Goal: Transaction & Acquisition: Purchase product/service

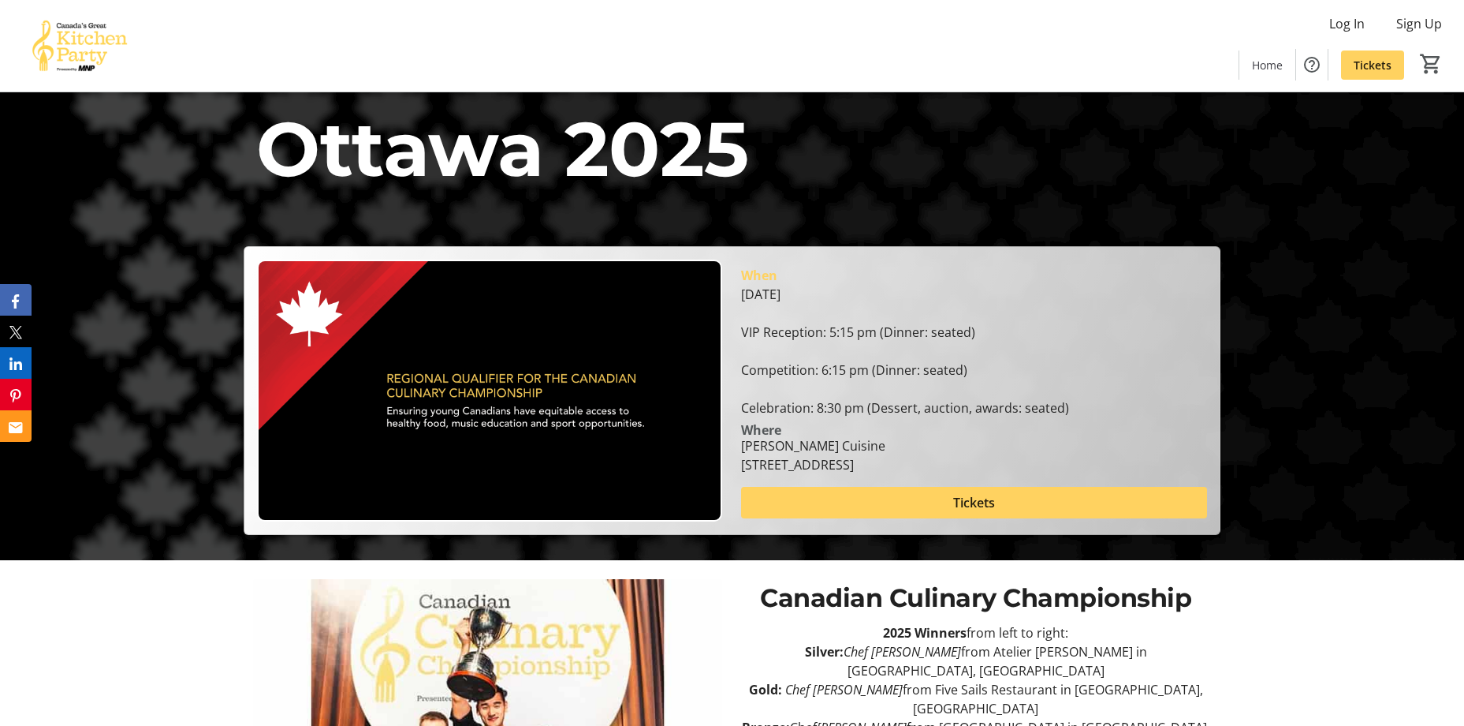
scroll to position [221, 0]
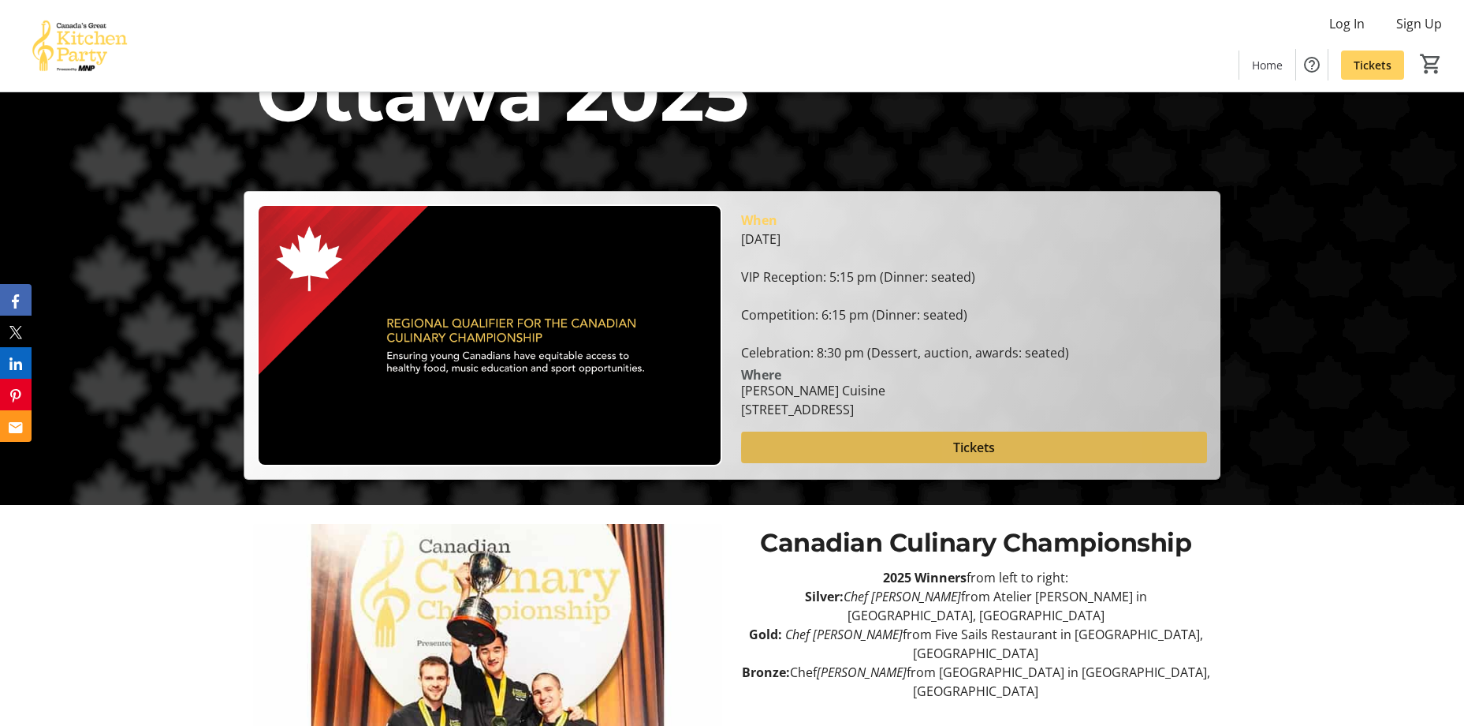
click at [1009, 450] on span at bounding box center [973, 447] width 465 height 38
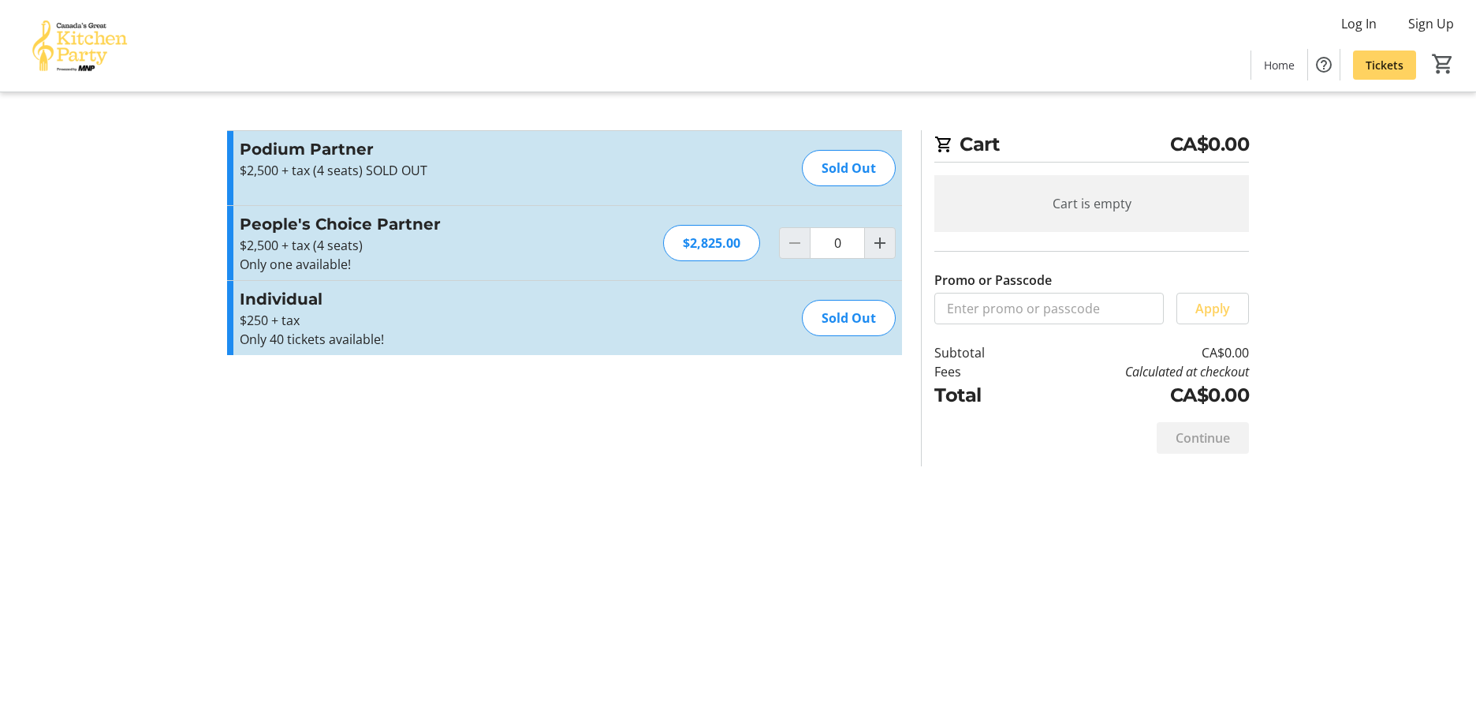
click at [874, 250] on mat-icon "Increment by one" at bounding box center [880, 242] width 19 height 19
type input "1"
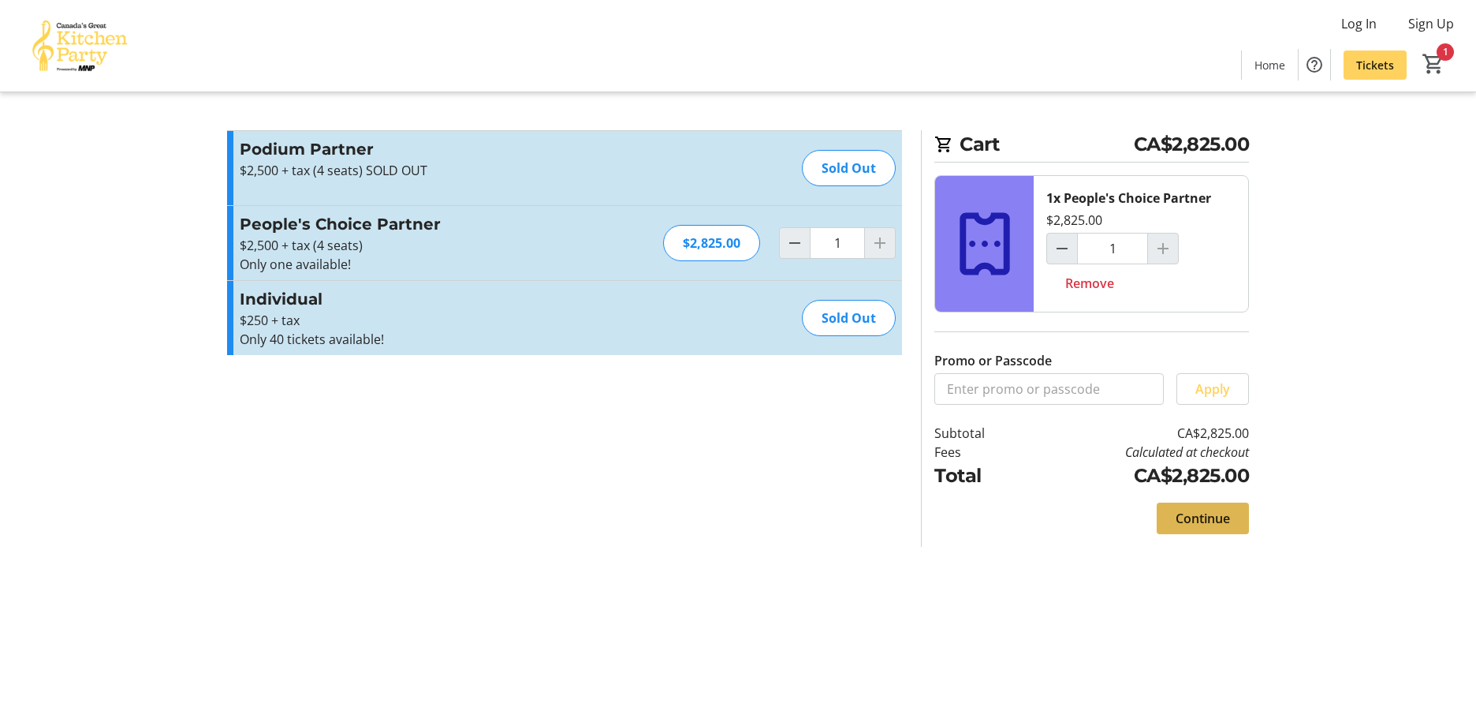
click at [1209, 519] on span "Continue" at bounding box center [1203, 518] width 54 height 19
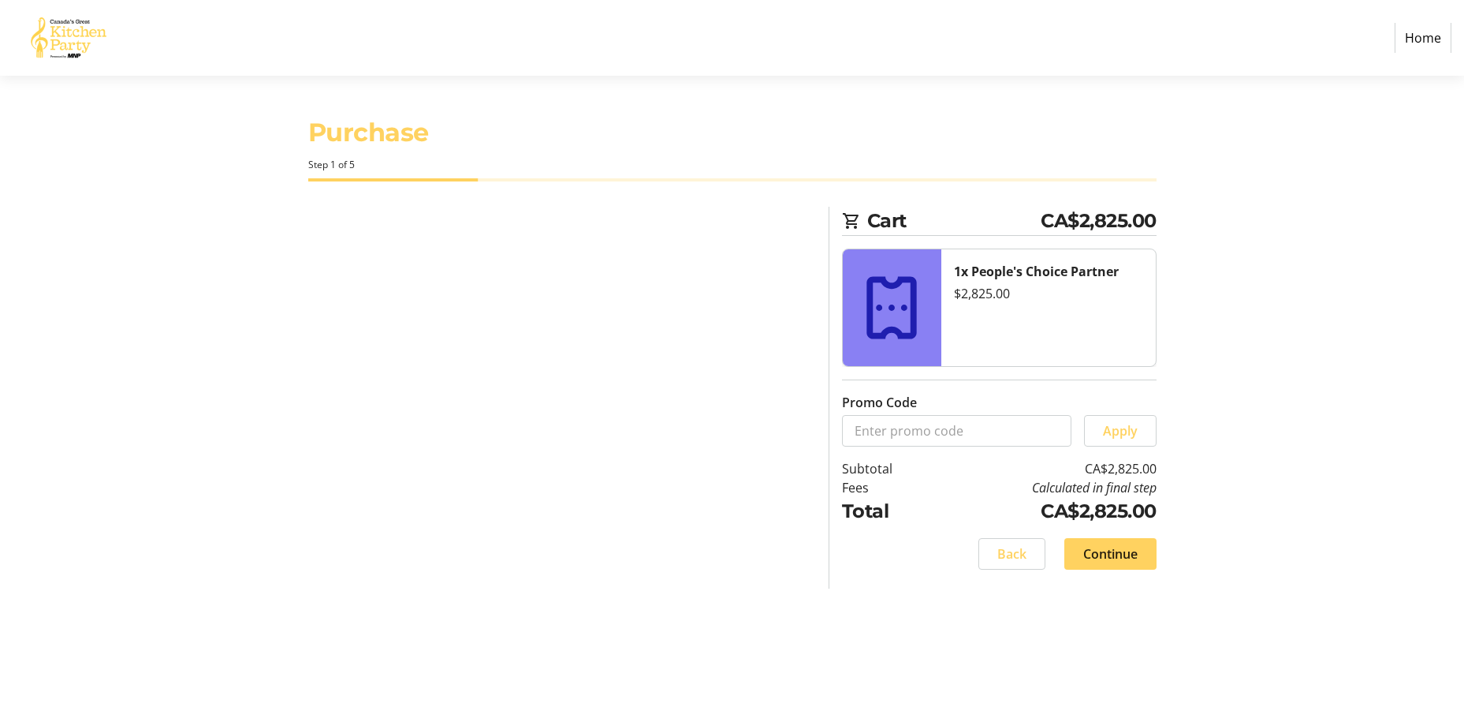
select select "CA"
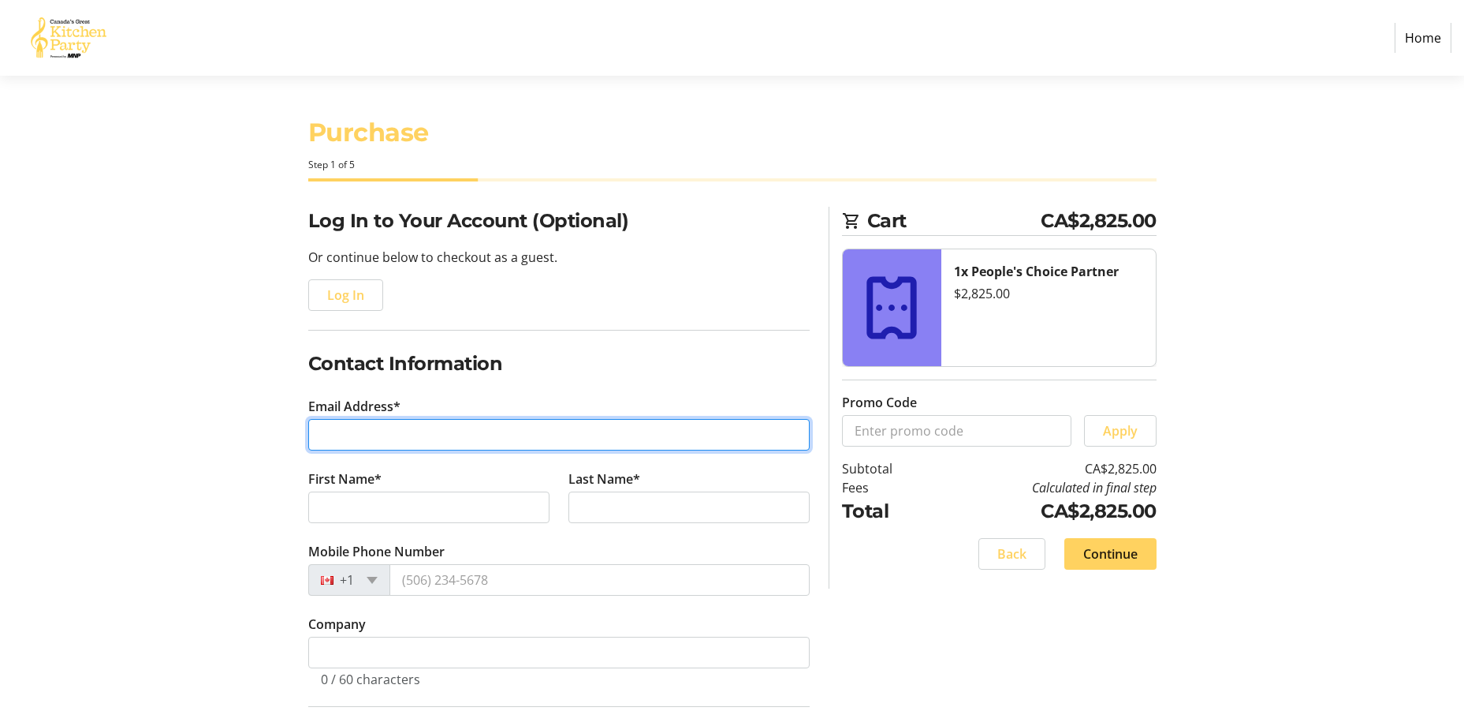
click at [446, 438] on input "Email Address*" at bounding box center [559, 435] width 502 height 32
type input "[EMAIL_ADDRESS][DOMAIN_NAME]"
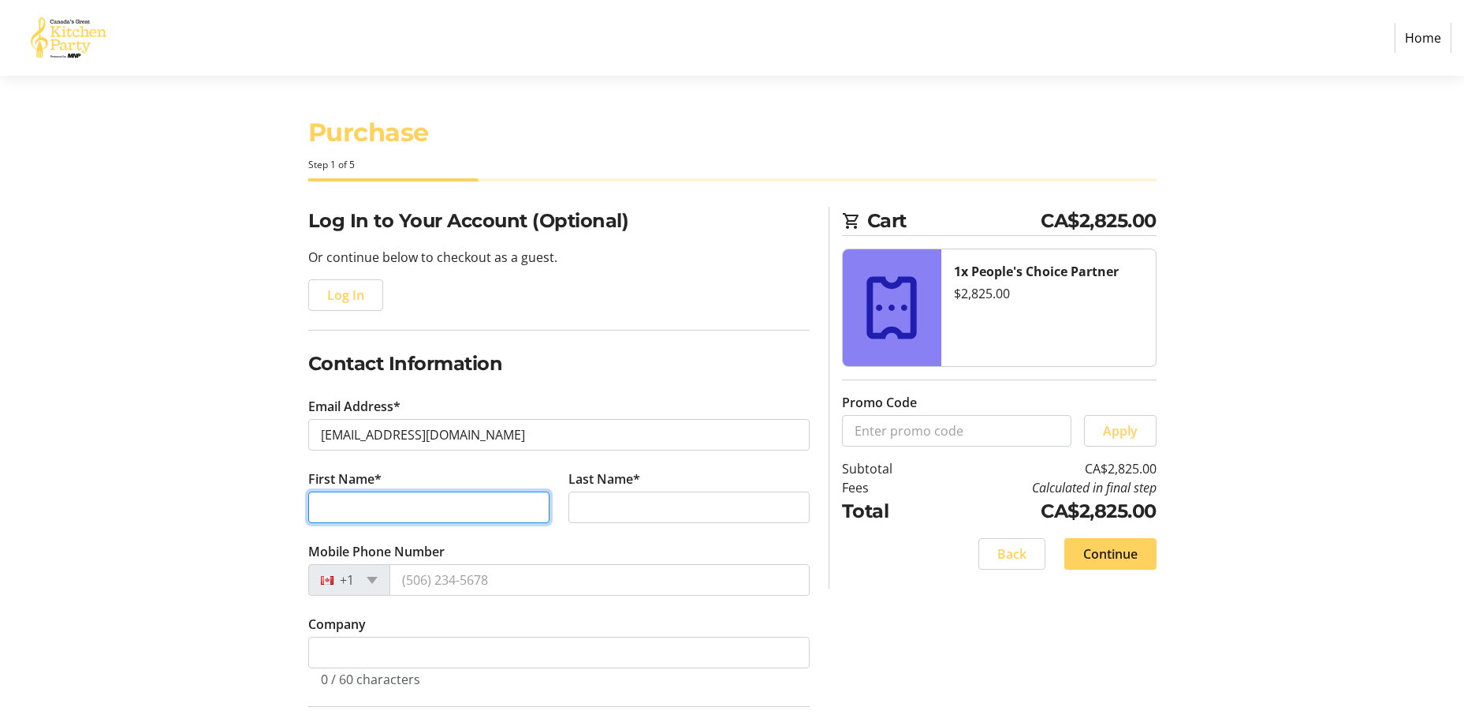
type input "[PERSON_NAME]"
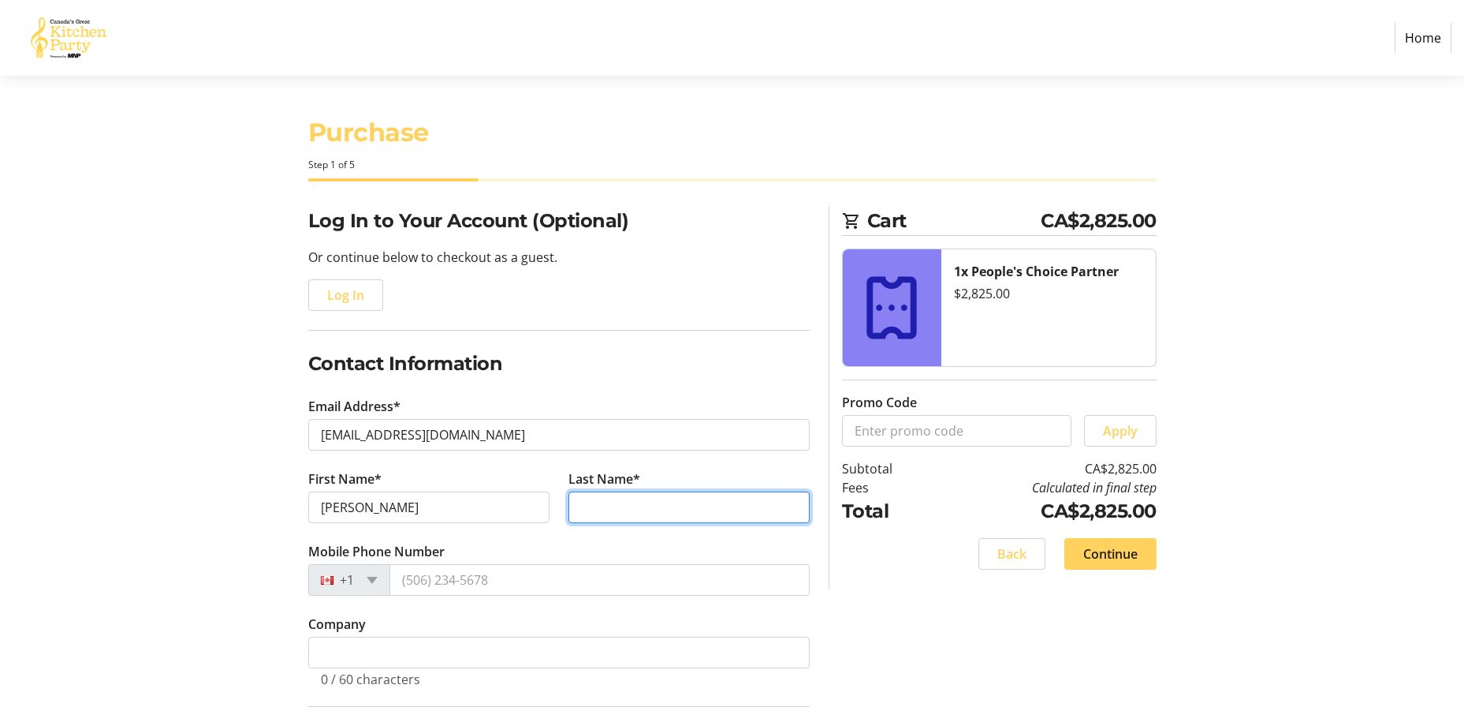
type input "[PERSON_NAME]"
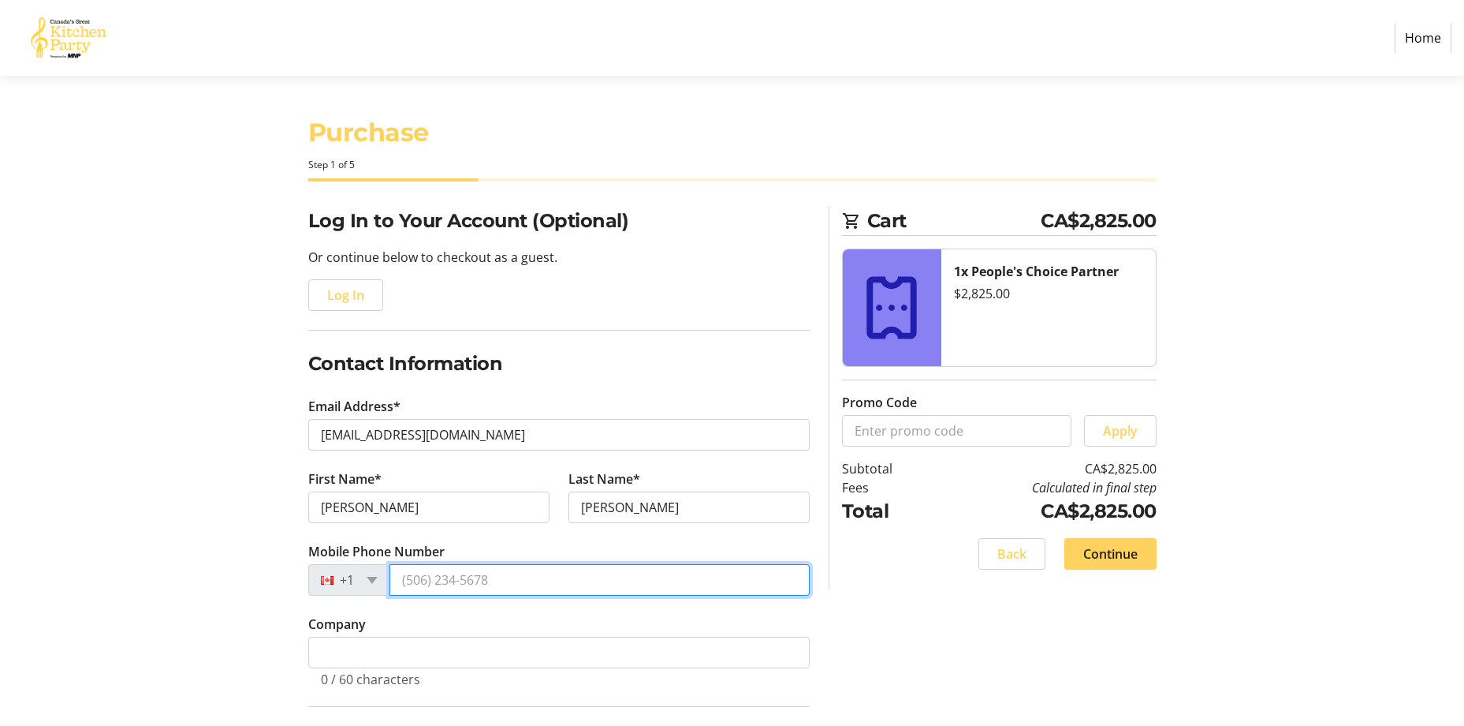
type input "[PHONE_NUMBER]"
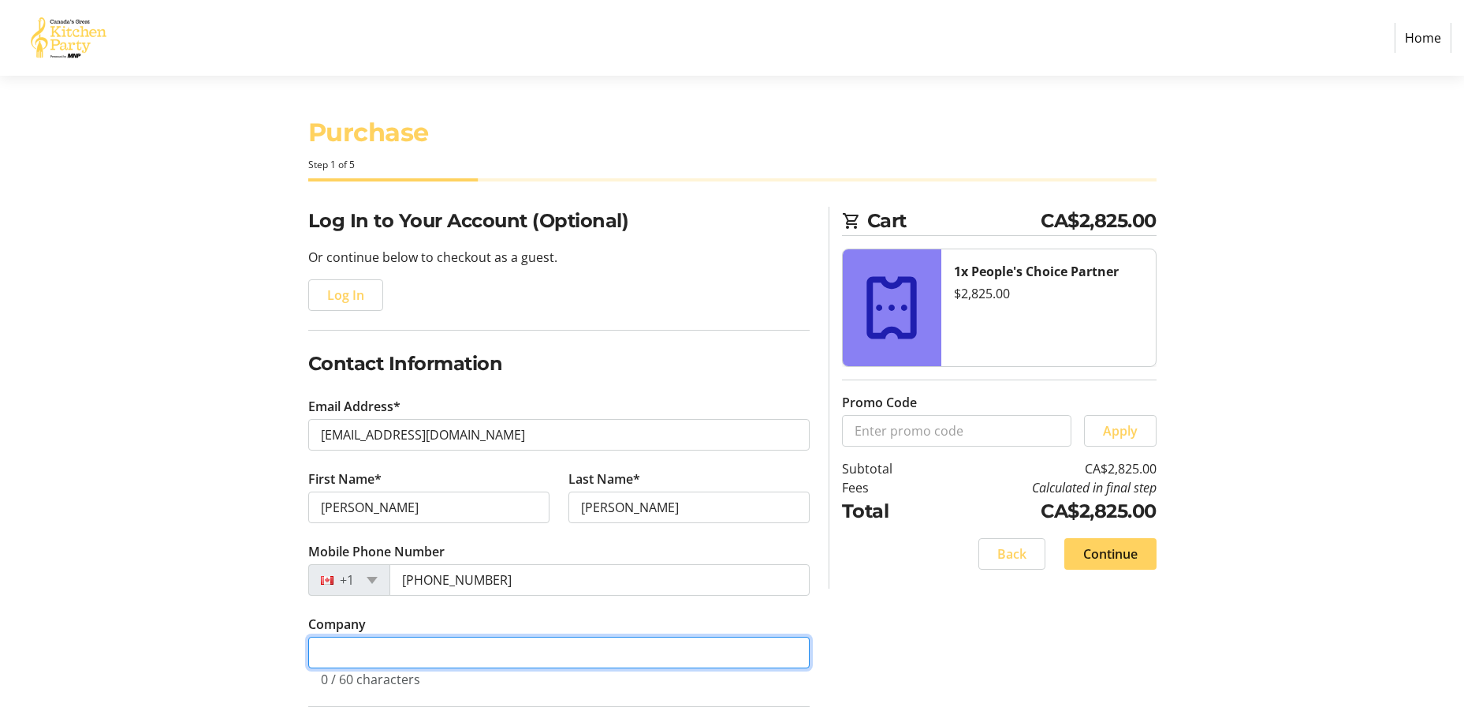
type input "BLG"
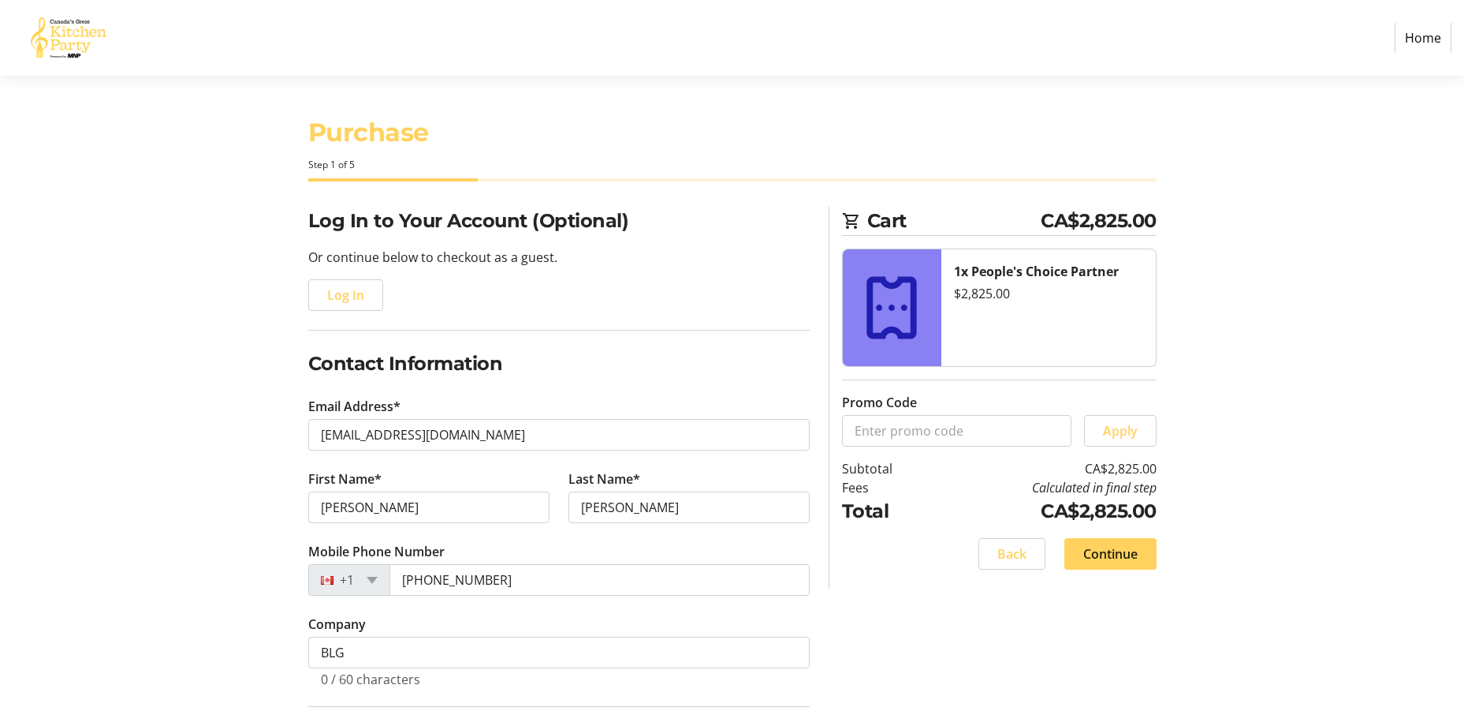
type input "BLG"
type input "[STREET_ADDRESS]"
type input "[GEOGRAPHIC_DATA]"
select select "ON"
type input "K1P 1J9"
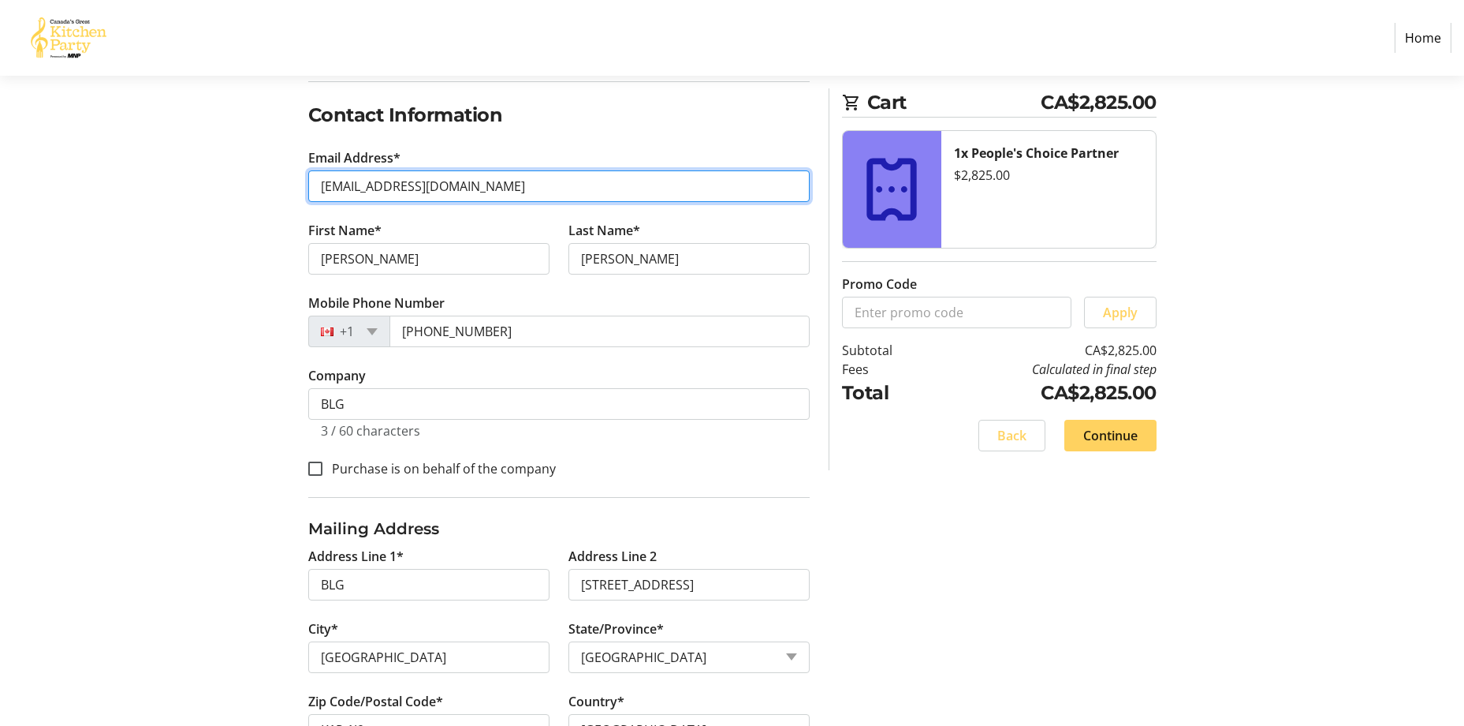
scroll to position [252, 0]
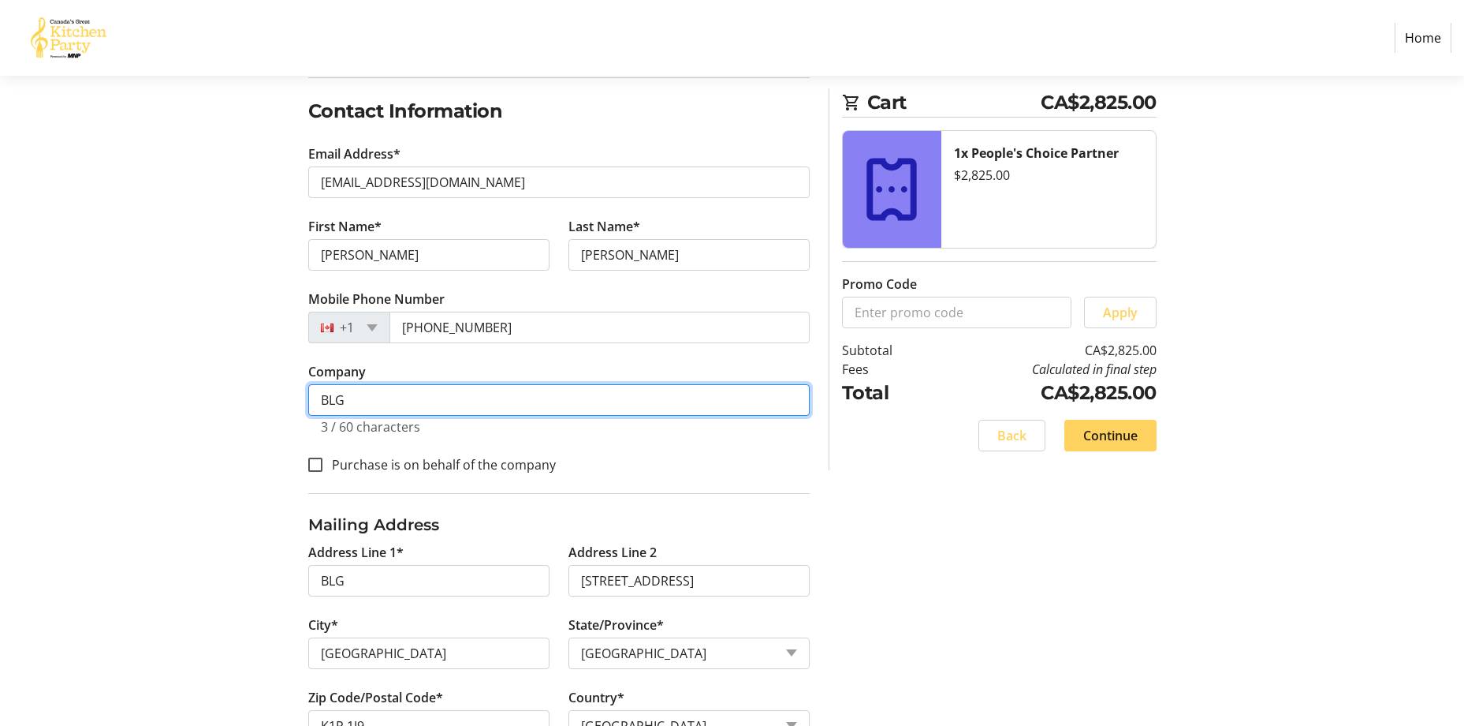
drag, startPoint x: 330, startPoint y: 401, endPoint x: 371, endPoint y: 386, distance: 43.4
click at [330, 401] on input "BLG" at bounding box center [559, 400] width 502 height 32
type input "[PERSON_NAME] [PERSON_NAME] LLP"
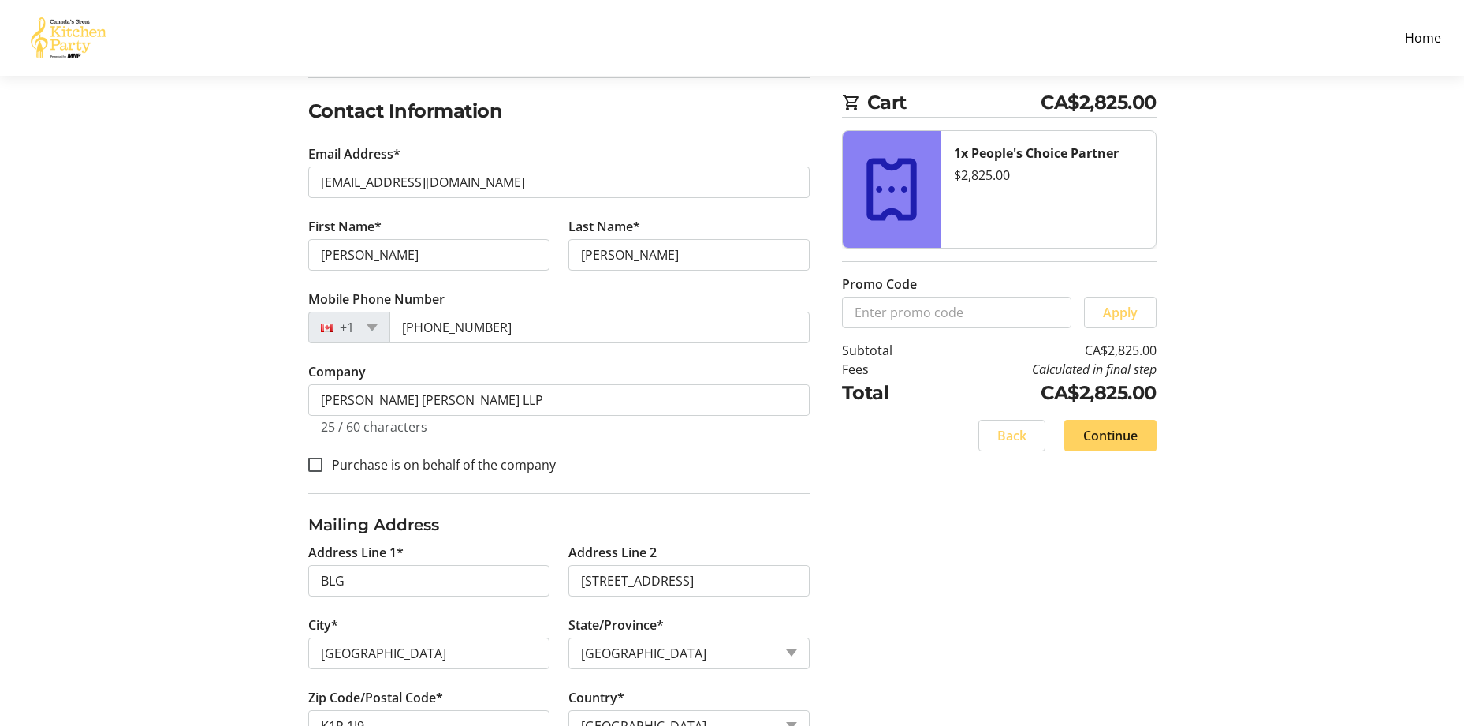
click at [1164, 595] on div "Log In to Your Account (Optional) Or continue below to checkout as a guest. Log…" at bounding box center [732, 616] width 1041 height 1324
click at [314, 467] on input "Purchase is on behalf of the company" at bounding box center [315, 464] width 14 height 14
checkbox input "true"
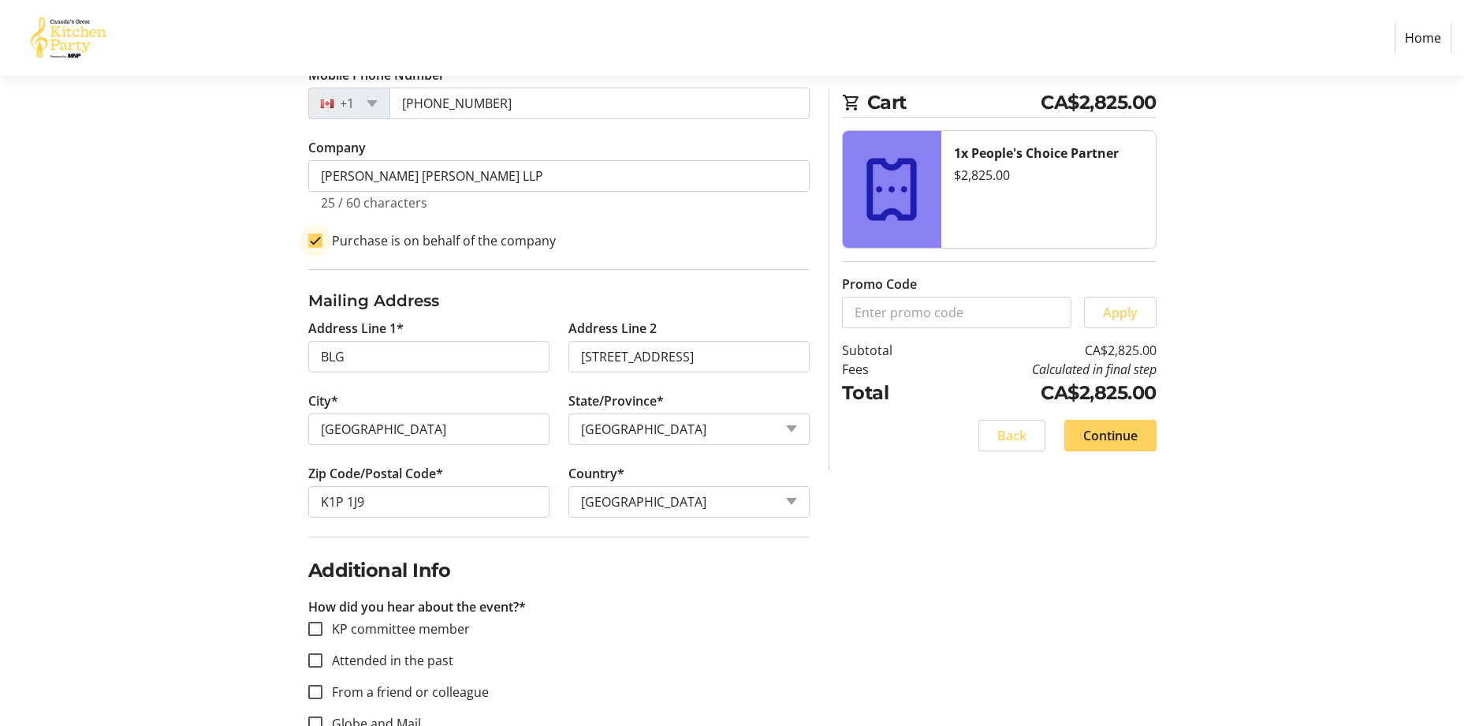
scroll to position [485, 0]
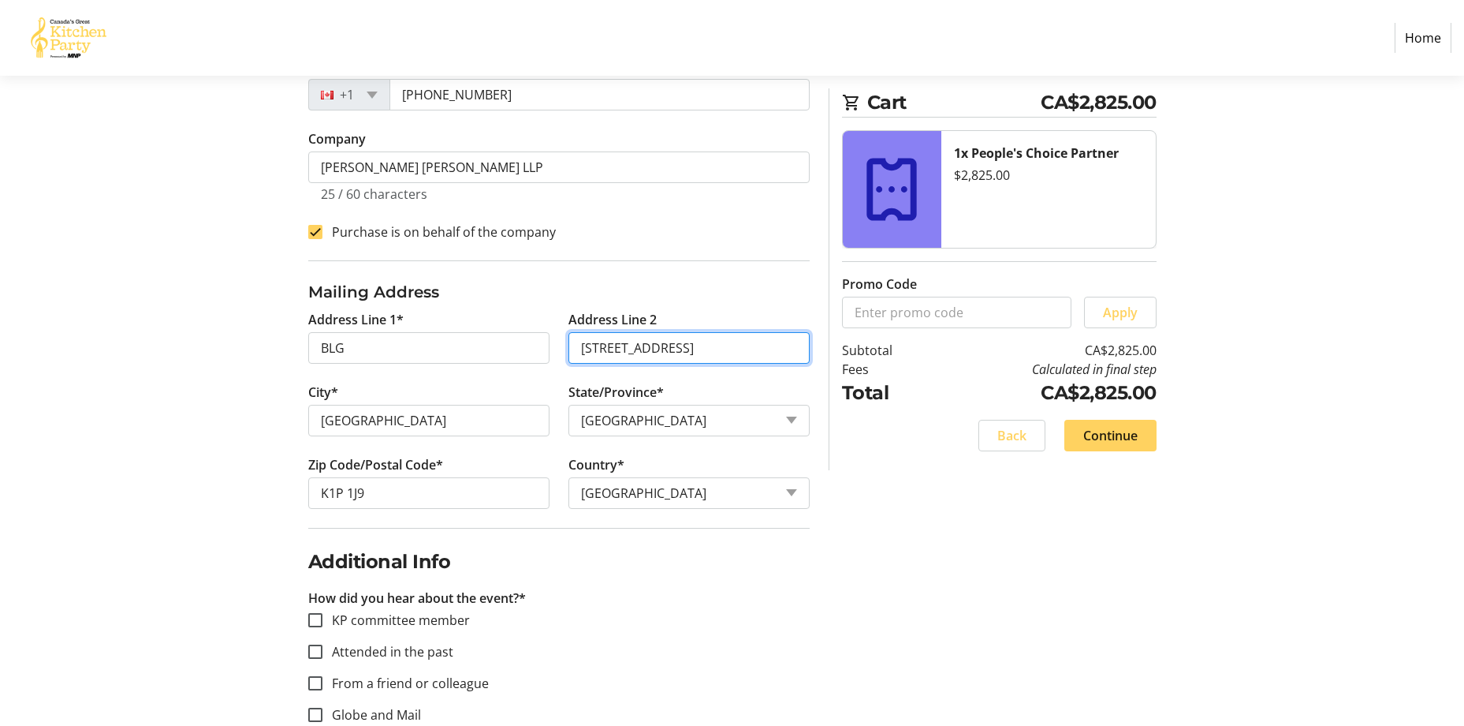
drag, startPoint x: 673, startPoint y: 356, endPoint x: 516, endPoint y: 371, distance: 157.6
click at [516, 371] on div "Address Line 1* BLG Address Line [GEOGRAPHIC_DATA]* [GEOGRAPHIC_DATA]/Province*…" at bounding box center [559, 419] width 520 height 218
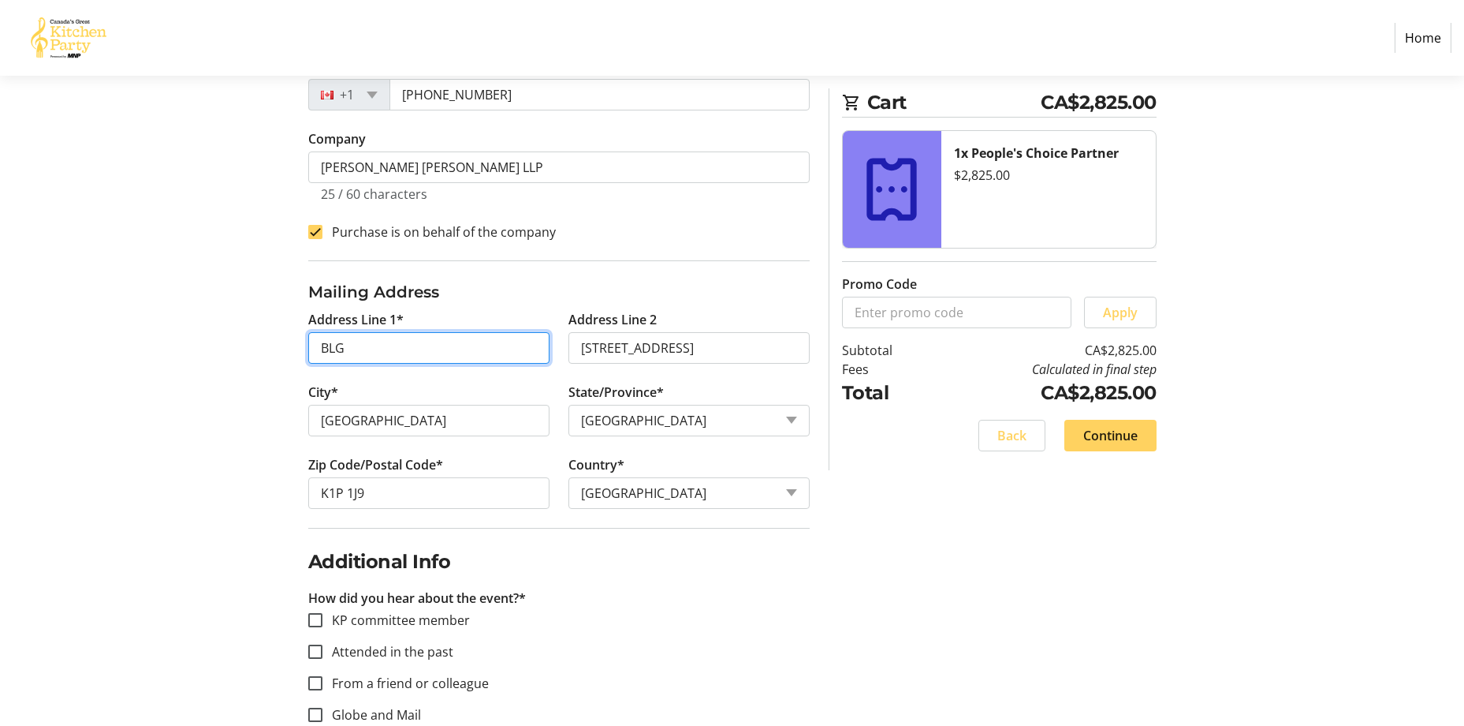
drag, startPoint x: 401, startPoint y: 354, endPoint x: 235, endPoint y: 369, distance: 167.1
click at [235, 368] on div "Log In to Your Account (Optional) Or continue below to checkout as a guest. Log…" at bounding box center [732, 384] width 1041 height 1324
paste input "[STREET_ADDRESS]"
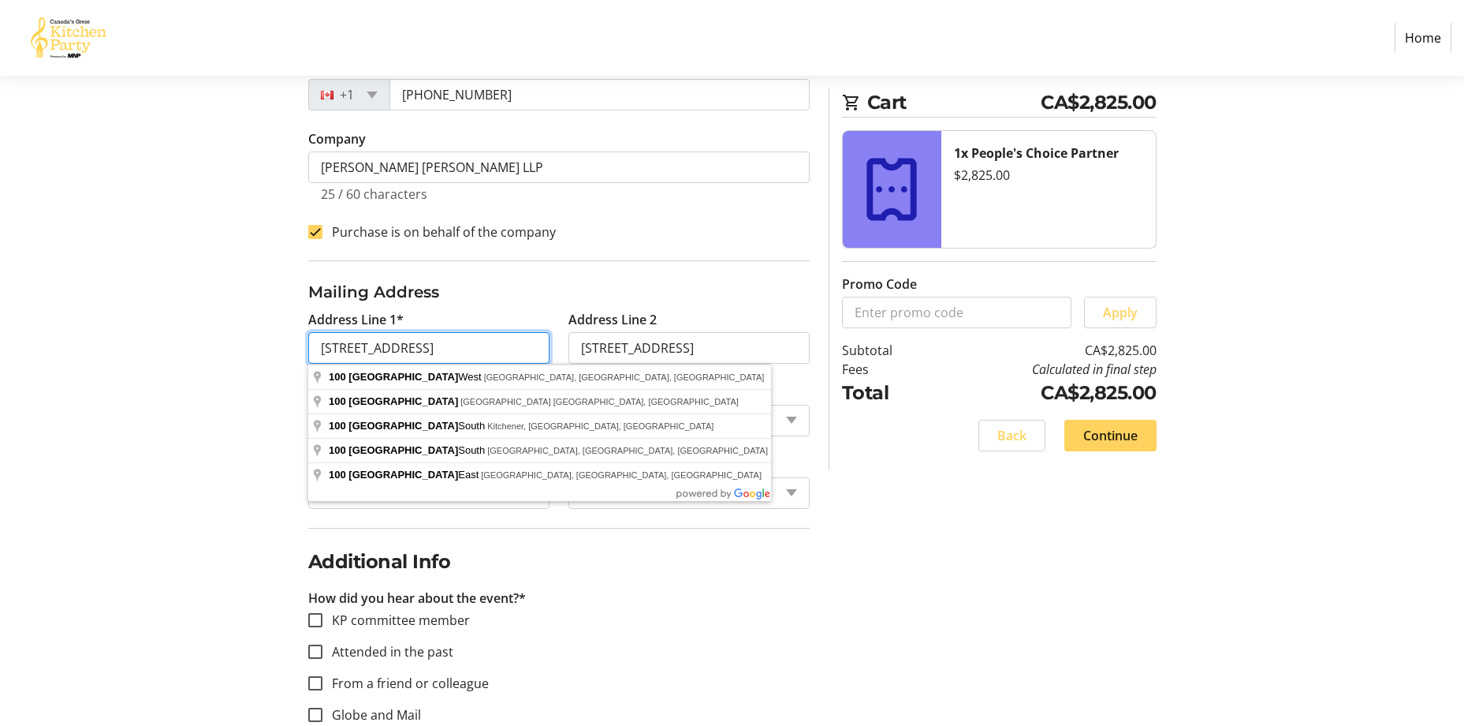
type input "[STREET_ADDRESS]"
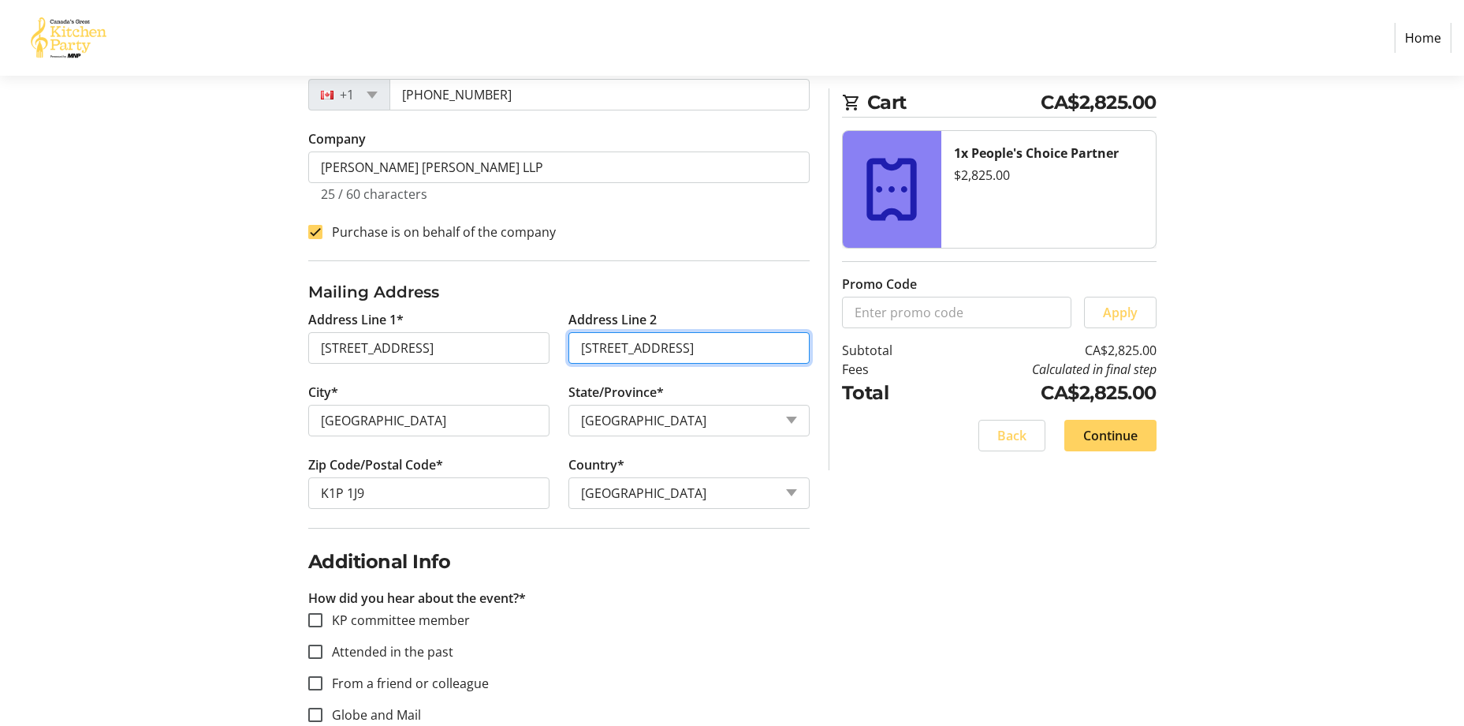
drag, startPoint x: 640, startPoint y: 356, endPoint x: 496, endPoint y: 361, distance: 144.4
click at [496, 361] on div "Address Line 1* [GEOGRAPHIC_DATA] Address Line [GEOGRAPHIC_DATA][STREET_ADDRESS…" at bounding box center [559, 419] width 520 height 218
type input "suite 1300"
click at [767, 593] on p "How did you hear about the event?*" at bounding box center [559, 597] width 502 height 19
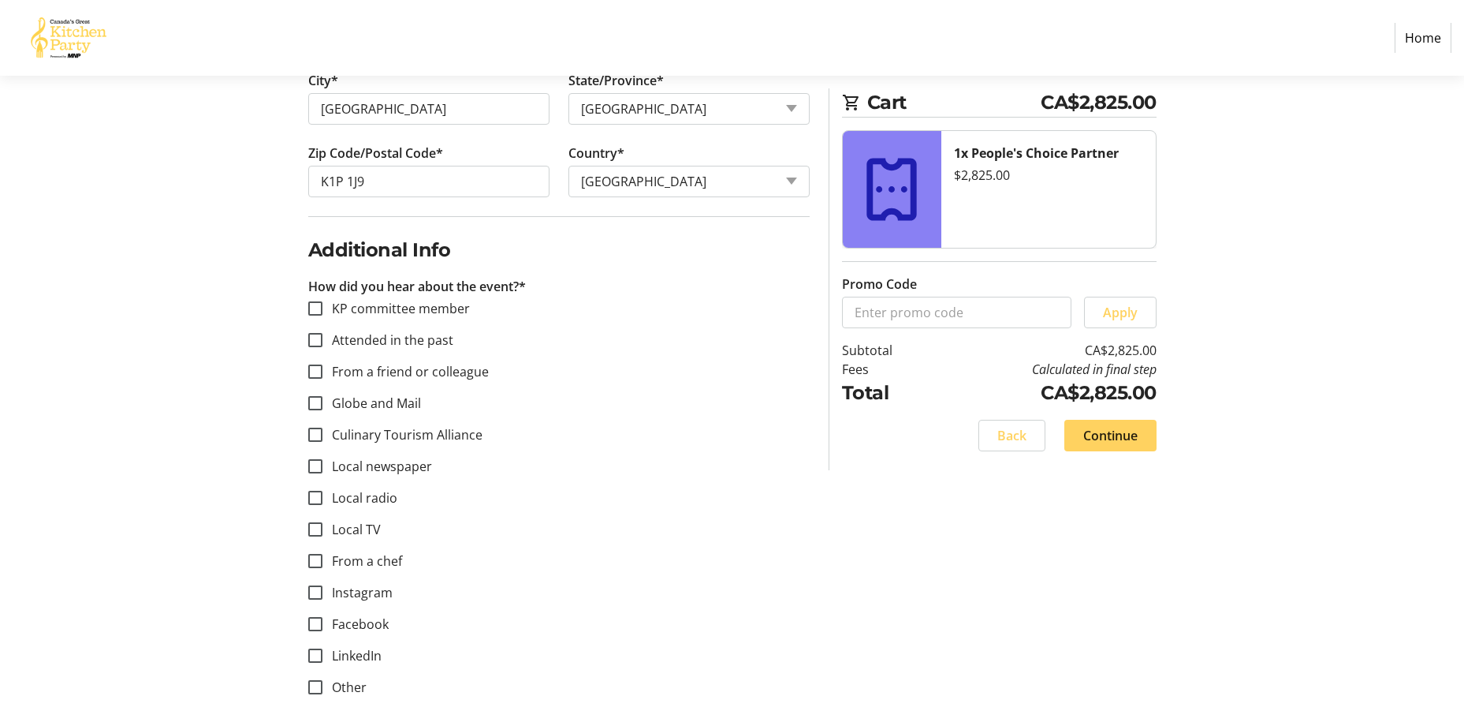
scroll to position [805, 0]
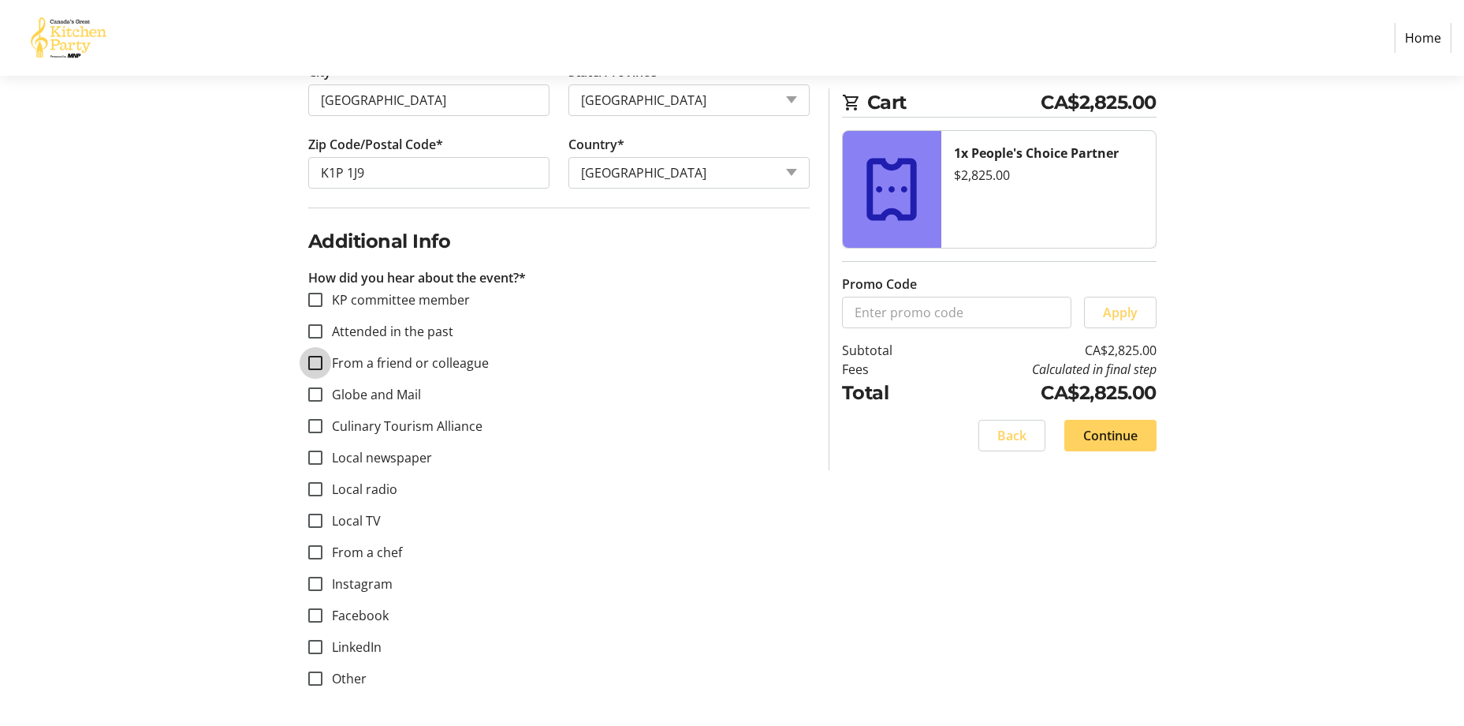
click at [320, 361] on input "From a friend or colleague" at bounding box center [315, 363] width 14 height 14
checkbox input "true"
click at [313, 330] on input "Attended in the past" at bounding box center [315, 331] width 14 height 14
checkbox input "true"
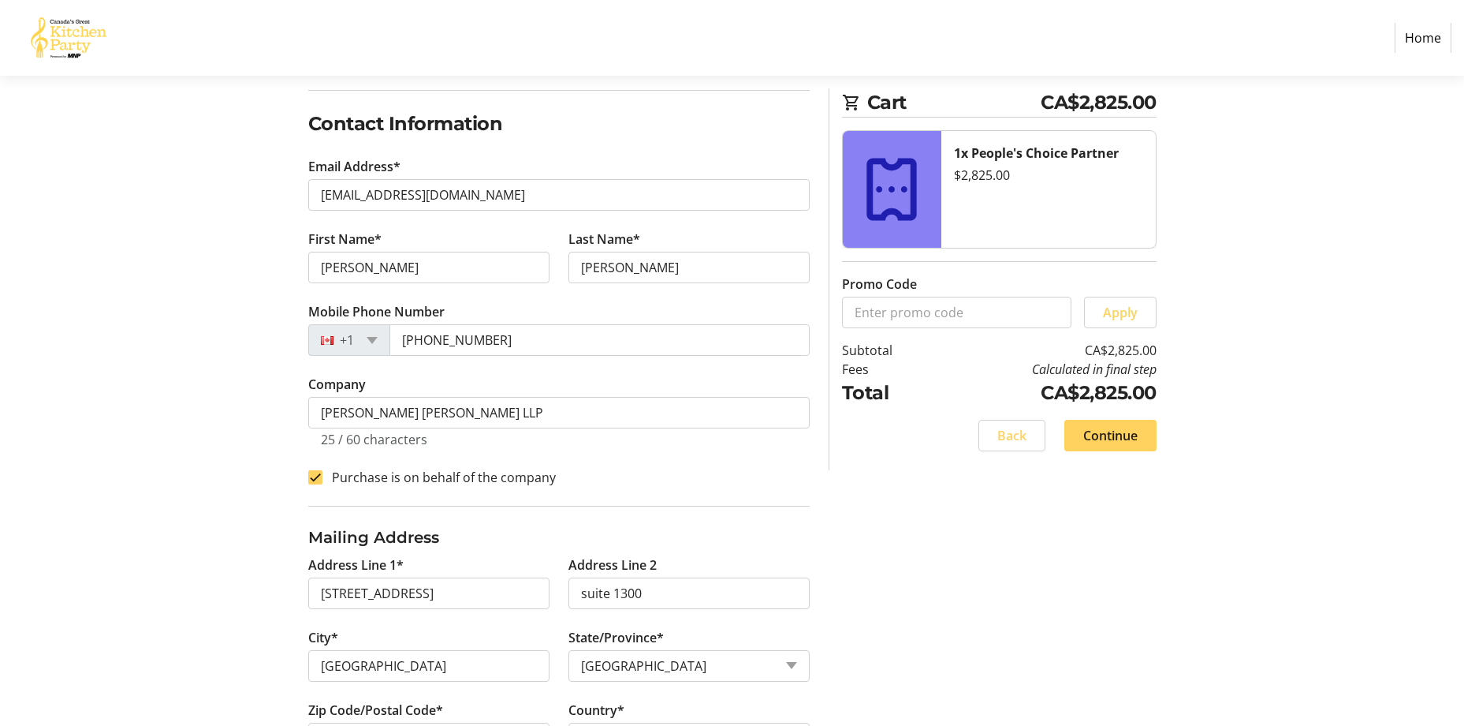
scroll to position [248, 0]
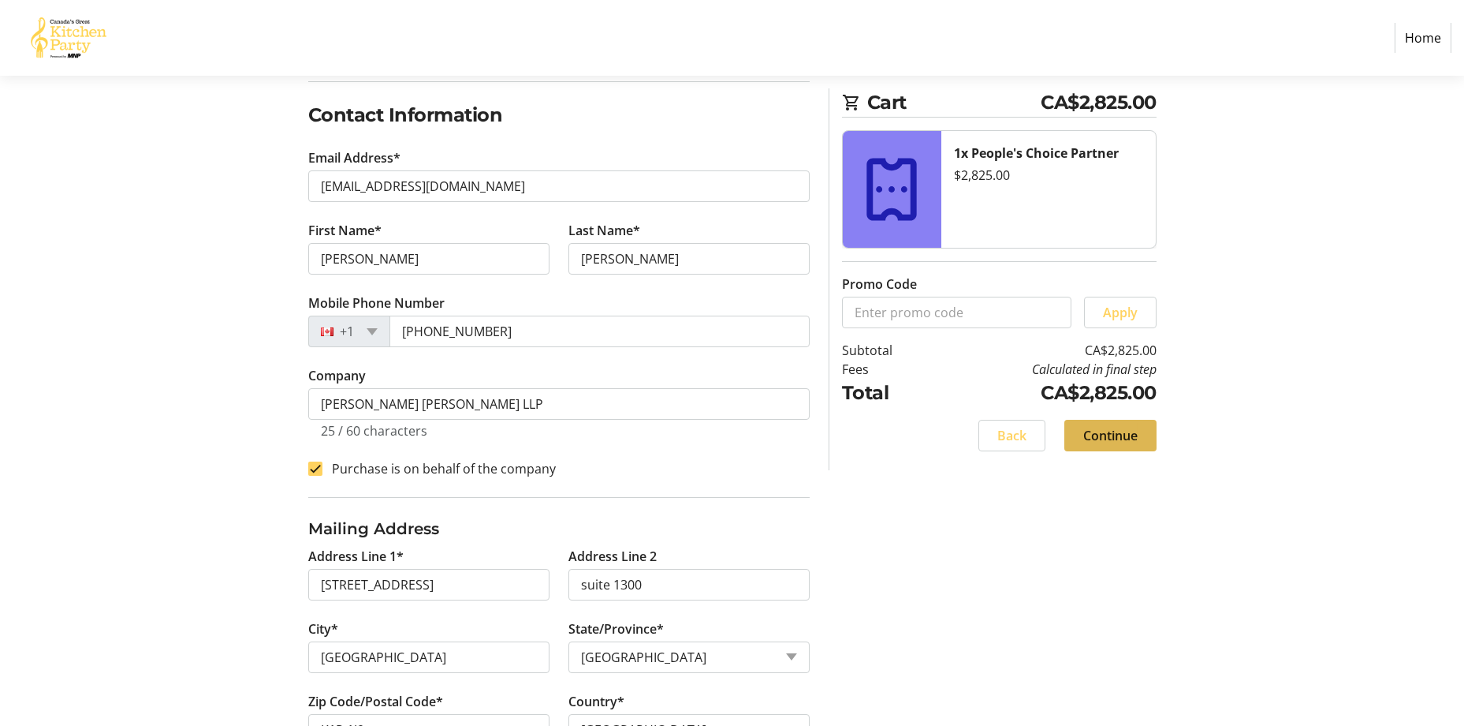
click at [1106, 441] on span "Continue" at bounding box center [1111, 435] width 54 height 19
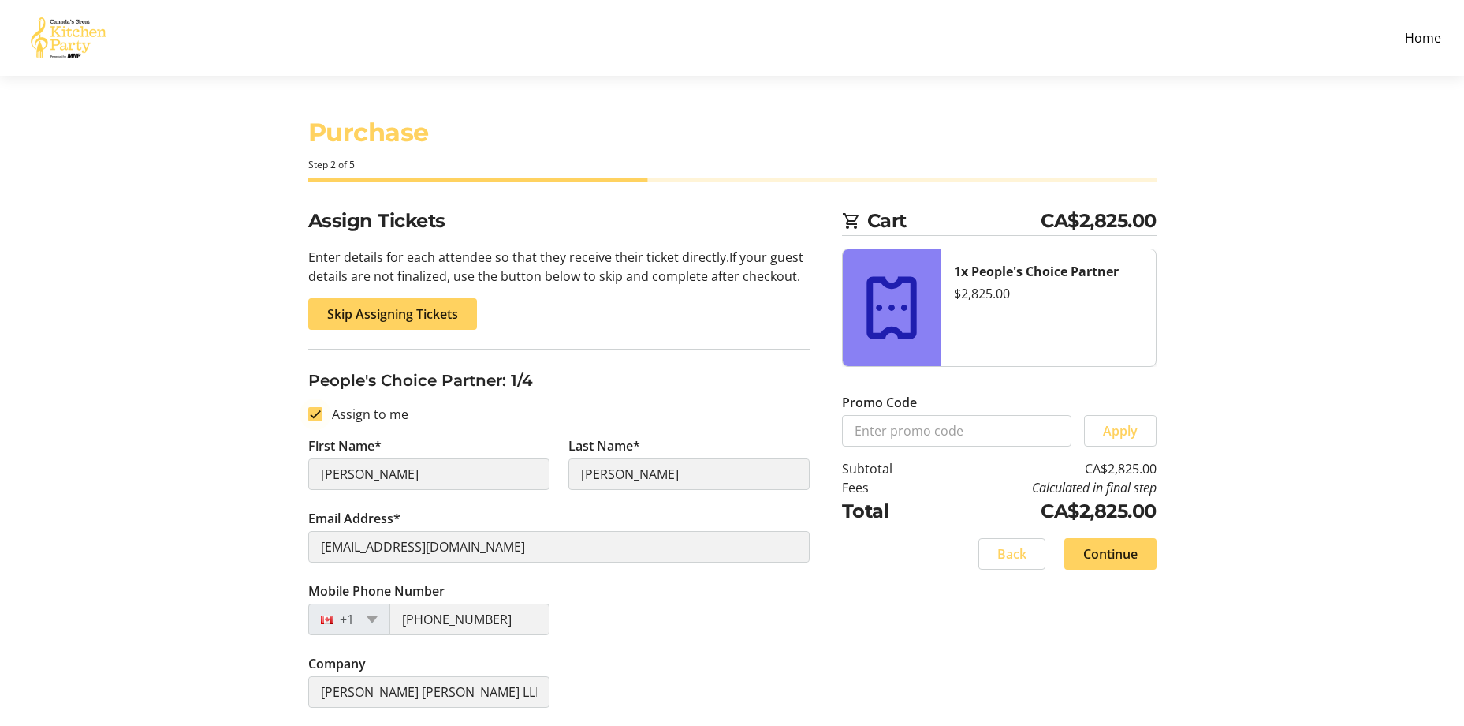
click at [323, 410] on div at bounding box center [316, 414] width 38 height 38
checkbox input "false"
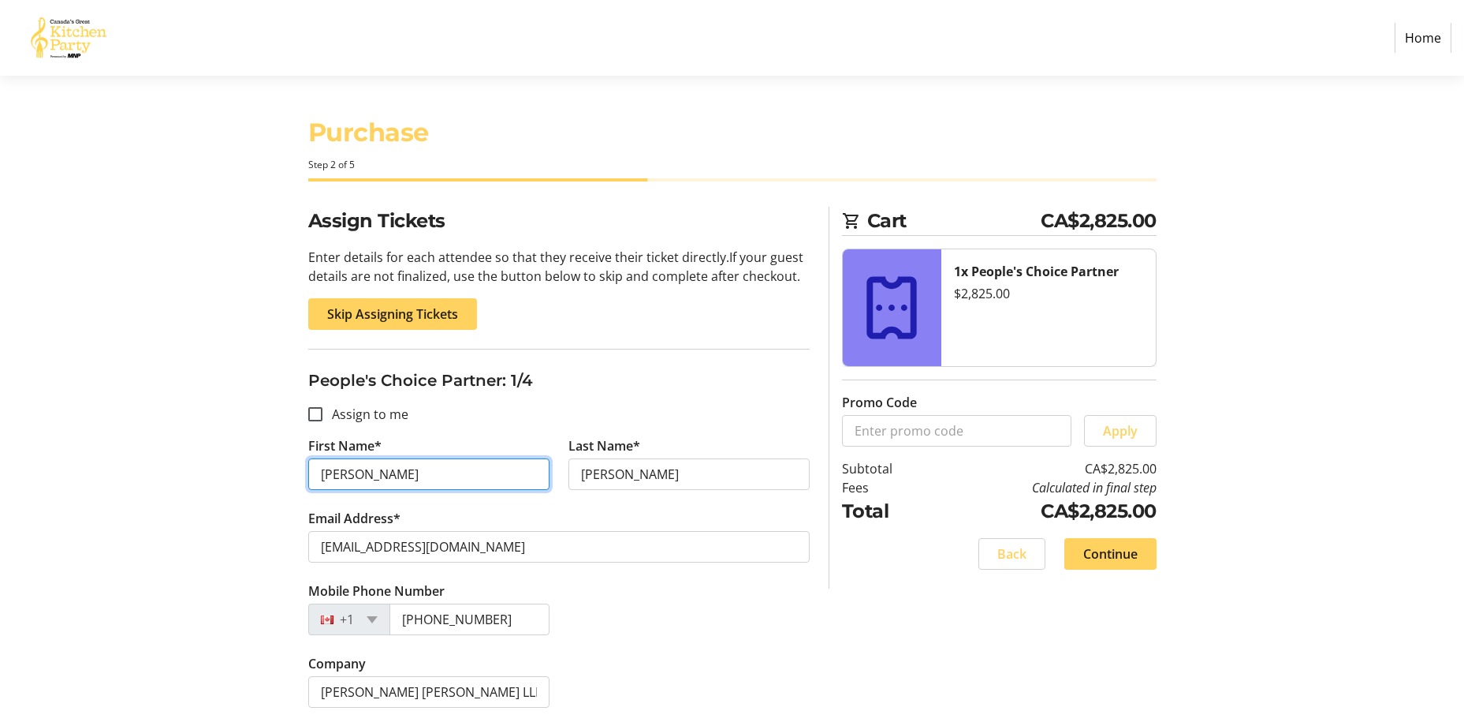
drag, startPoint x: 357, startPoint y: 467, endPoint x: 308, endPoint y: 467, distance: 48.9
click at [308, 467] on input "[PERSON_NAME]" at bounding box center [428, 474] width 241 height 32
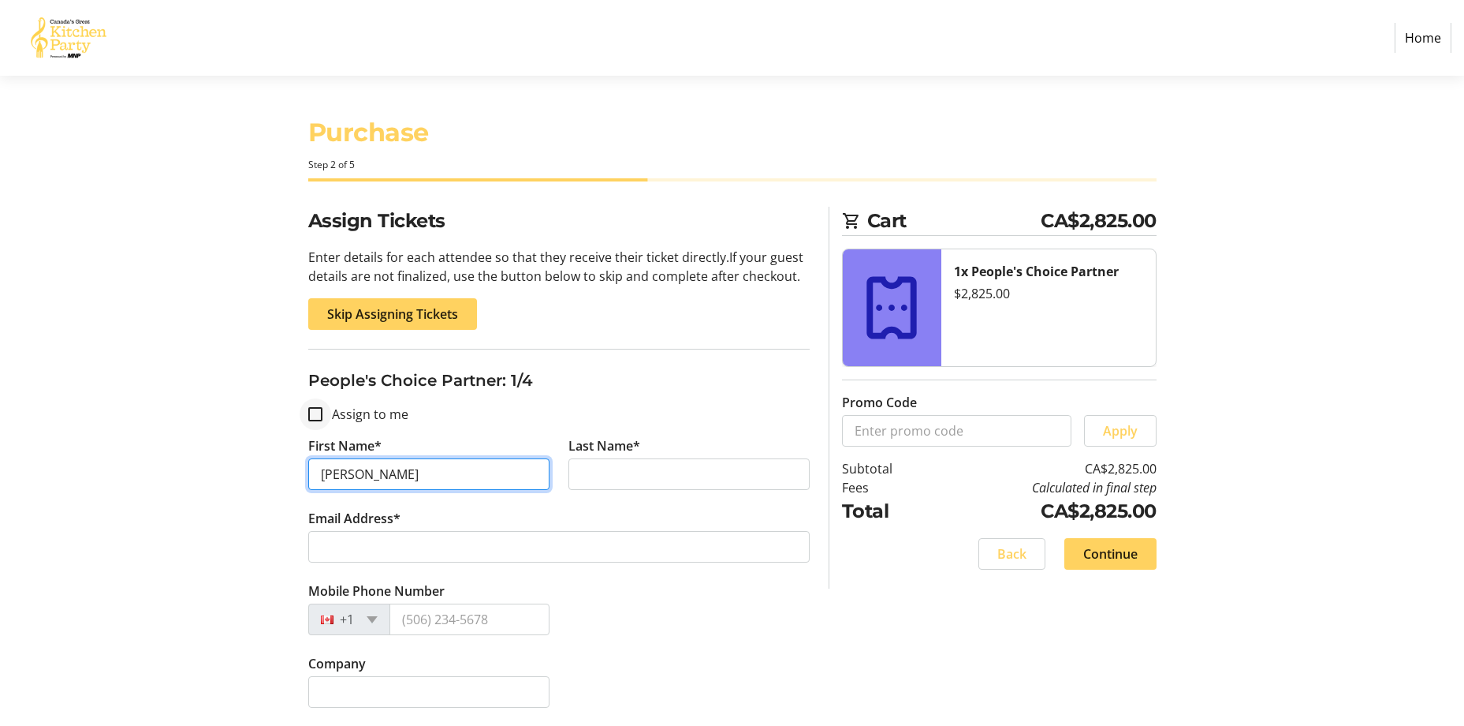
type input "[PERSON_NAME]"
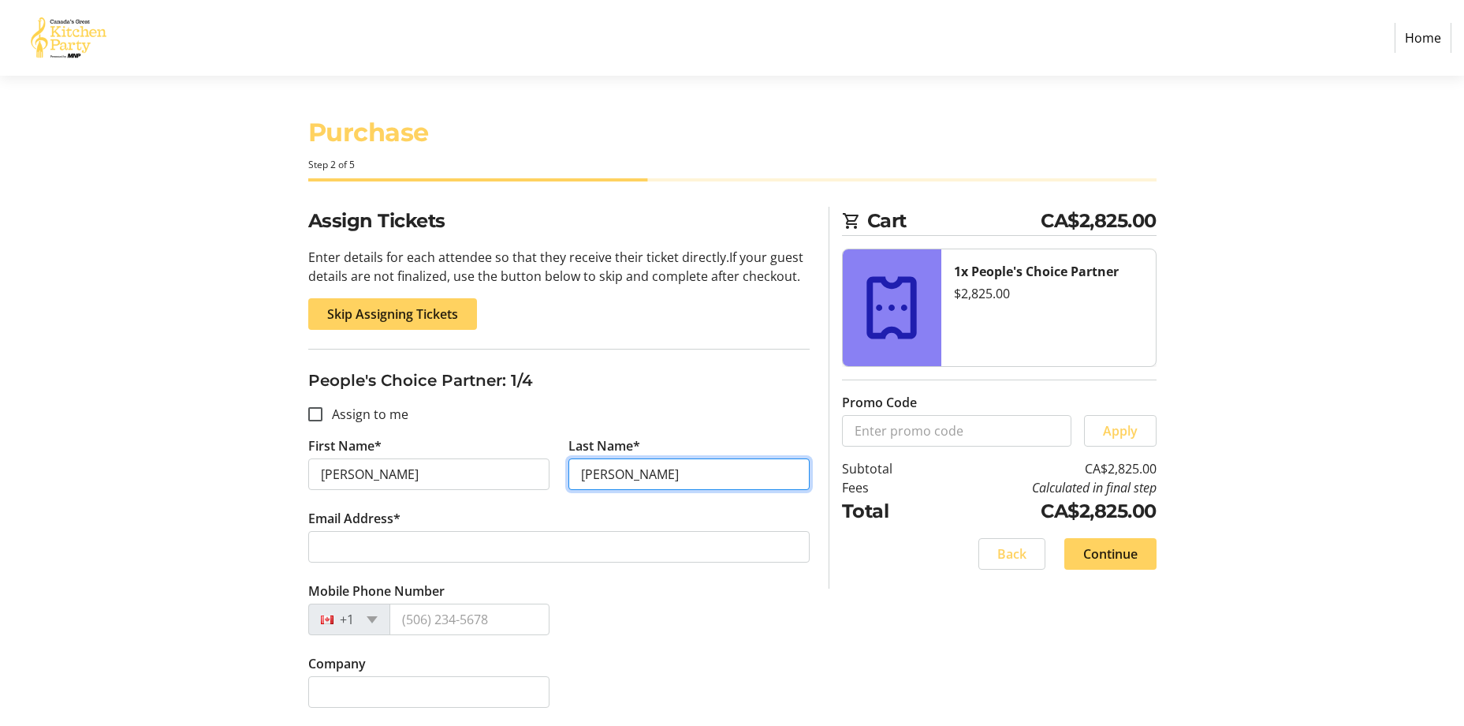
type input "[PERSON_NAME]"
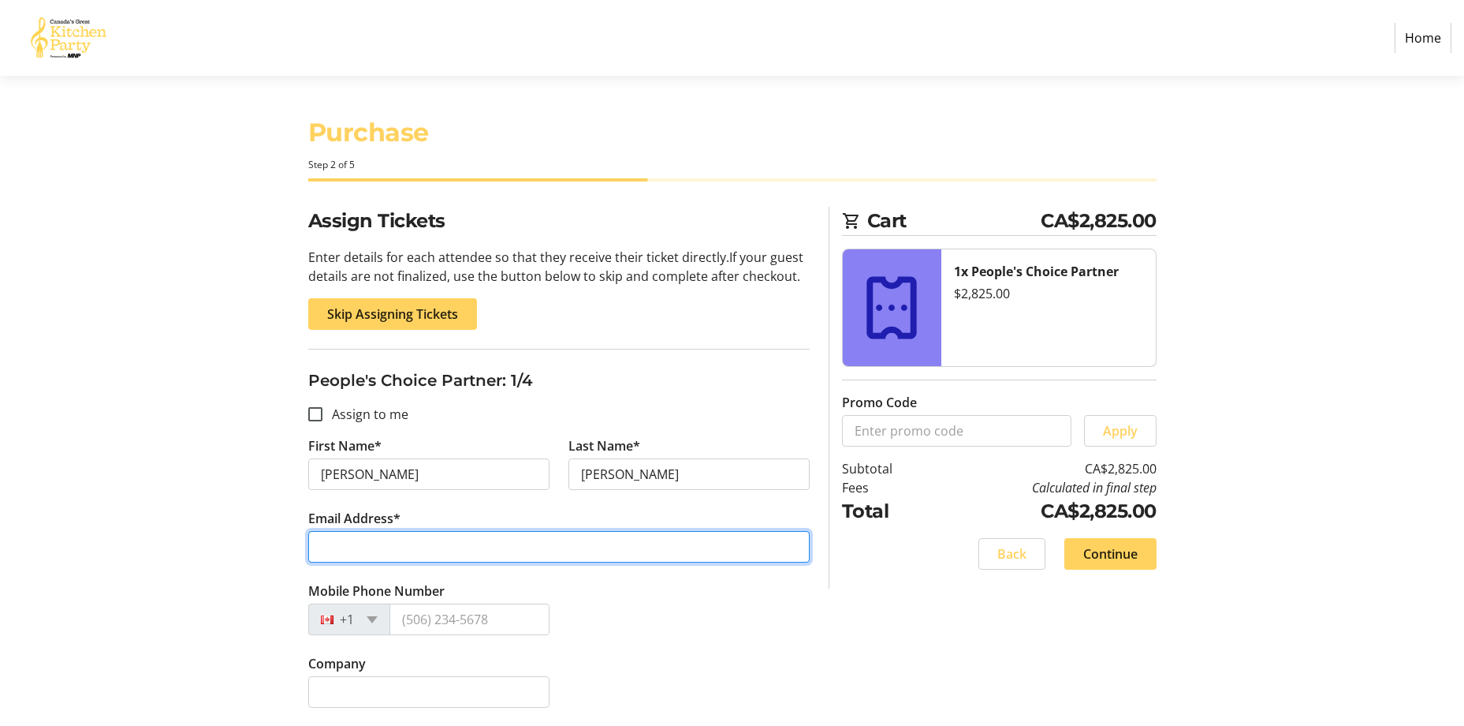
click at [370, 547] on input "Email Address*" at bounding box center [559, 547] width 502 height 32
paste input "[EMAIL_ADDRESS][DOMAIN_NAME]"
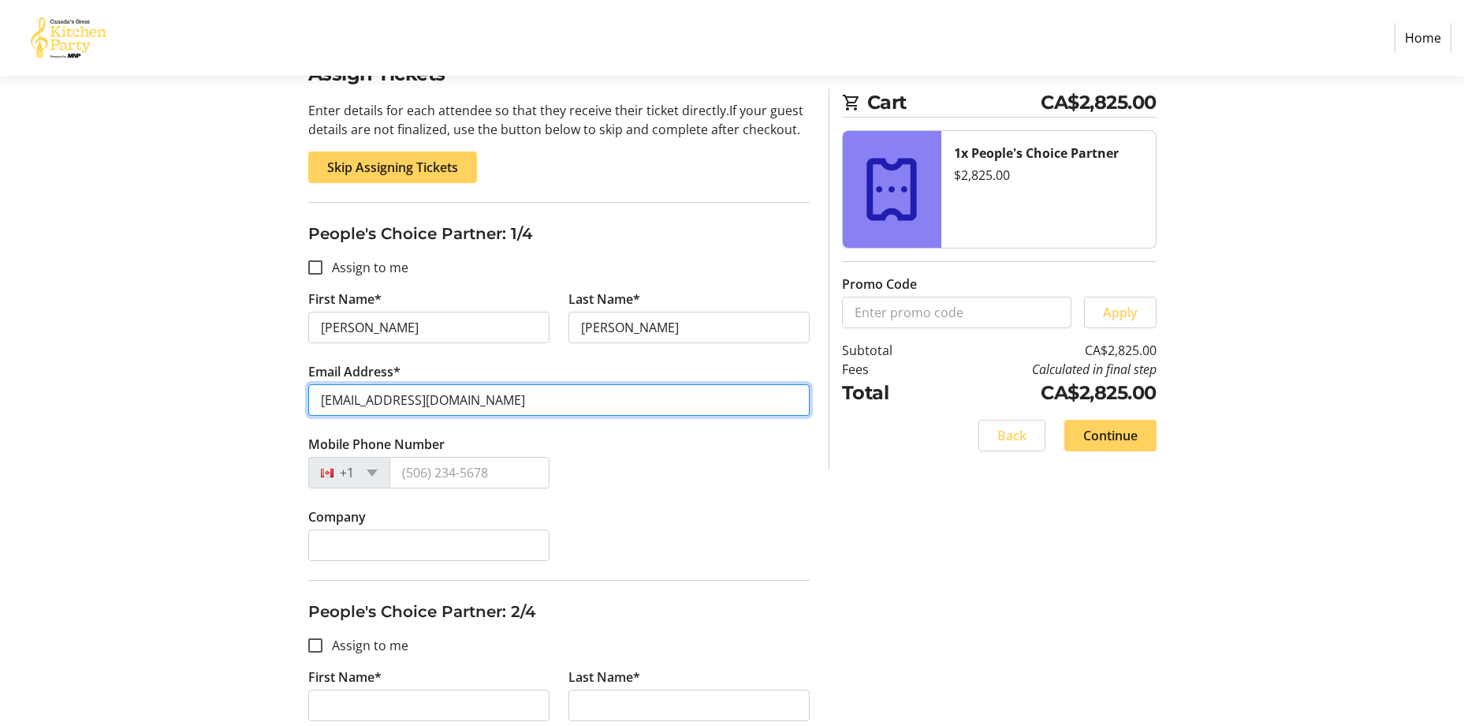
scroll to position [194, 0]
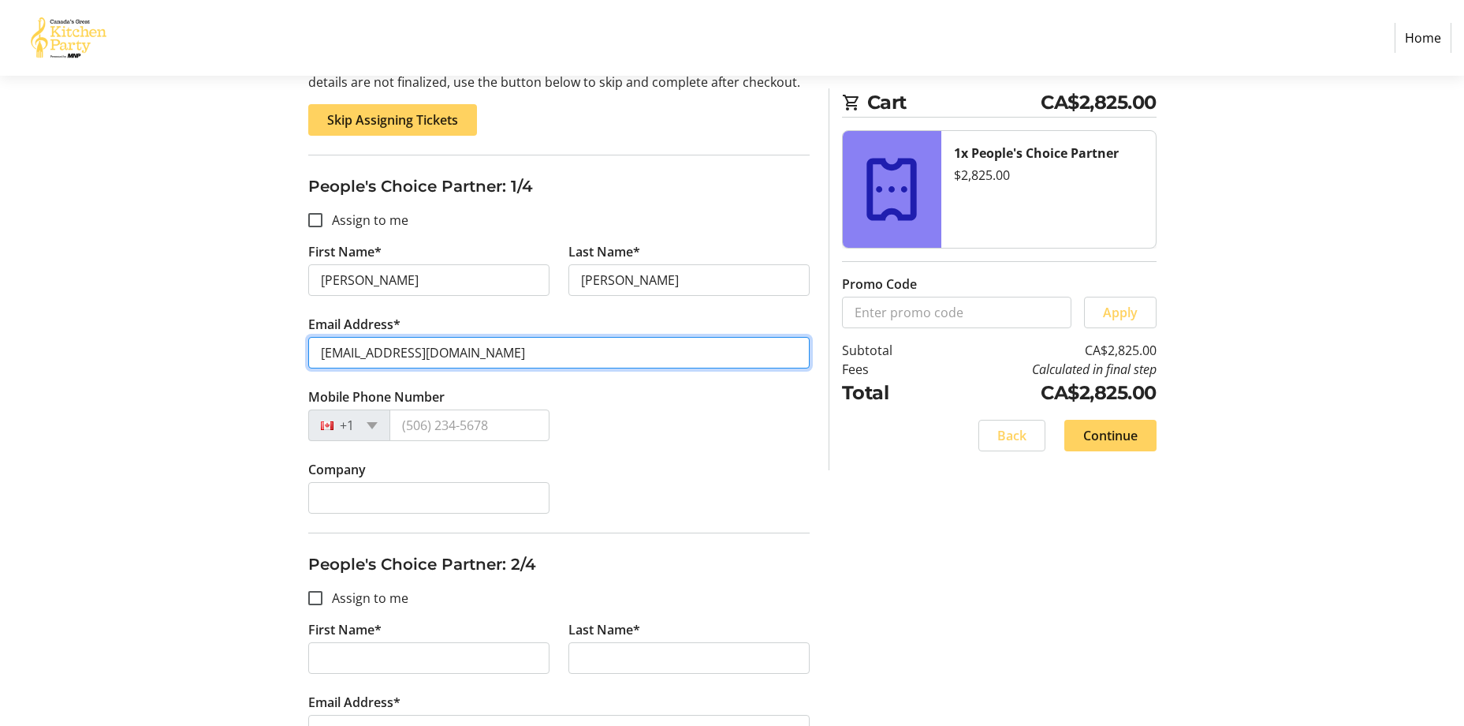
type input "[EMAIL_ADDRESS][DOMAIN_NAME]"
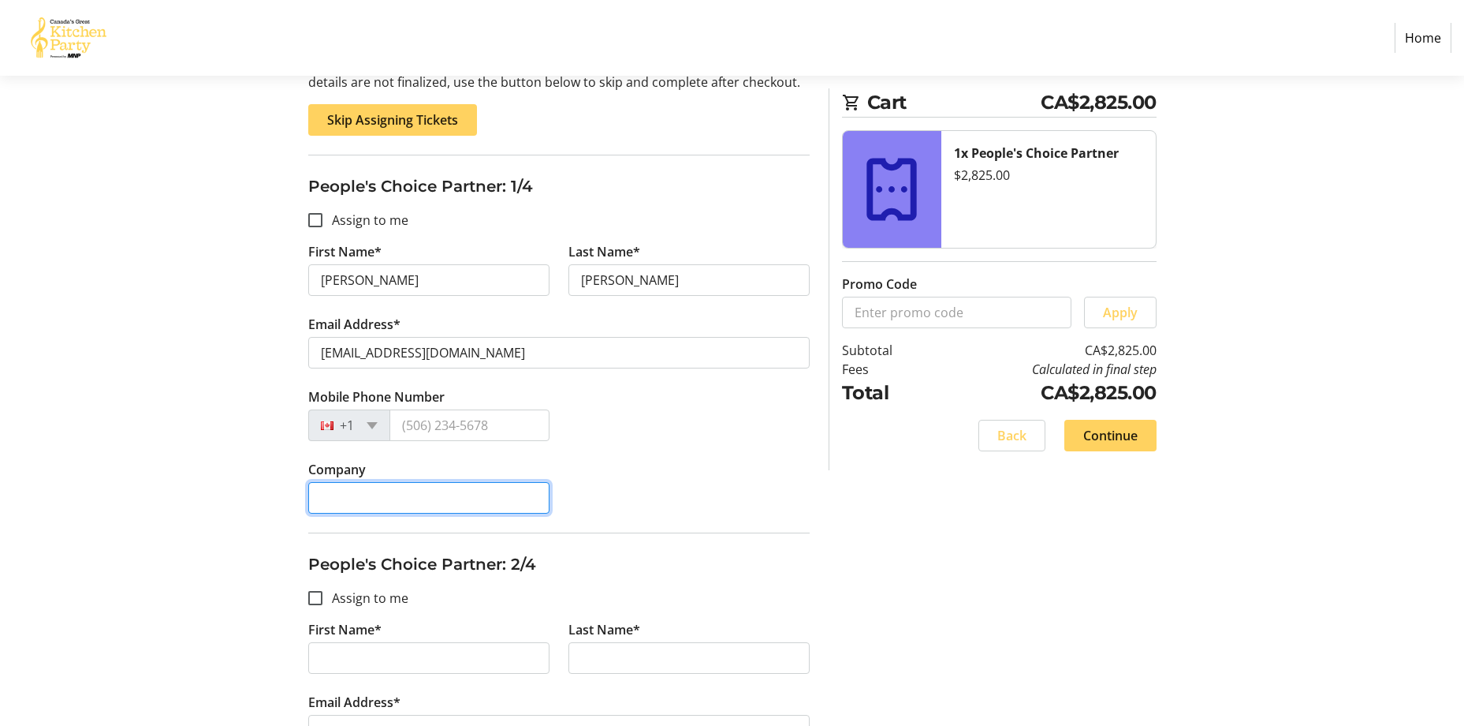
click at [412, 499] on input "Company" at bounding box center [428, 498] width 241 height 32
type input "BLG"
click at [405, 502] on input "BLG" at bounding box center [428, 498] width 241 height 32
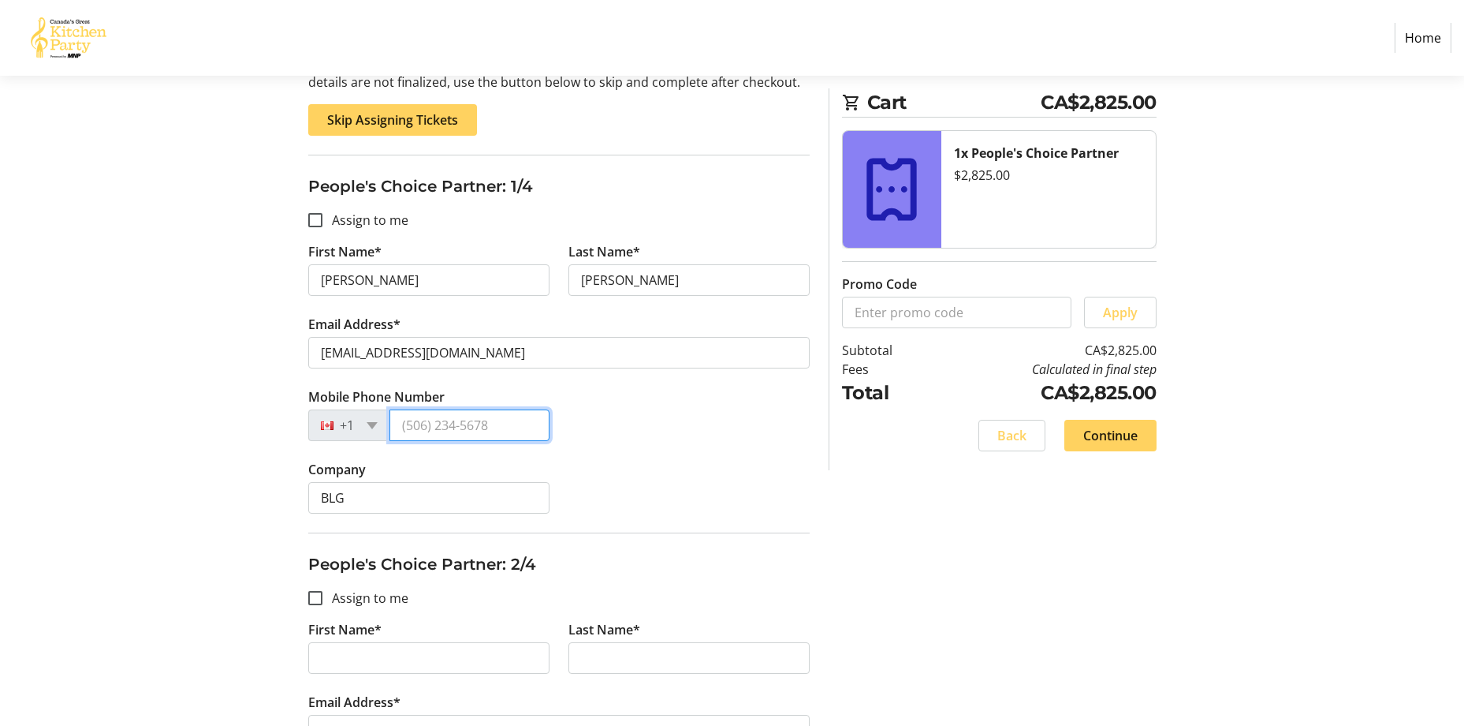
click at [426, 428] on input "Mobile Phone Number" at bounding box center [470, 425] width 160 height 32
type input "[PHONE_NUMBER]"
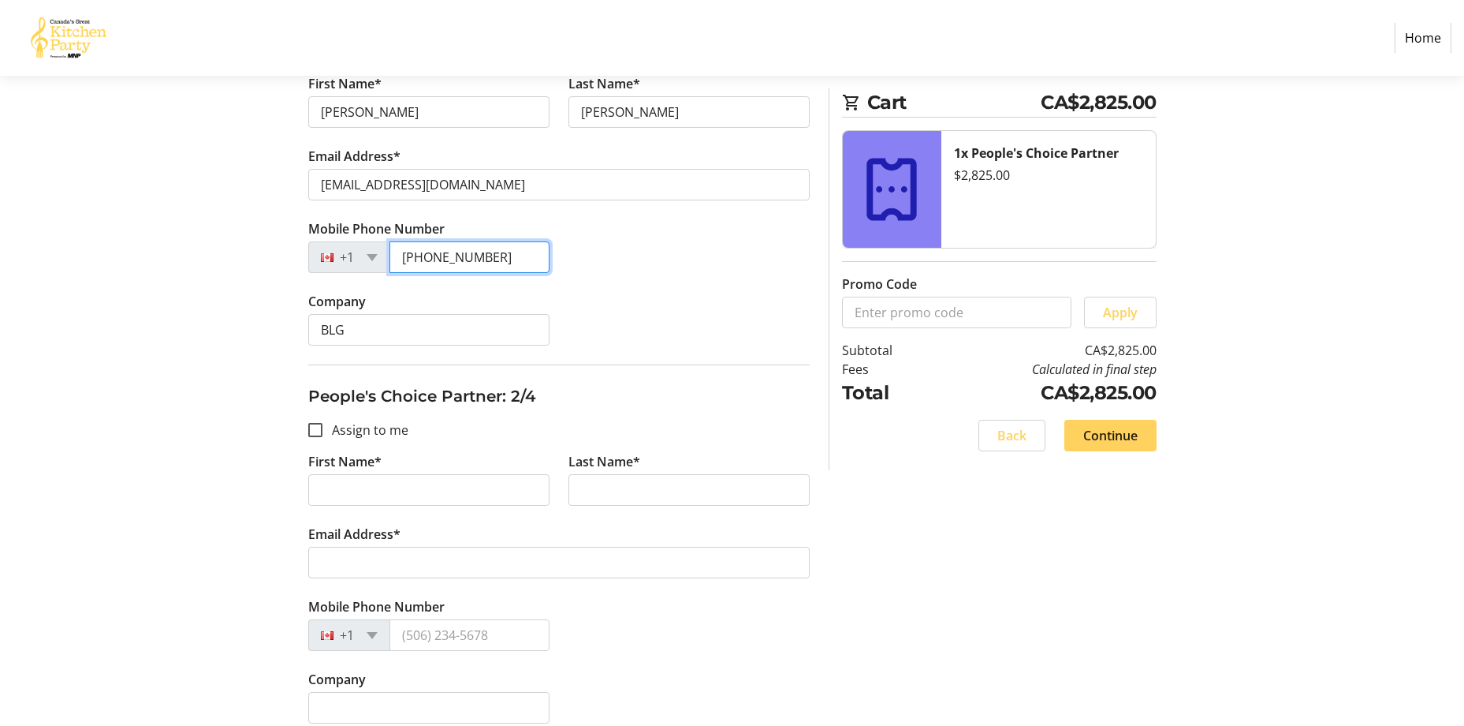
scroll to position [342, 0]
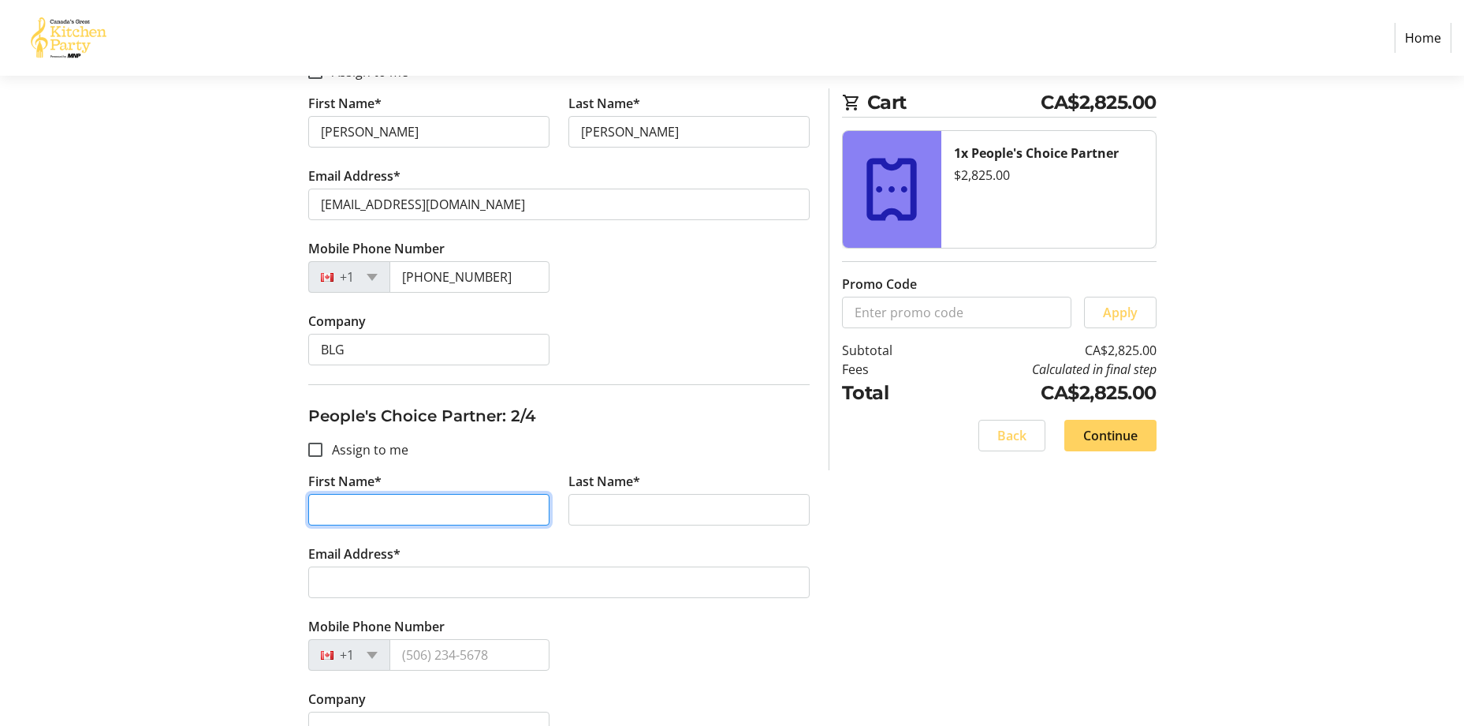
click at [364, 509] on input "First Name*" at bounding box center [428, 510] width 241 height 32
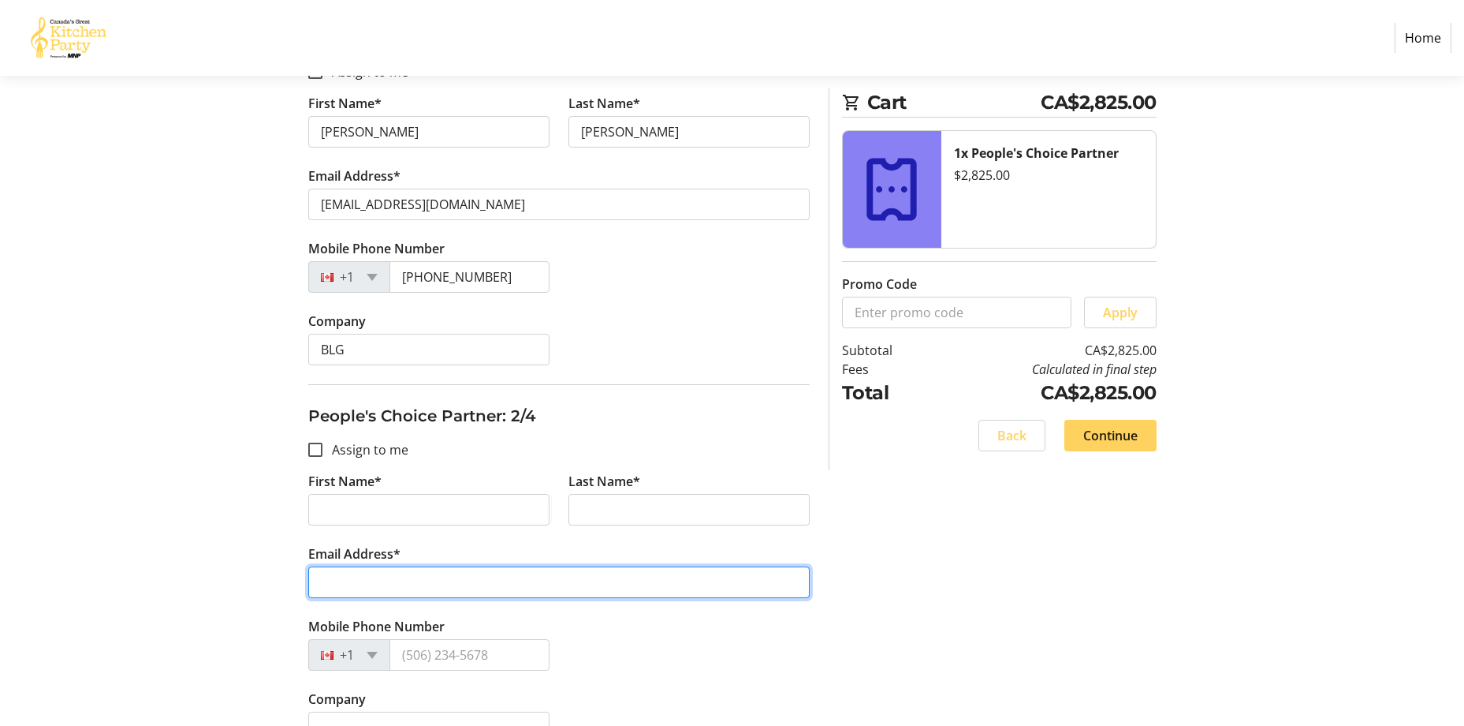
drag, startPoint x: 419, startPoint y: 508, endPoint x: 349, endPoint y: 578, distance: 99.3
click at [349, 578] on tr-form-field "Email Address*" at bounding box center [559, 580] width 502 height 73
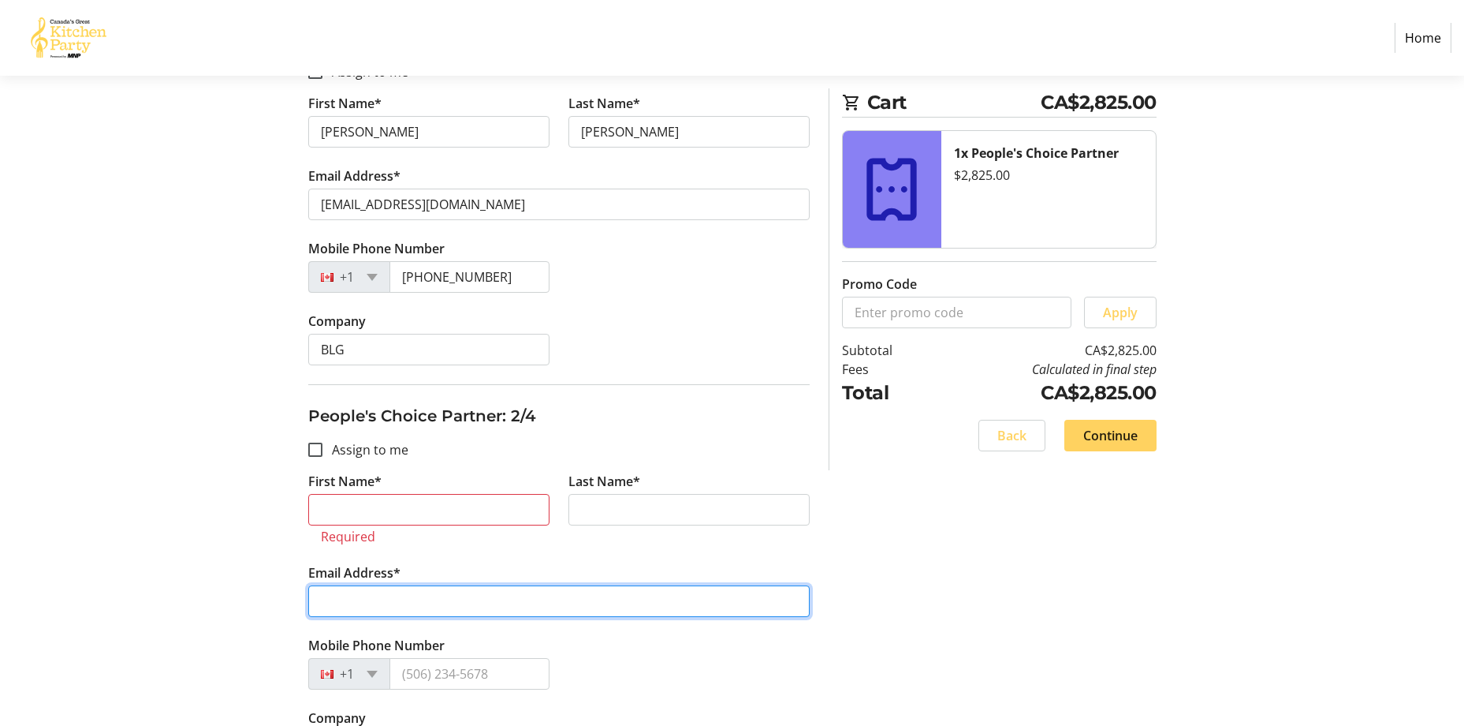
paste input "[EMAIL_ADDRESS][DOMAIN_NAME]"
type input "[EMAIL_ADDRESS][DOMAIN_NAME]"
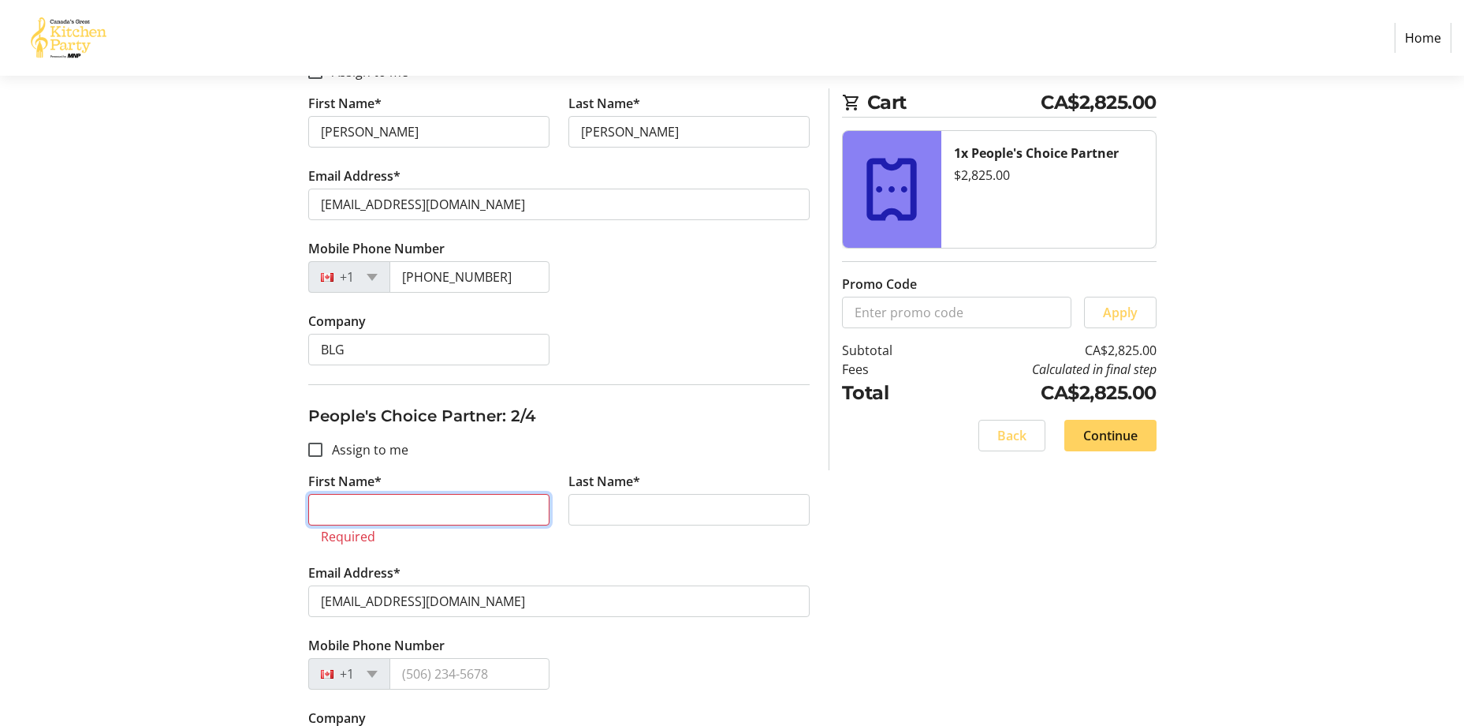
click at [359, 518] on input "First Name*" at bounding box center [428, 510] width 241 height 32
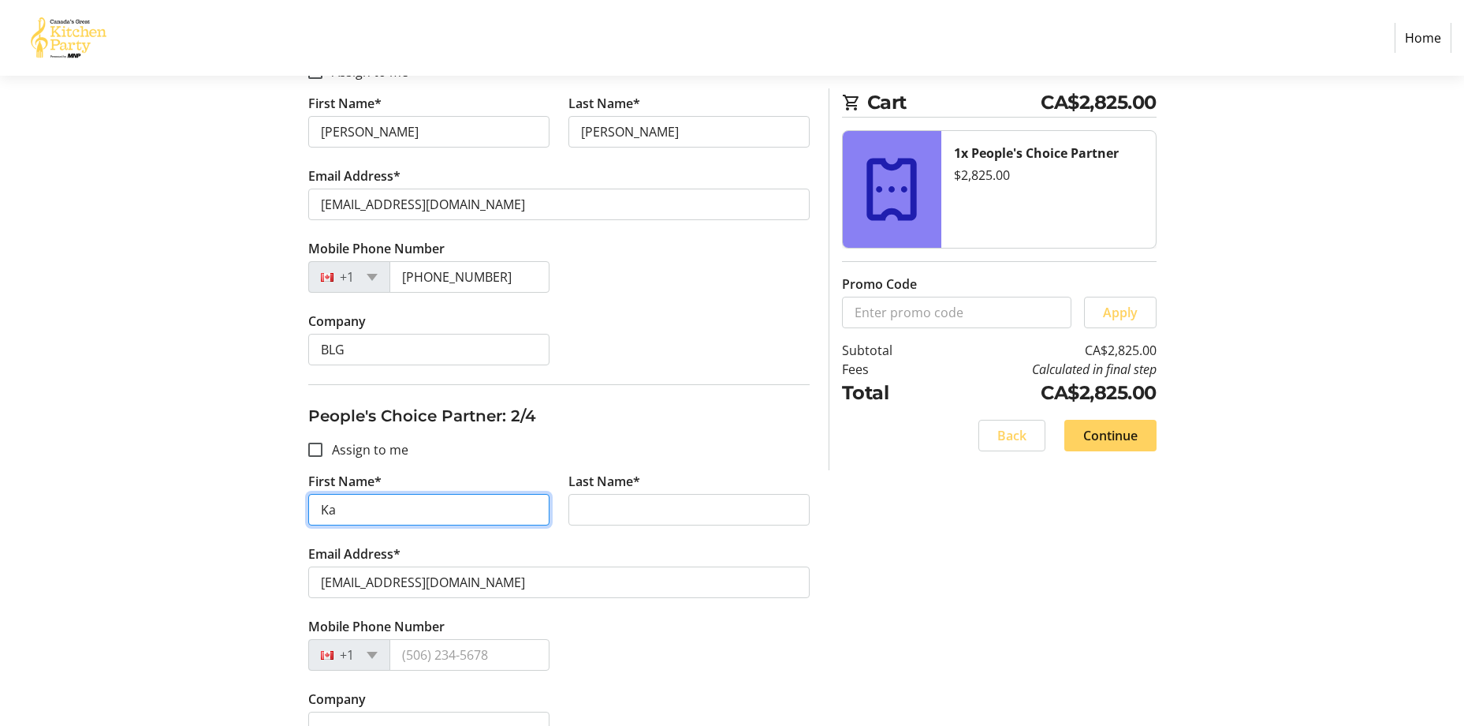
type input "K"
type input "Guest"
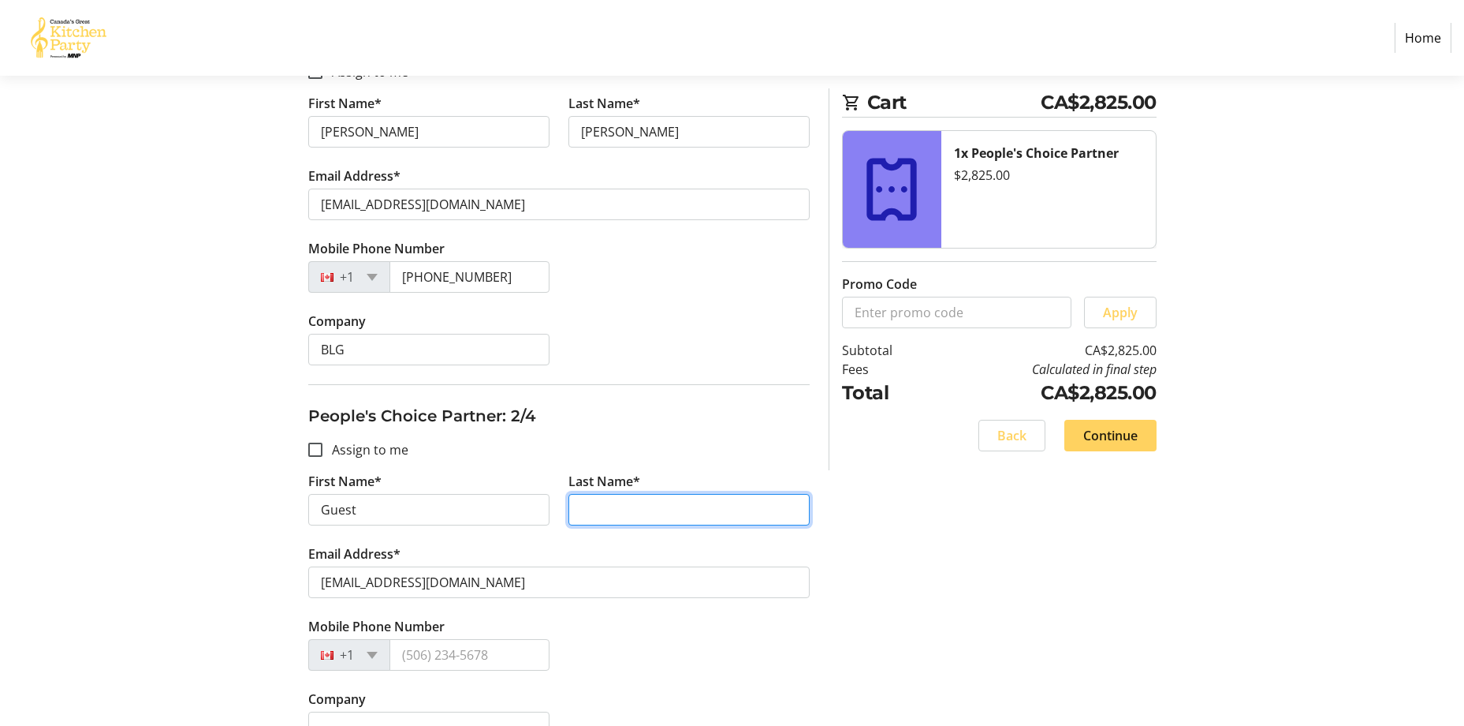
click at [616, 507] on input "Last Name*" at bounding box center [689, 510] width 241 height 32
type input "Guest"
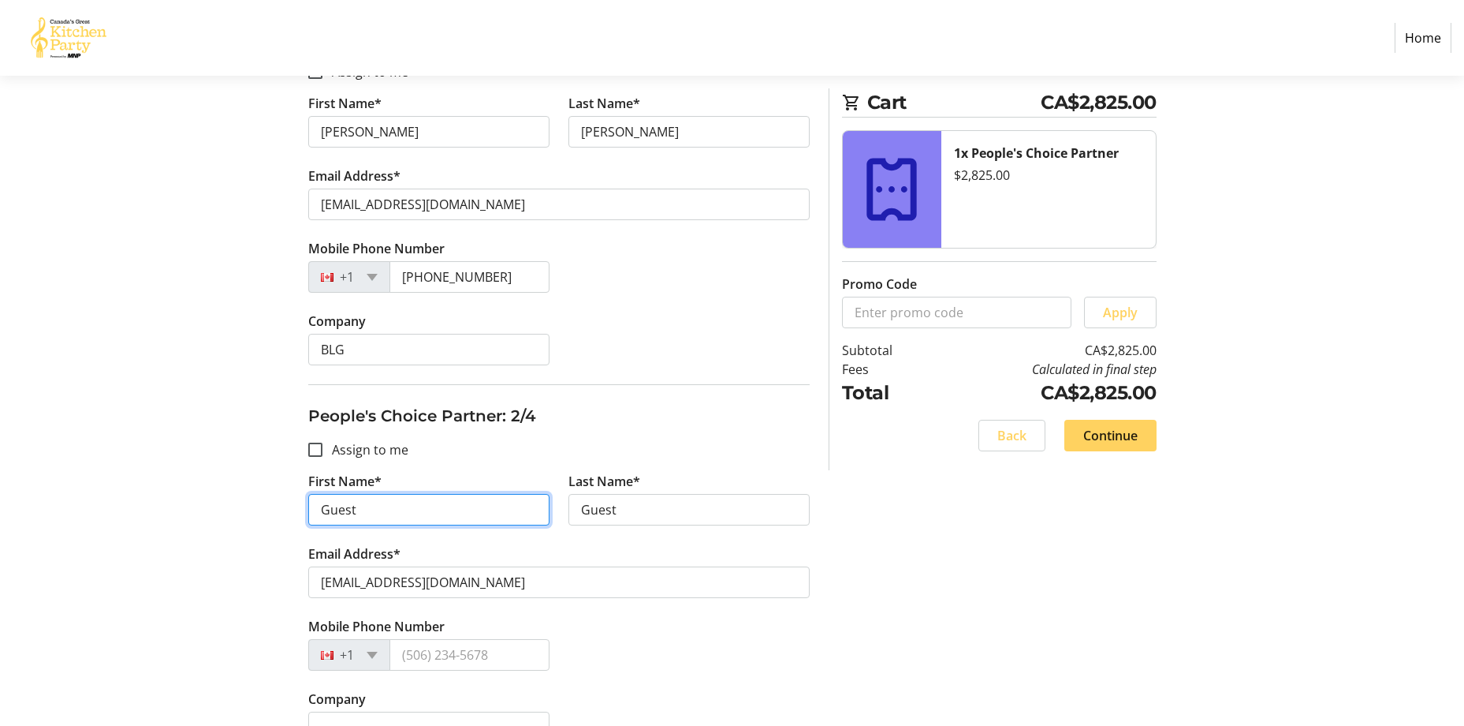
click at [320, 511] on input "Guest" at bounding box center [428, 510] width 241 height 32
drag, startPoint x: 375, startPoint y: 507, endPoint x: 352, endPoint y: 504, distance: 23.9
click at [352, 504] on input "BLG Guest" at bounding box center [428, 510] width 241 height 32
type input "BLG"
click at [954, 563] on div "Assign Tickets Enter details for each attendee so that they receive their ticke…" at bounding box center [732, 690] width 1041 height 1653
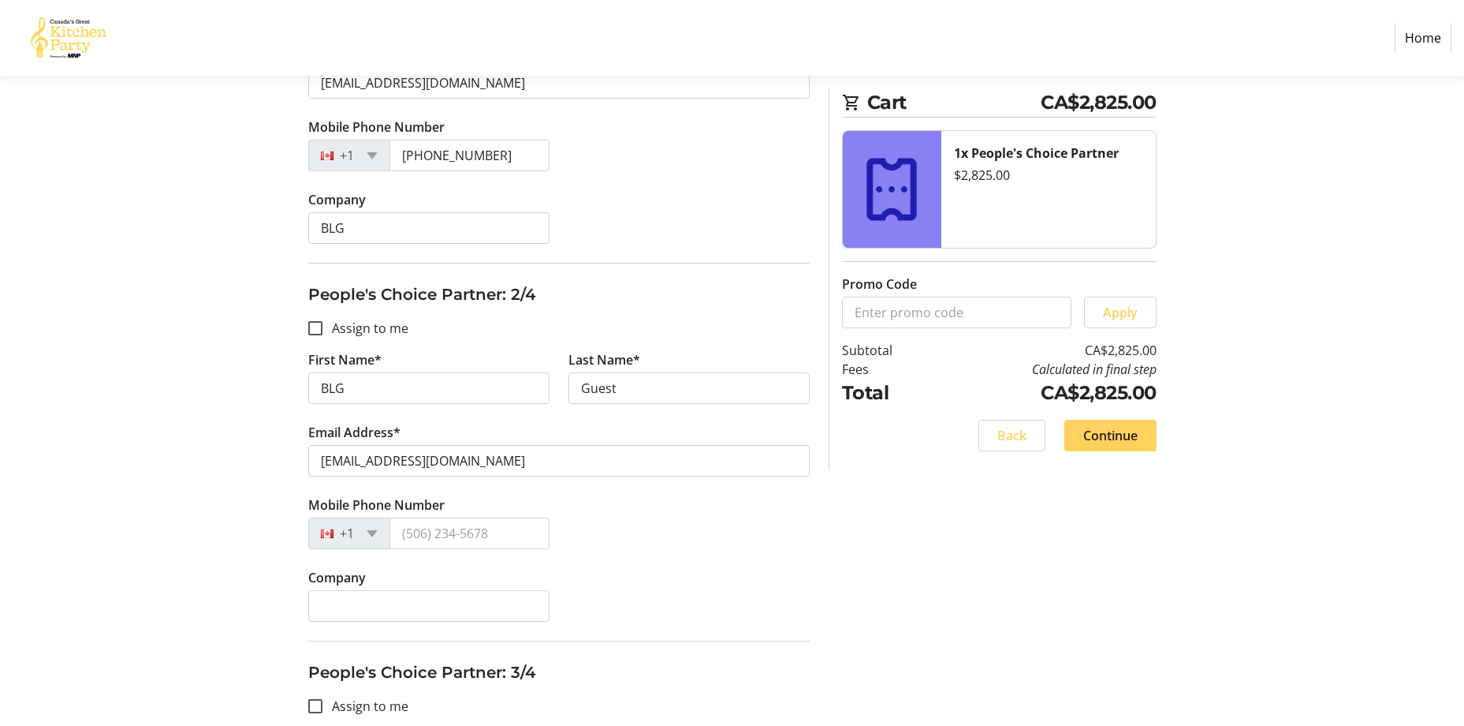
scroll to position [468, 0]
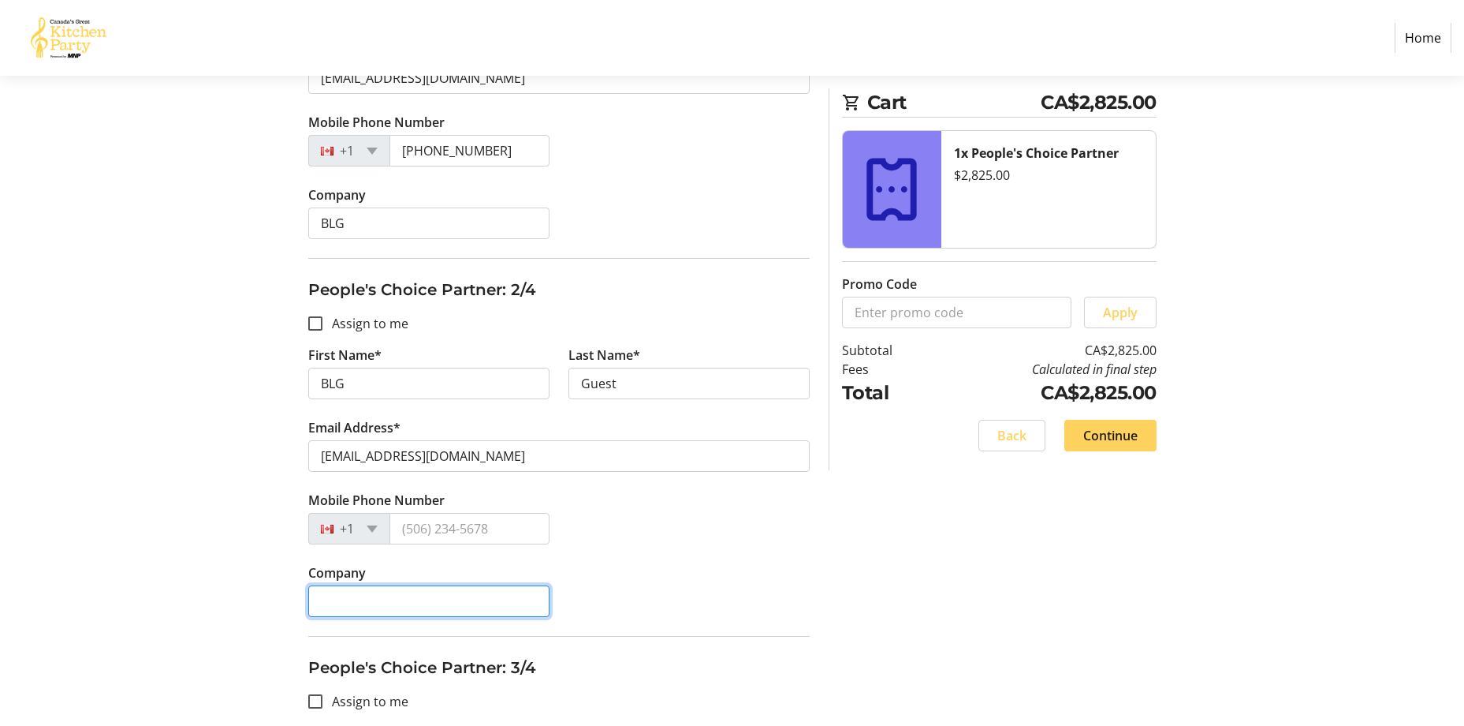
click at [360, 608] on input "Company" at bounding box center [428, 601] width 241 height 32
type input "[PERSON_NAME] [PERSON_NAME] LLP"
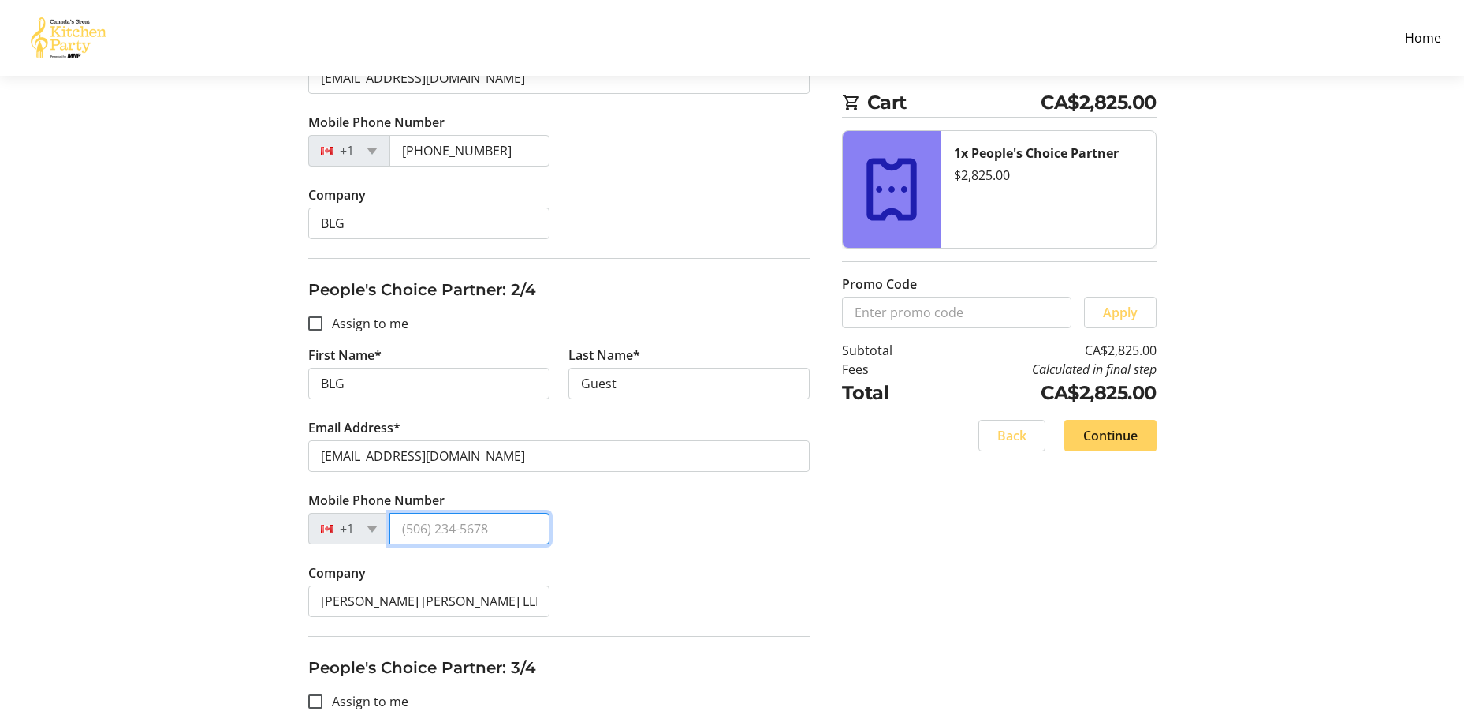
type input "[PHONE_NUMBER]"
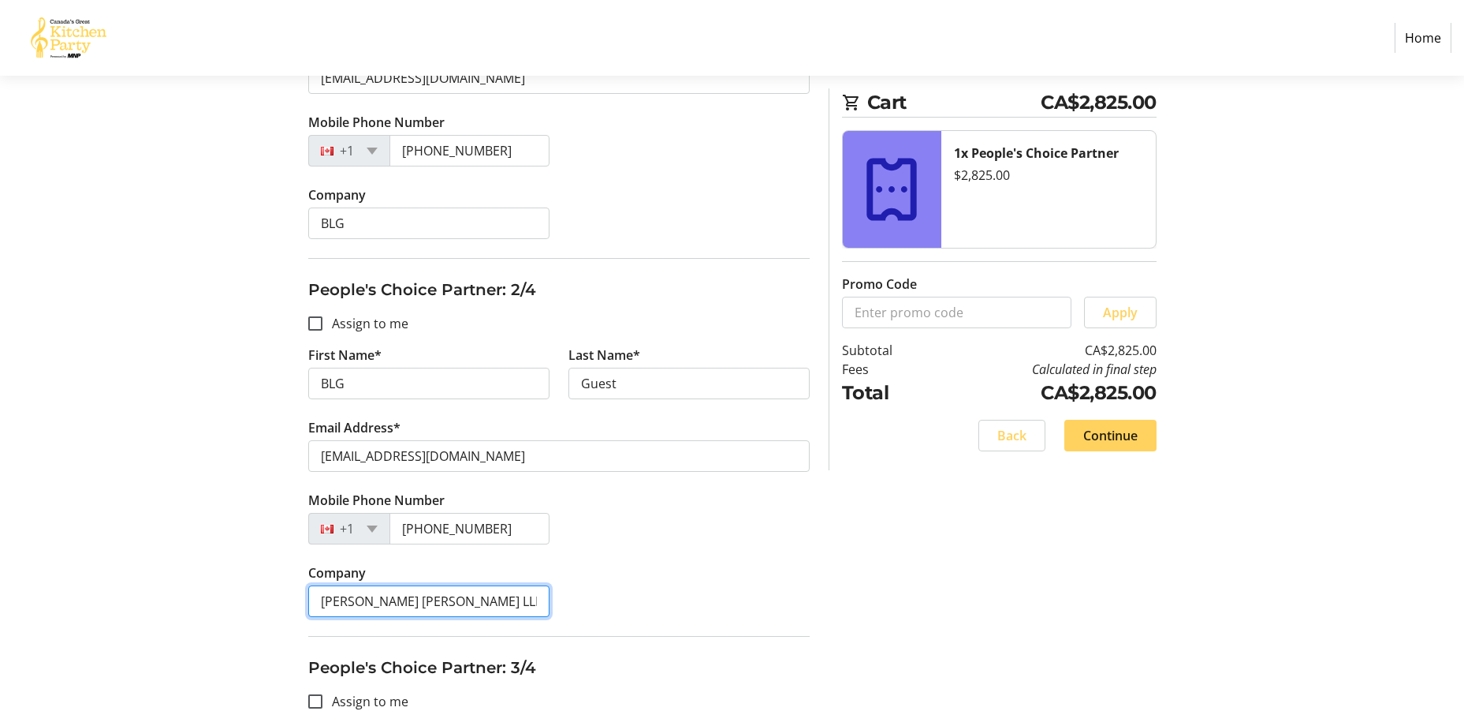
type input "BLG"
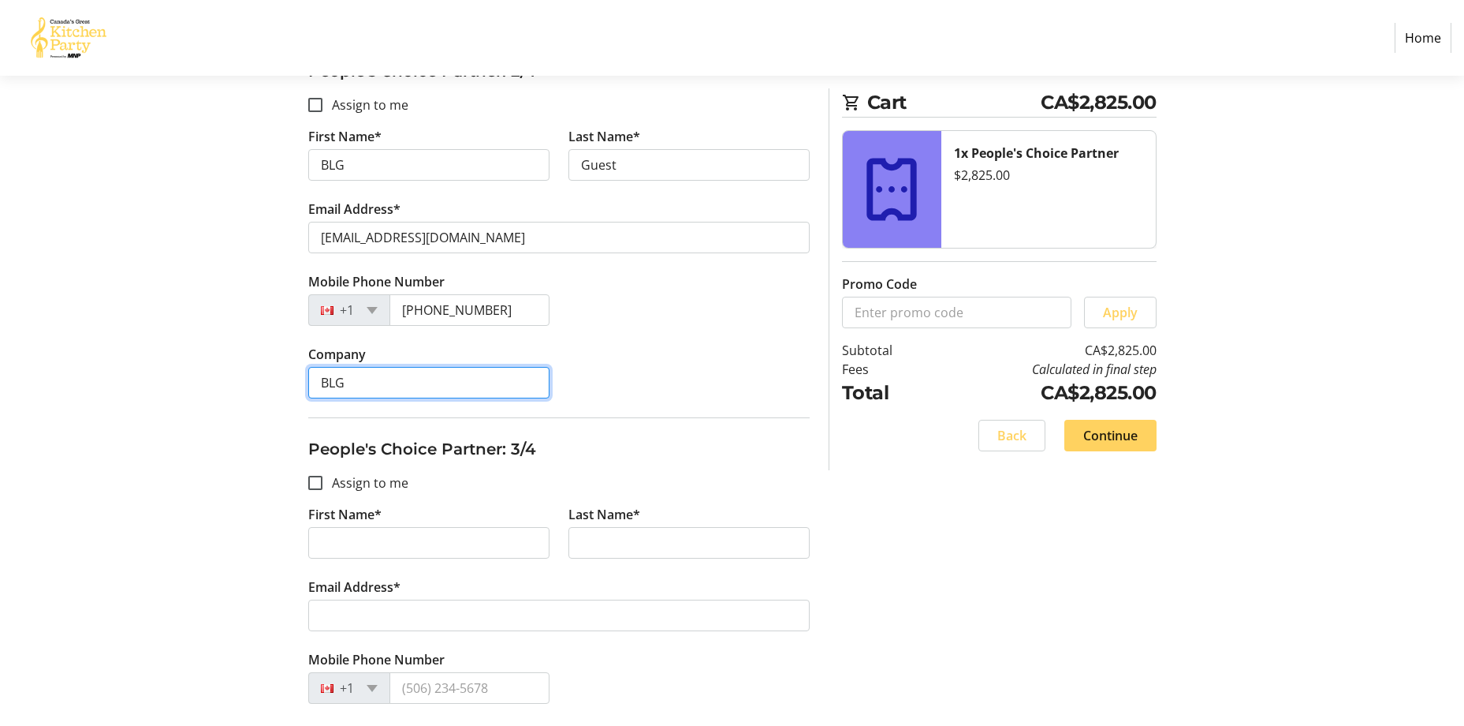
scroll to position [704, 0]
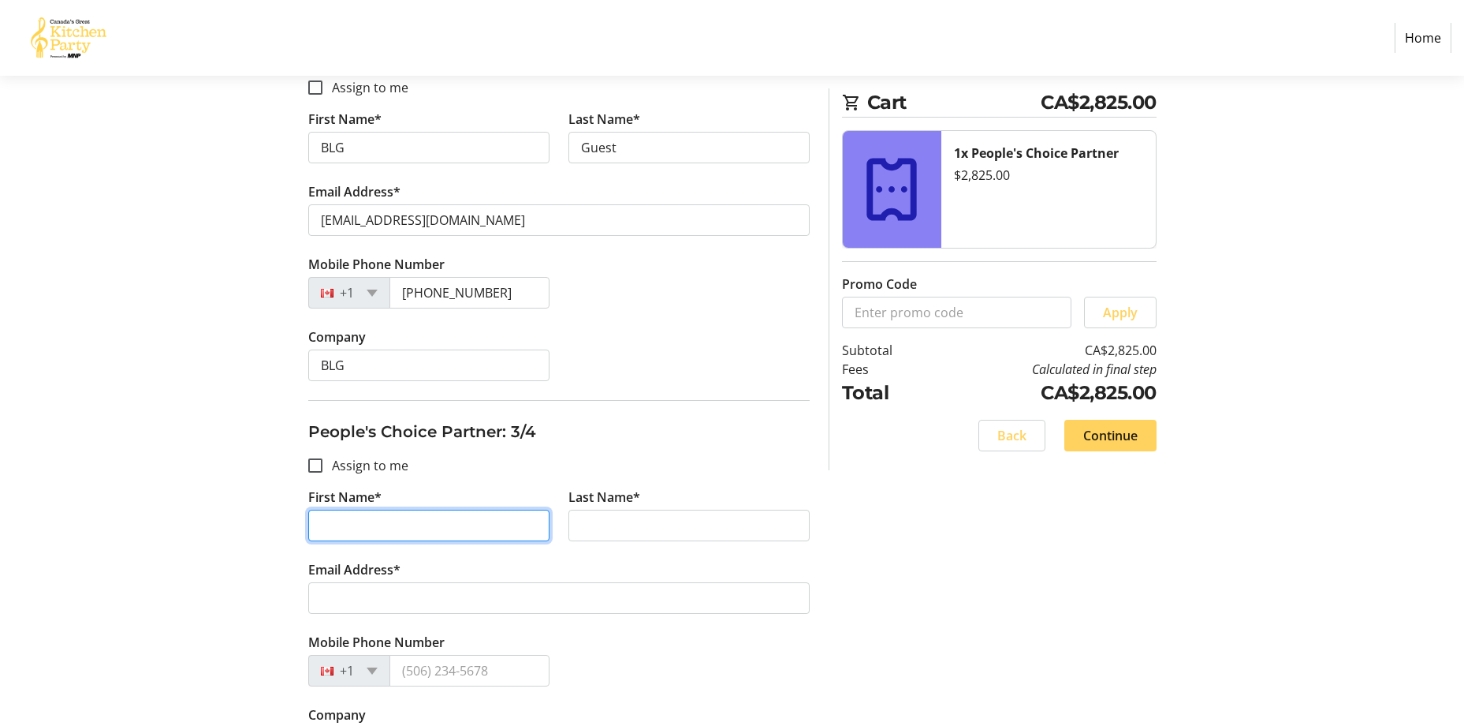
click at [479, 529] on input "First Name*" at bounding box center [428, 525] width 241 height 32
type input "BLG"
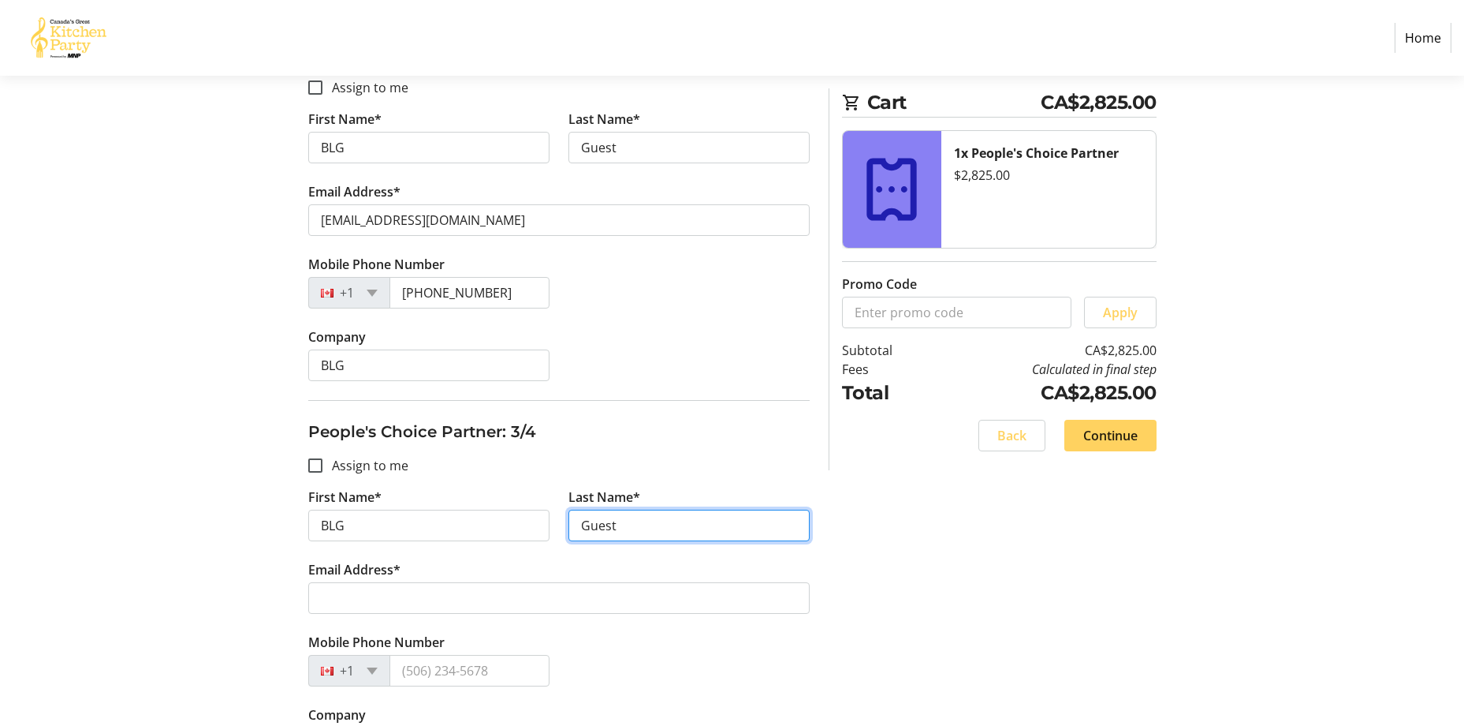
type input "Guest"
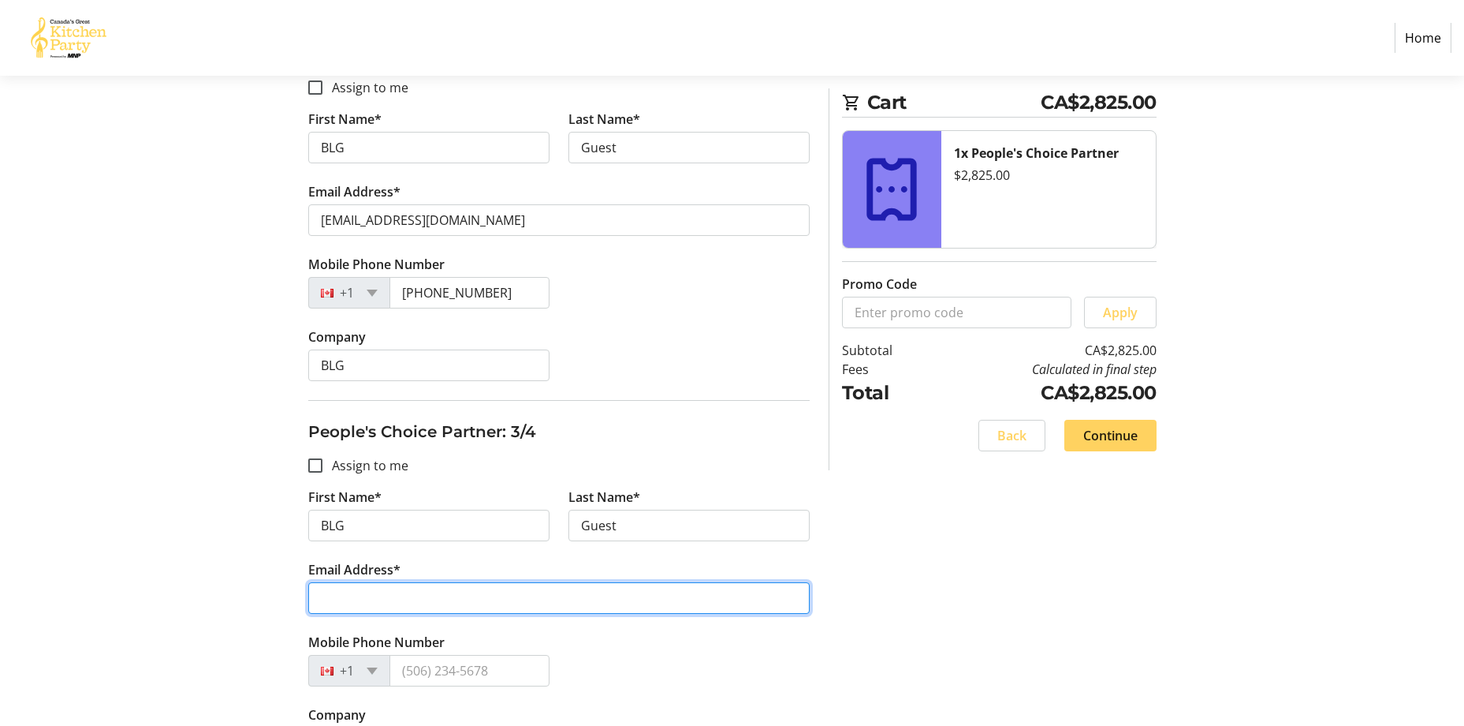
click at [460, 596] on input "Email Address*" at bounding box center [559, 598] width 502 height 32
paste input "[EMAIL_ADDRESS][DOMAIN_NAME]"
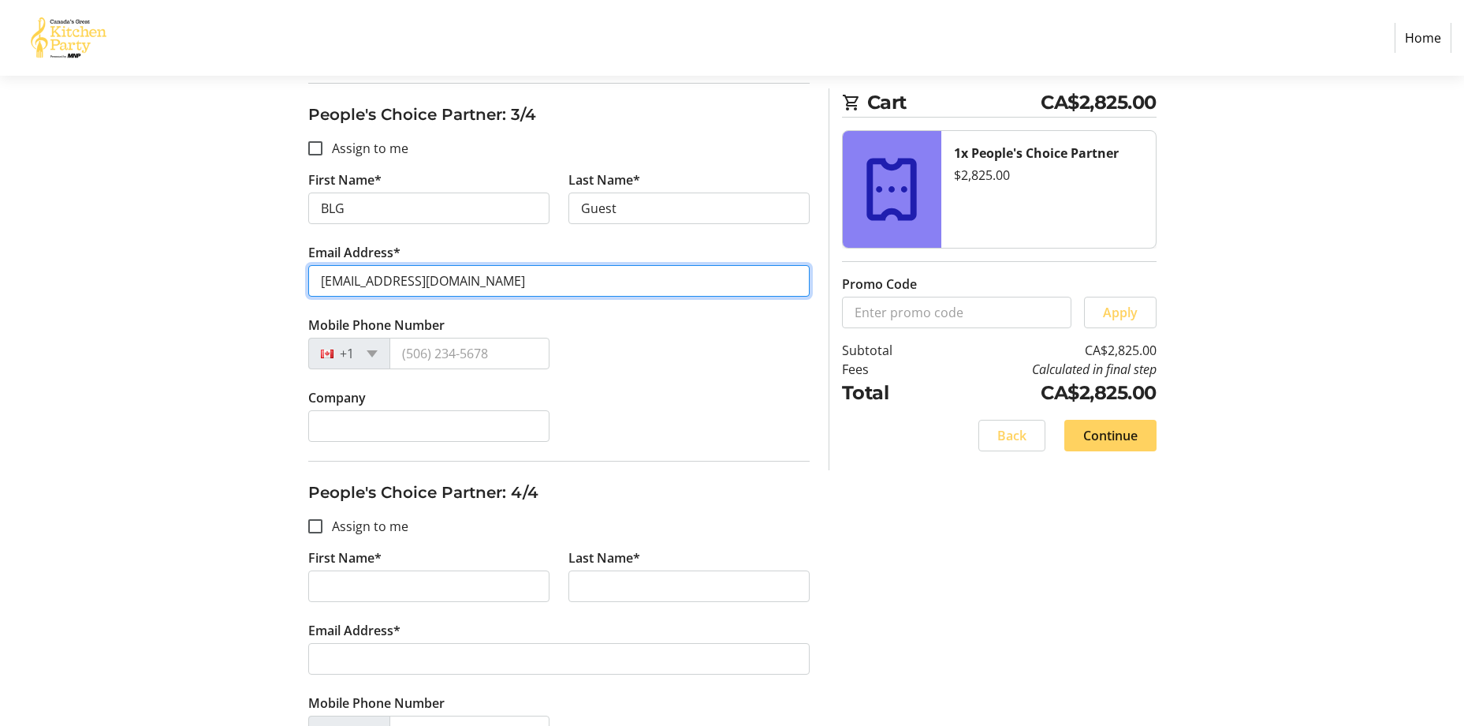
scroll to position [1024, 0]
type input "[EMAIL_ADDRESS][DOMAIN_NAME]"
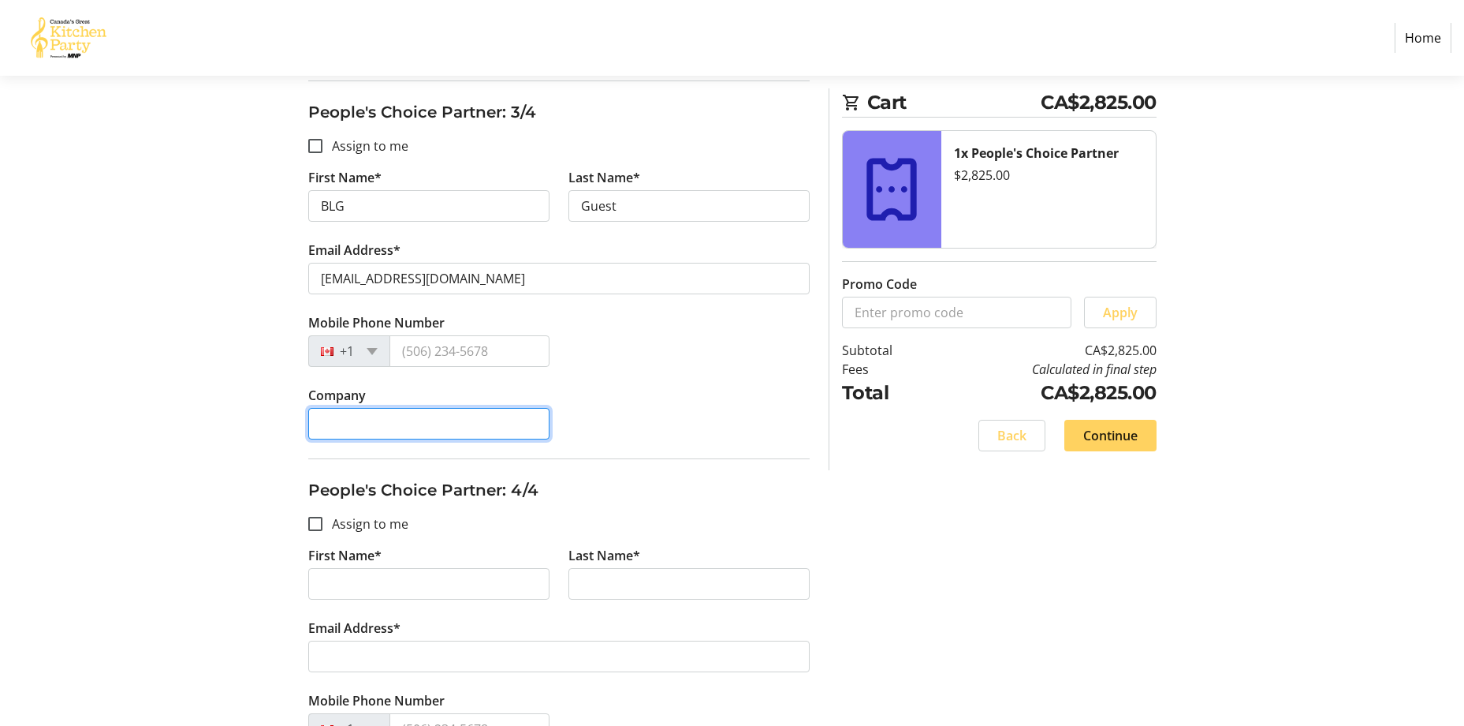
click at [491, 425] on input "Company" at bounding box center [428, 424] width 241 height 32
type input "BLG"
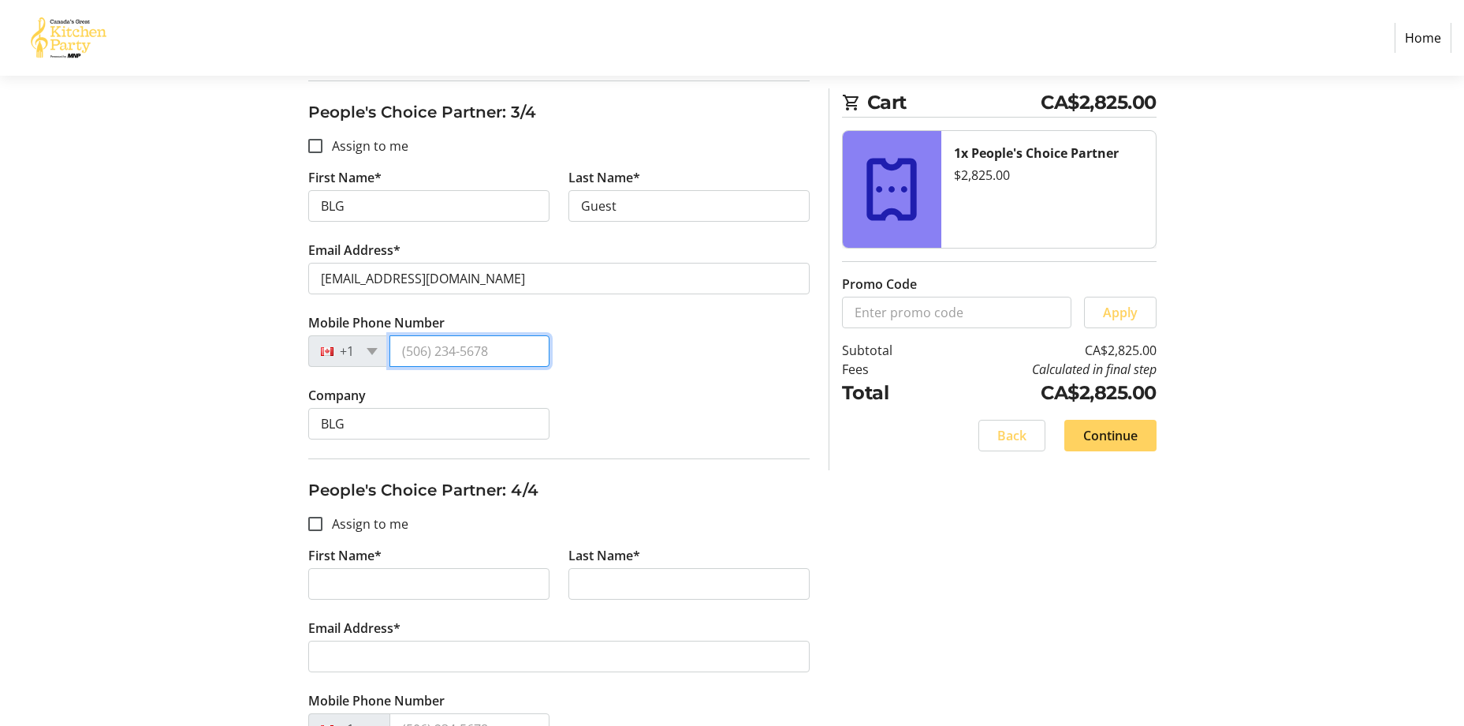
type input "[PHONE_NUMBER]"
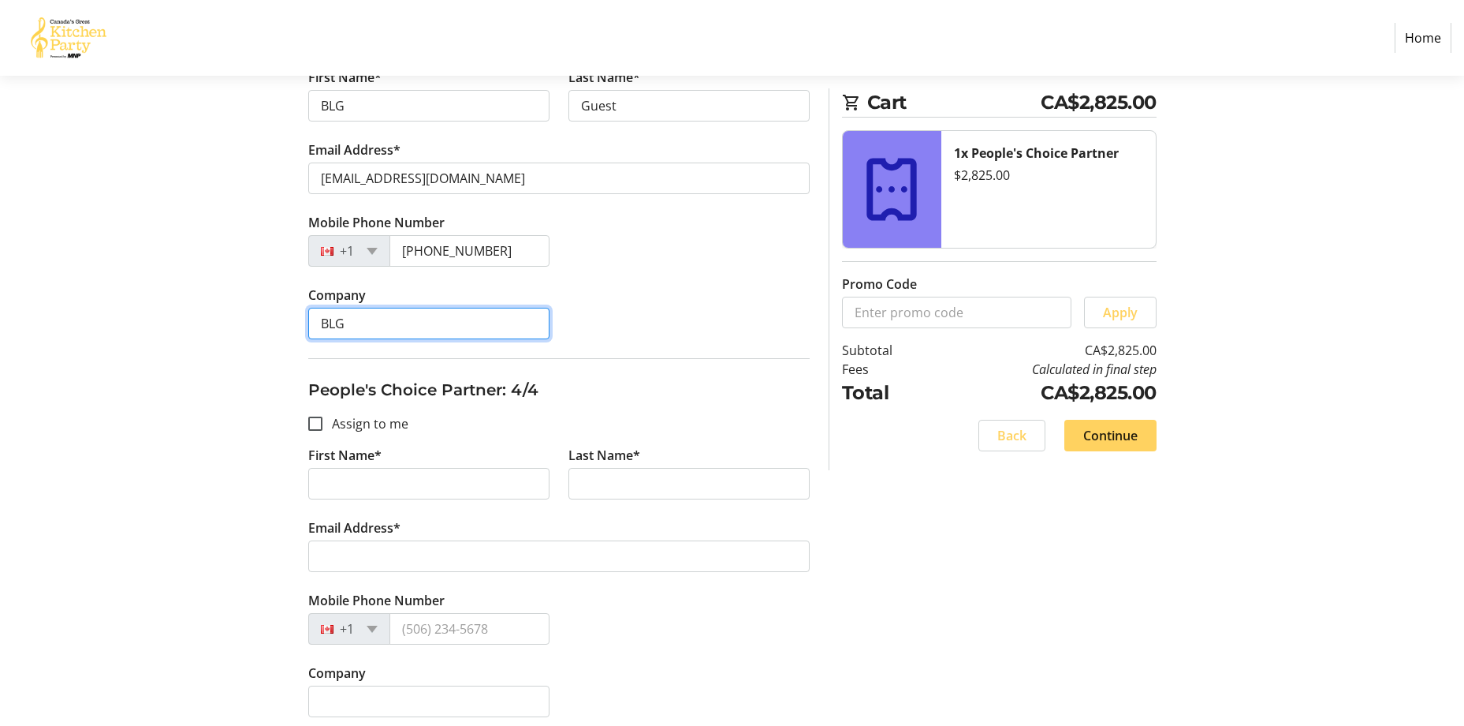
scroll to position [1134, 0]
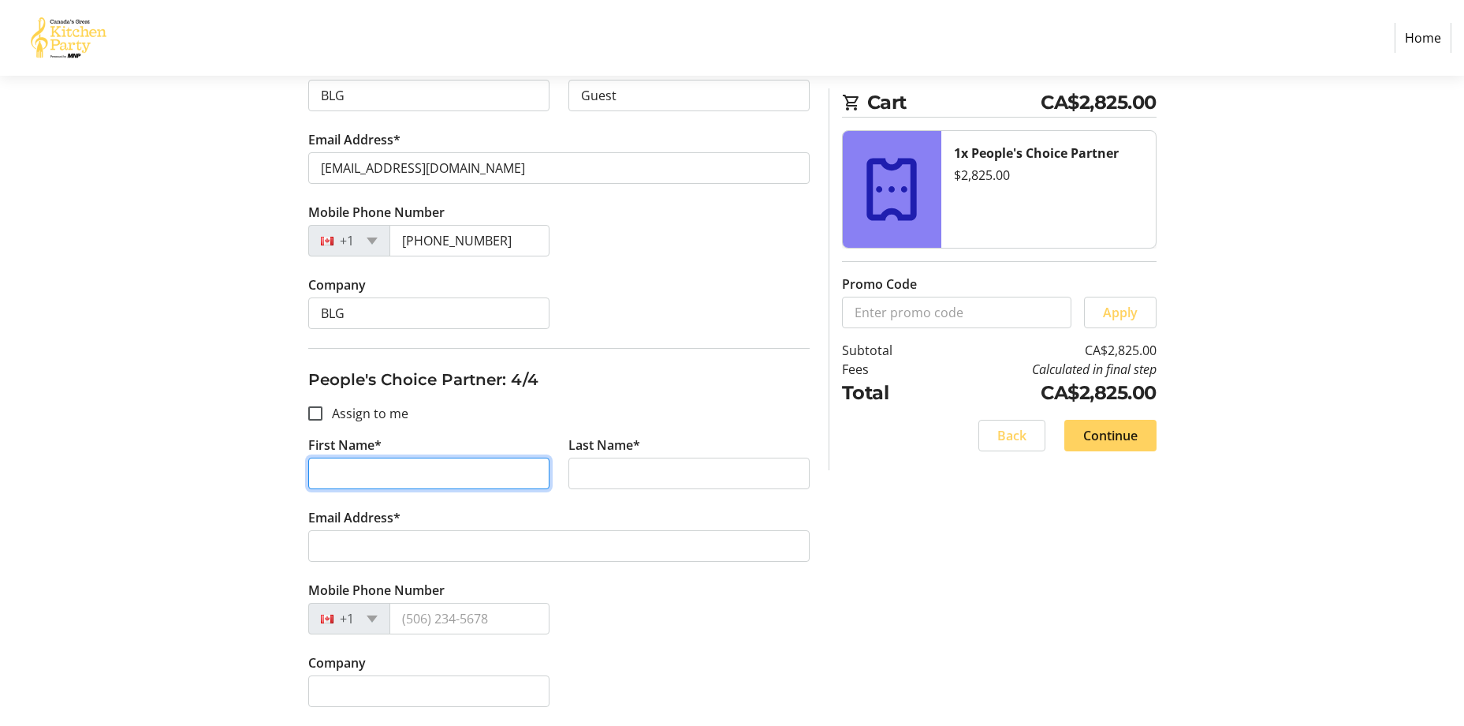
click at [440, 470] on input "First Name*" at bounding box center [428, 473] width 241 height 32
type input "BLG"
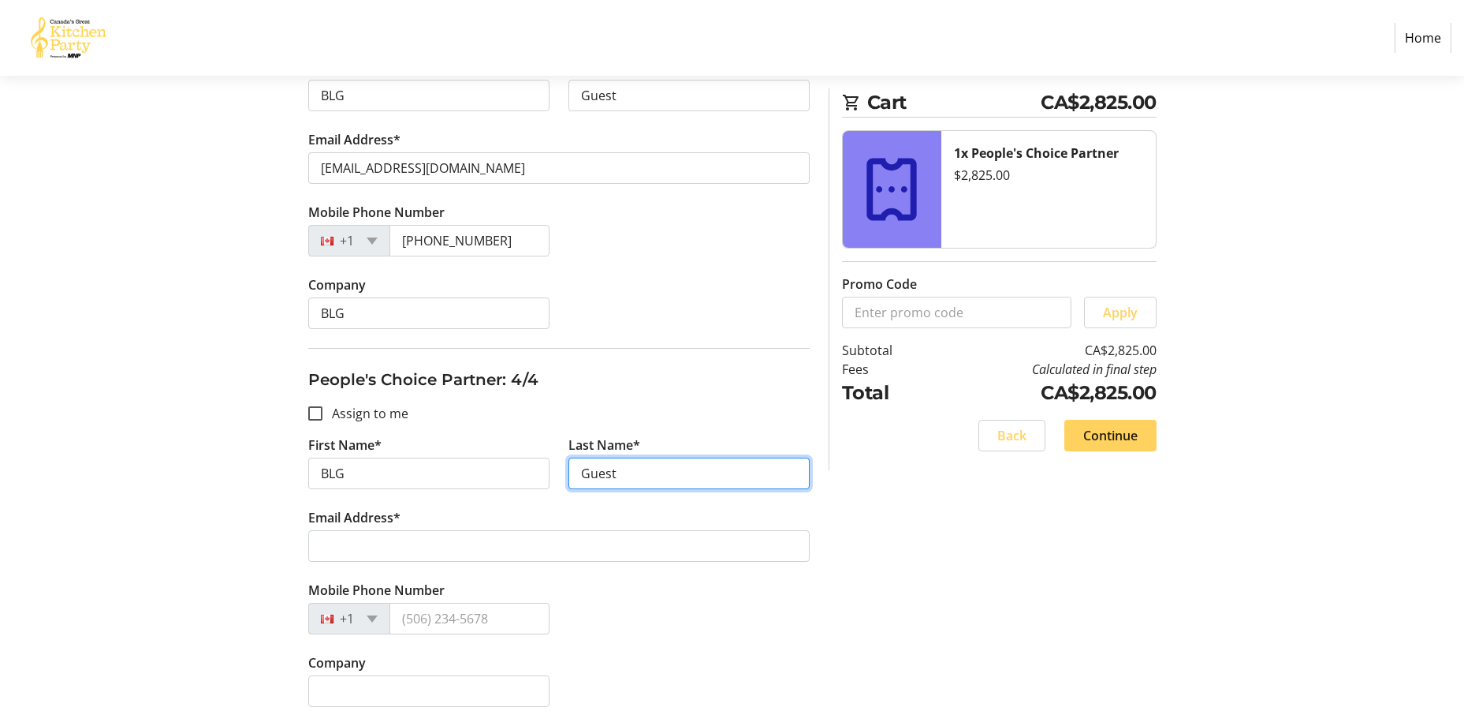
type input "Guest"
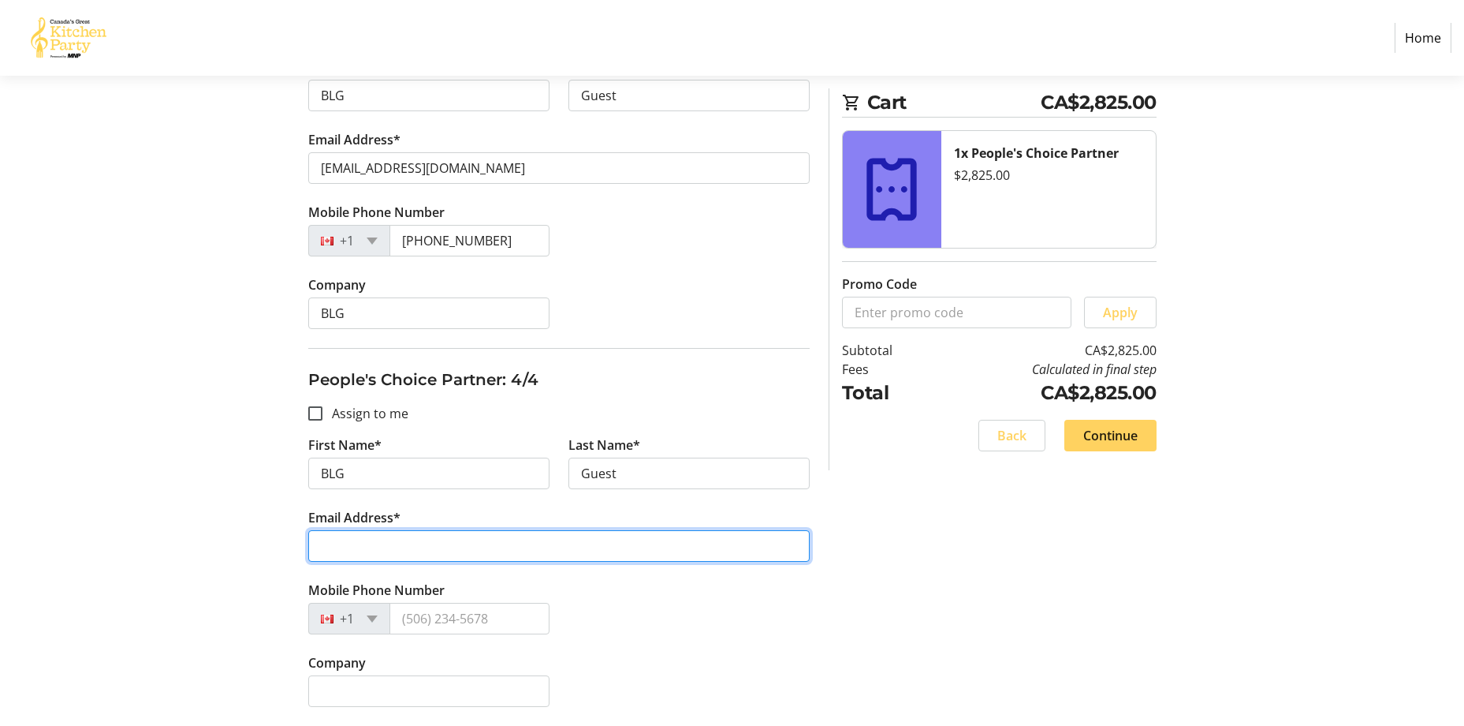
click at [415, 550] on input "Email Address*" at bounding box center [559, 546] width 502 height 32
paste input "[EMAIL_ADDRESS][DOMAIN_NAME]"
type input "[EMAIL_ADDRESS][DOMAIN_NAME]"
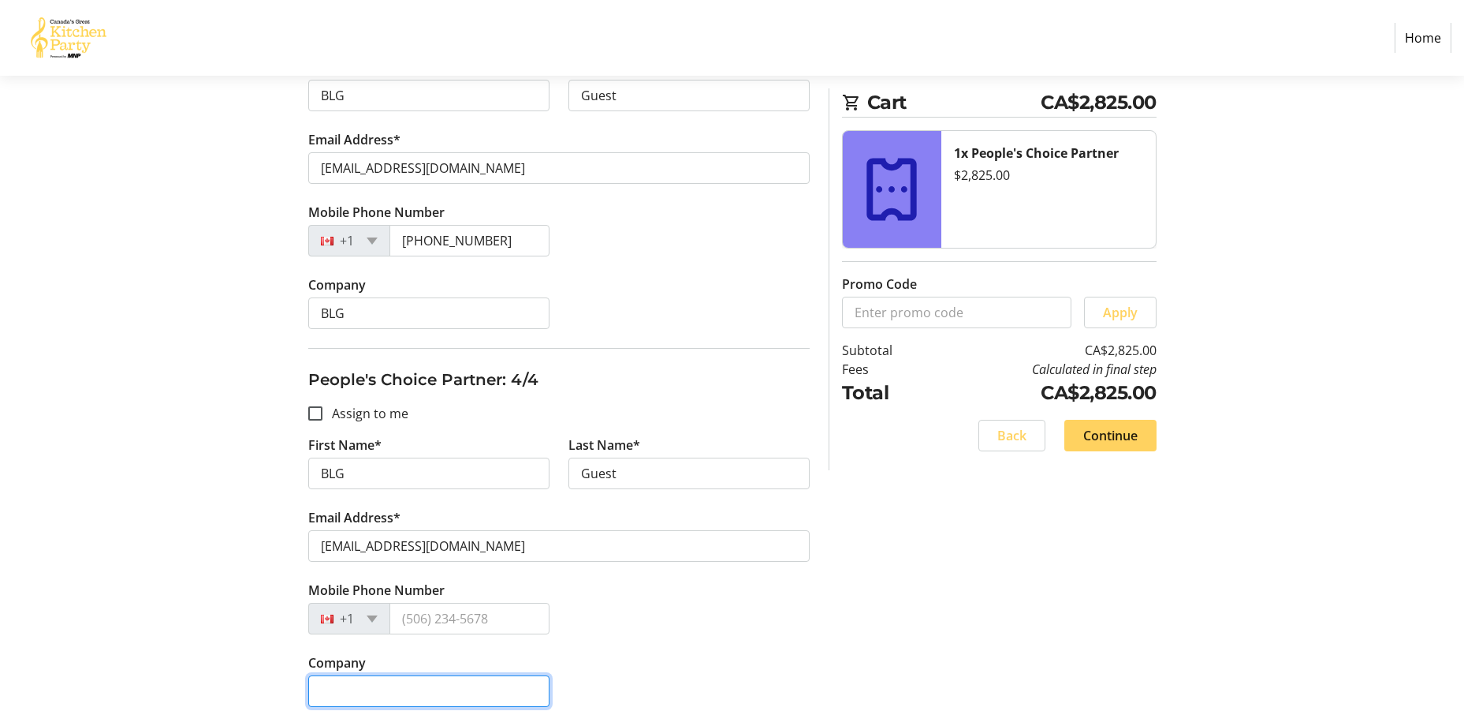
click at [460, 684] on input "Company" at bounding box center [428, 691] width 241 height 32
type input "BLG"
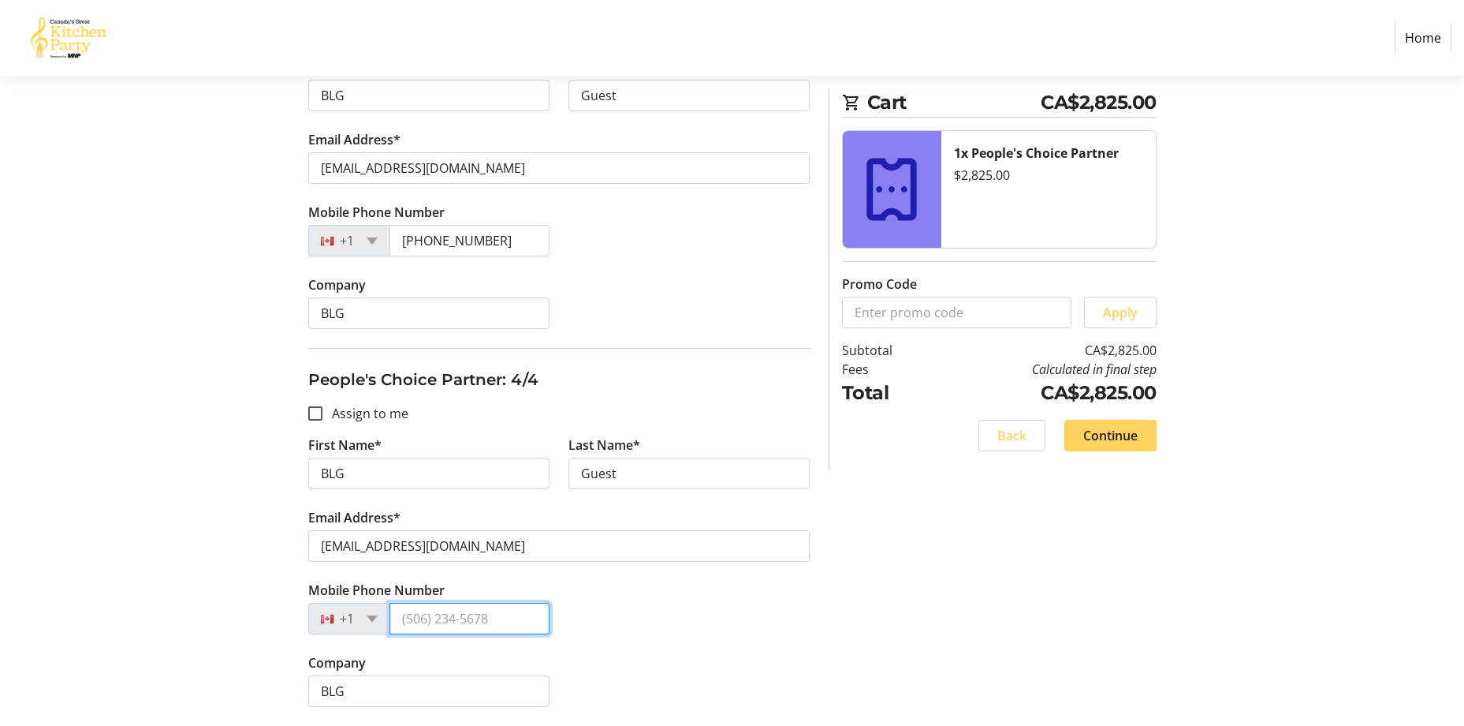
type input "[PHONE_NUMBER]"
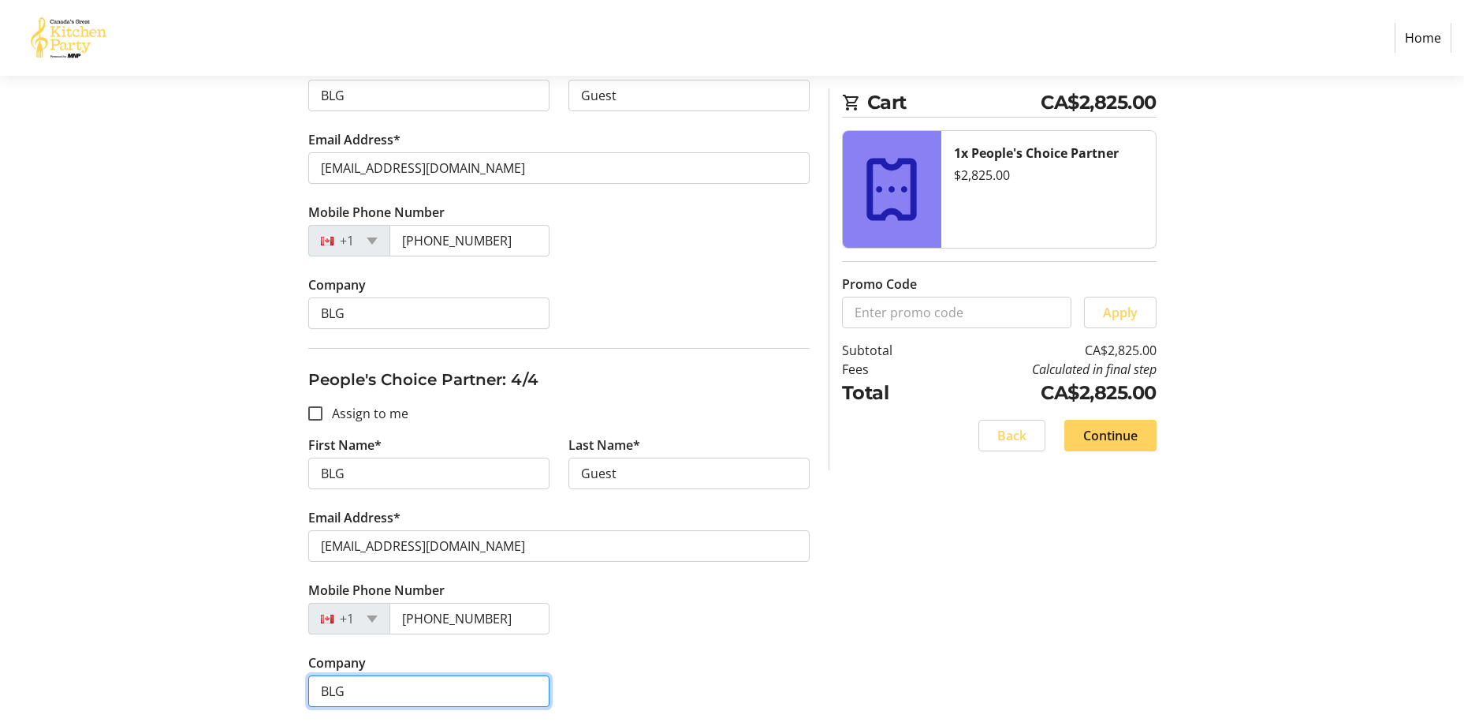
drag, startPoint x: 344, startPoint y: 694, endPoint x: 287, endPoint y: 701, distance: 57.2
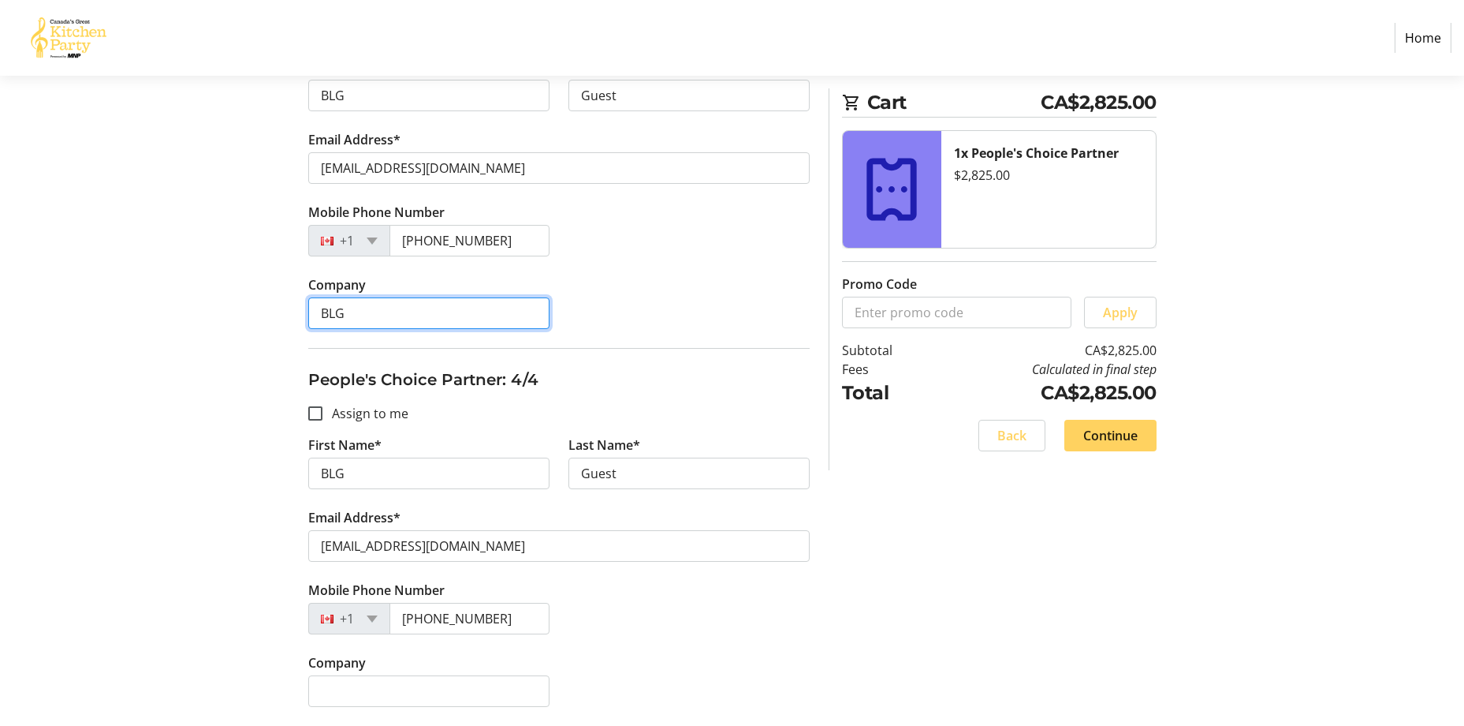
drag, startPoint x: 411, startPoint y: 307, endPoint x: 282, endPoint y: 307, distance: 129.3
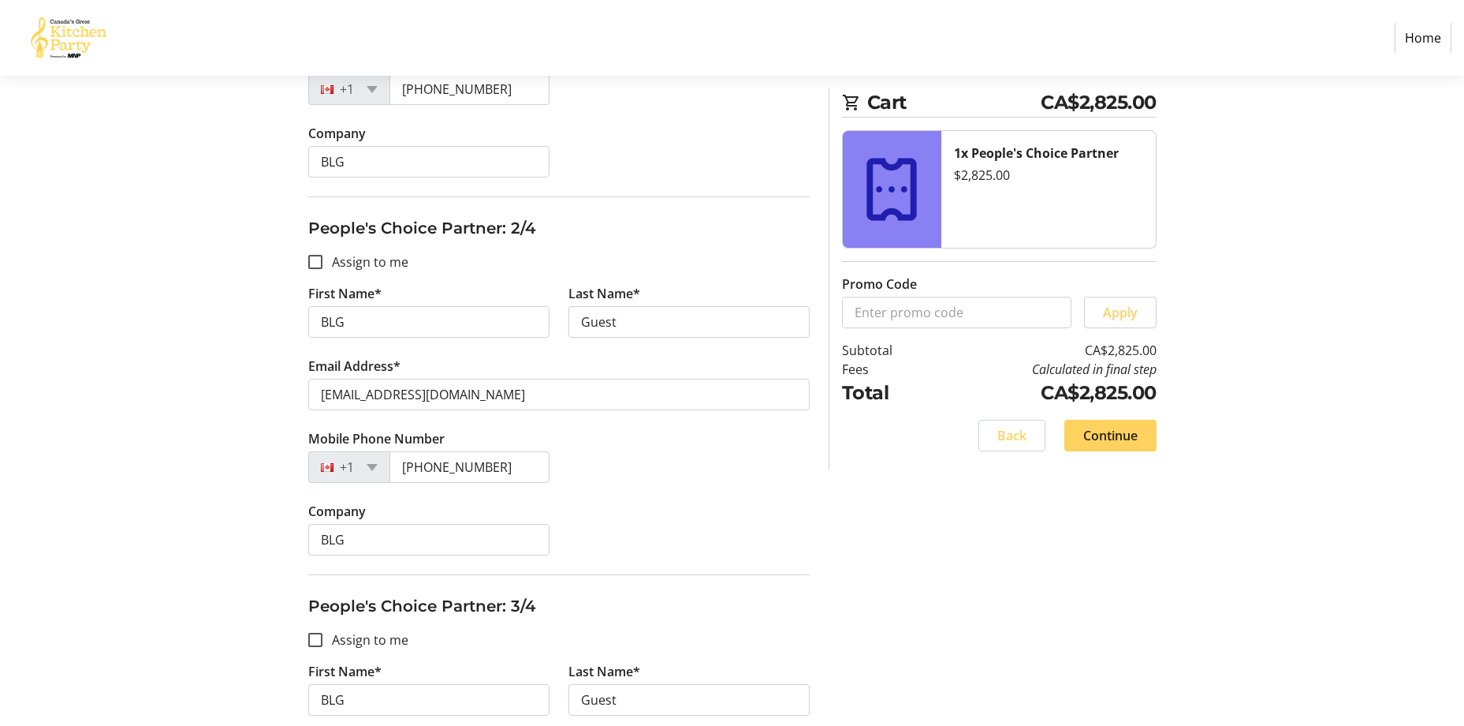
scroll to position [517, 0]
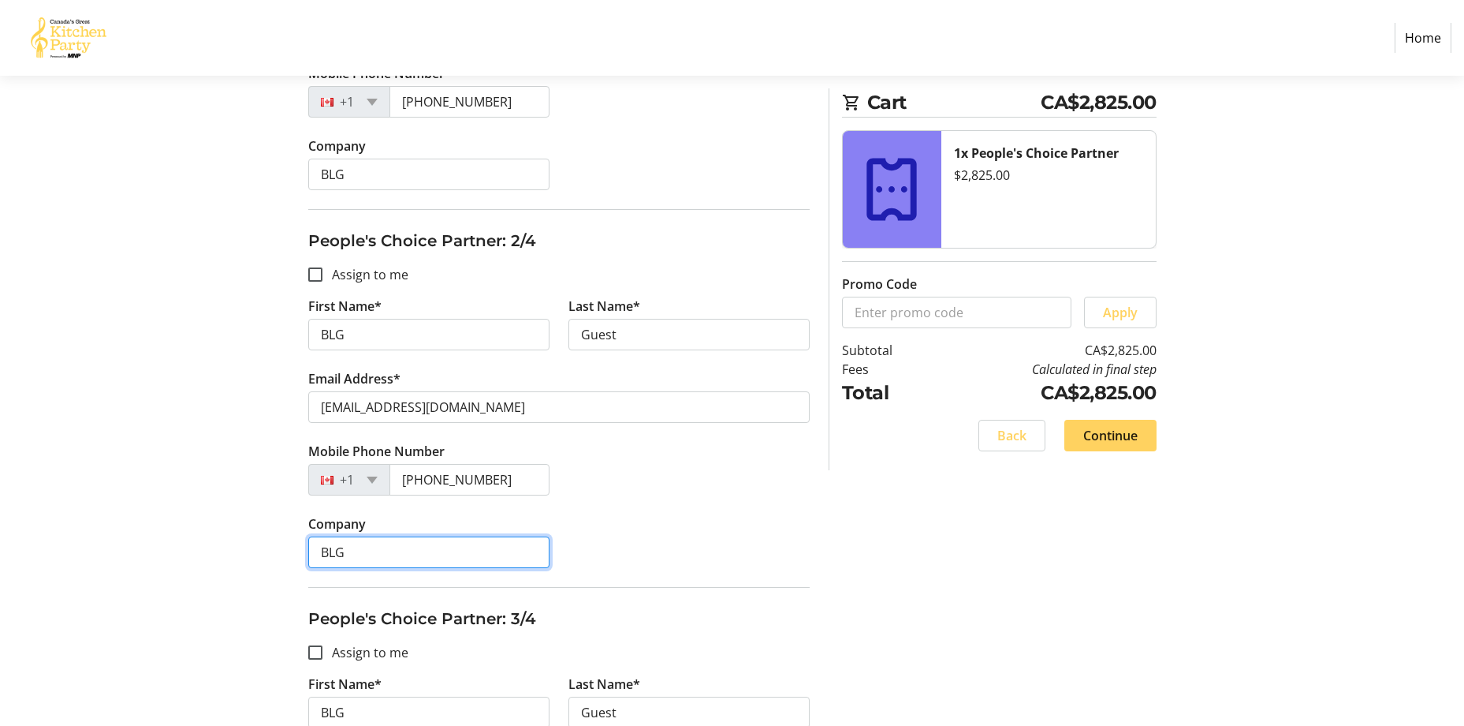
click at [371, 549] on input "BLG" at bounding box center [428, 552] width 241 height 32
drag, startPoint x: 353, startPoint y: 550, endPoint x: 296, endPoint y: 550, distance: 56.8
click at [296, 550] on div "Assign Tickets Enter details for each attendee so that they receive their ticke…" at bounding box center [732, 515] width 1041 height 1653
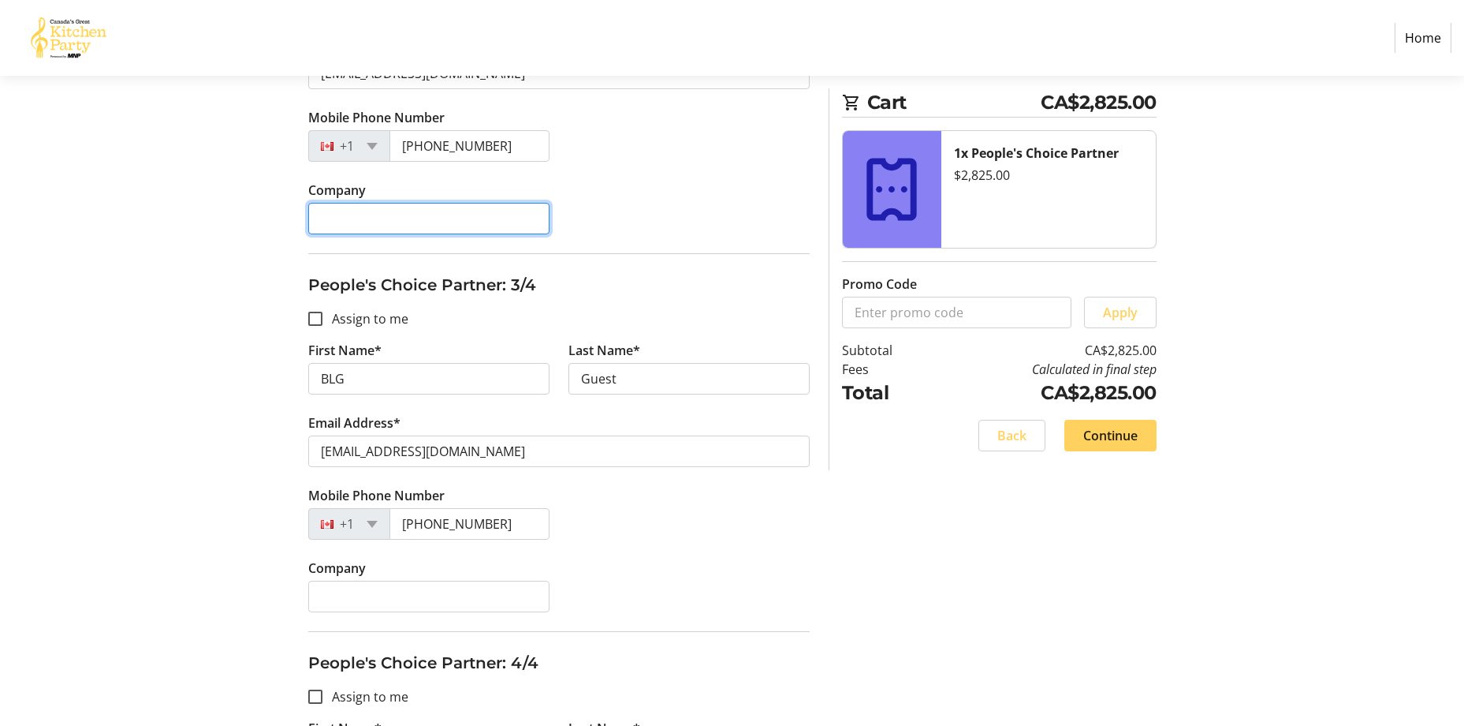
scroll to position [1134, 0]
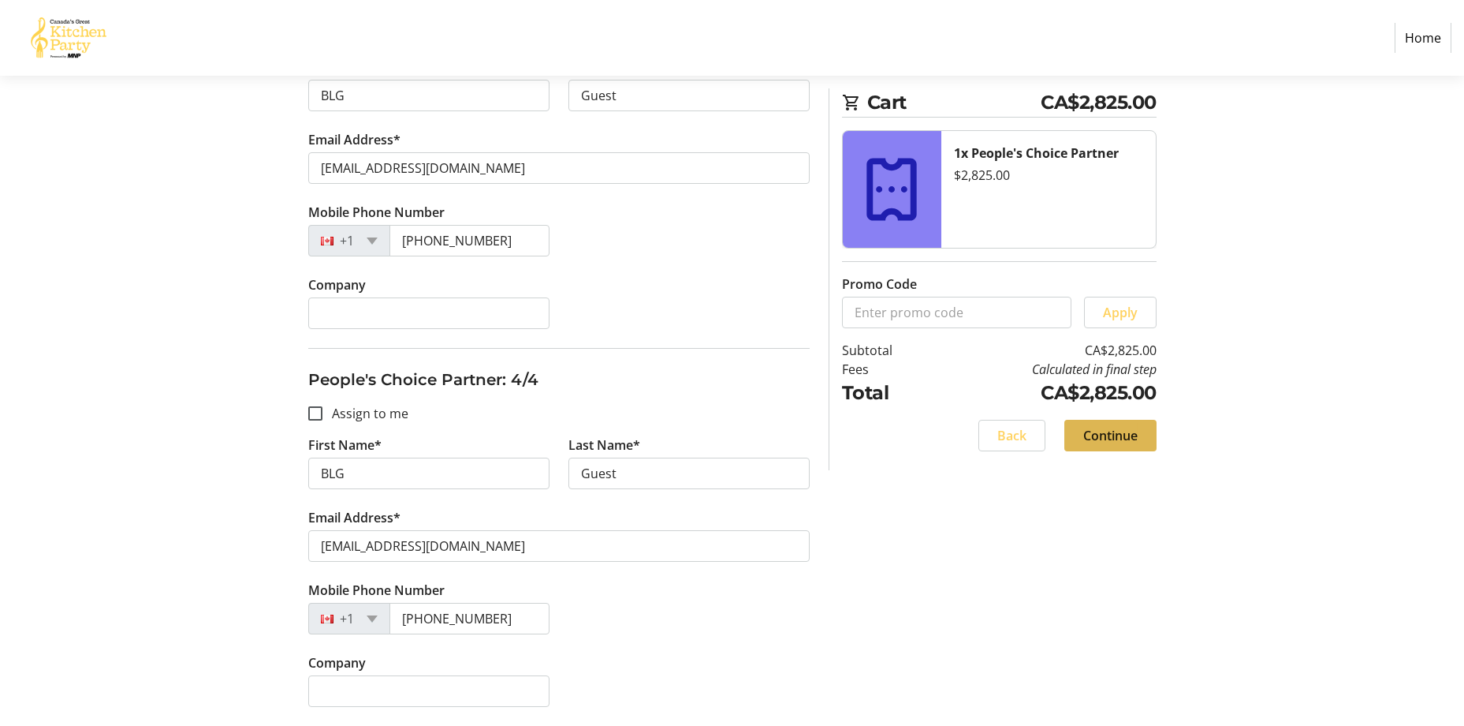
click at [1129, 446] on span at bounding box center [1111, 435] width 92 height 38
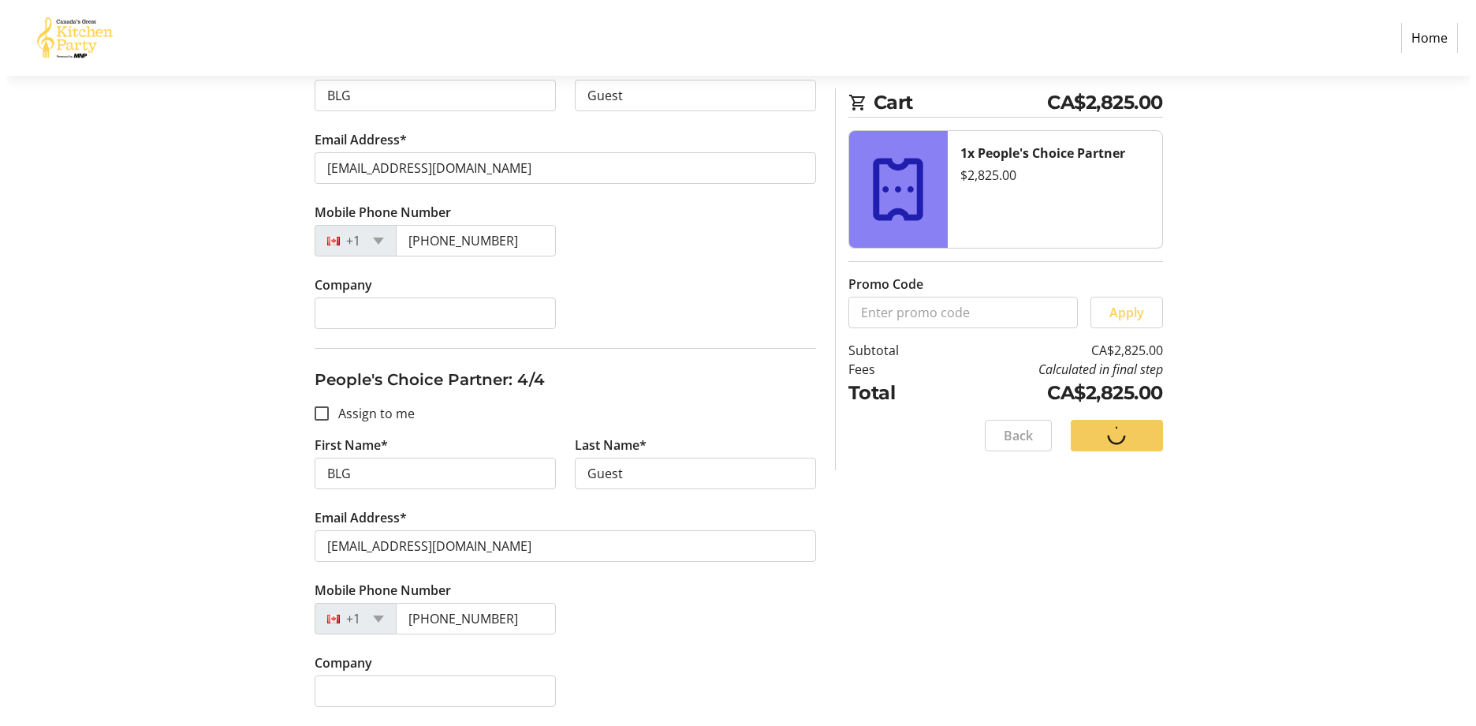
scroll to position [0, 0]
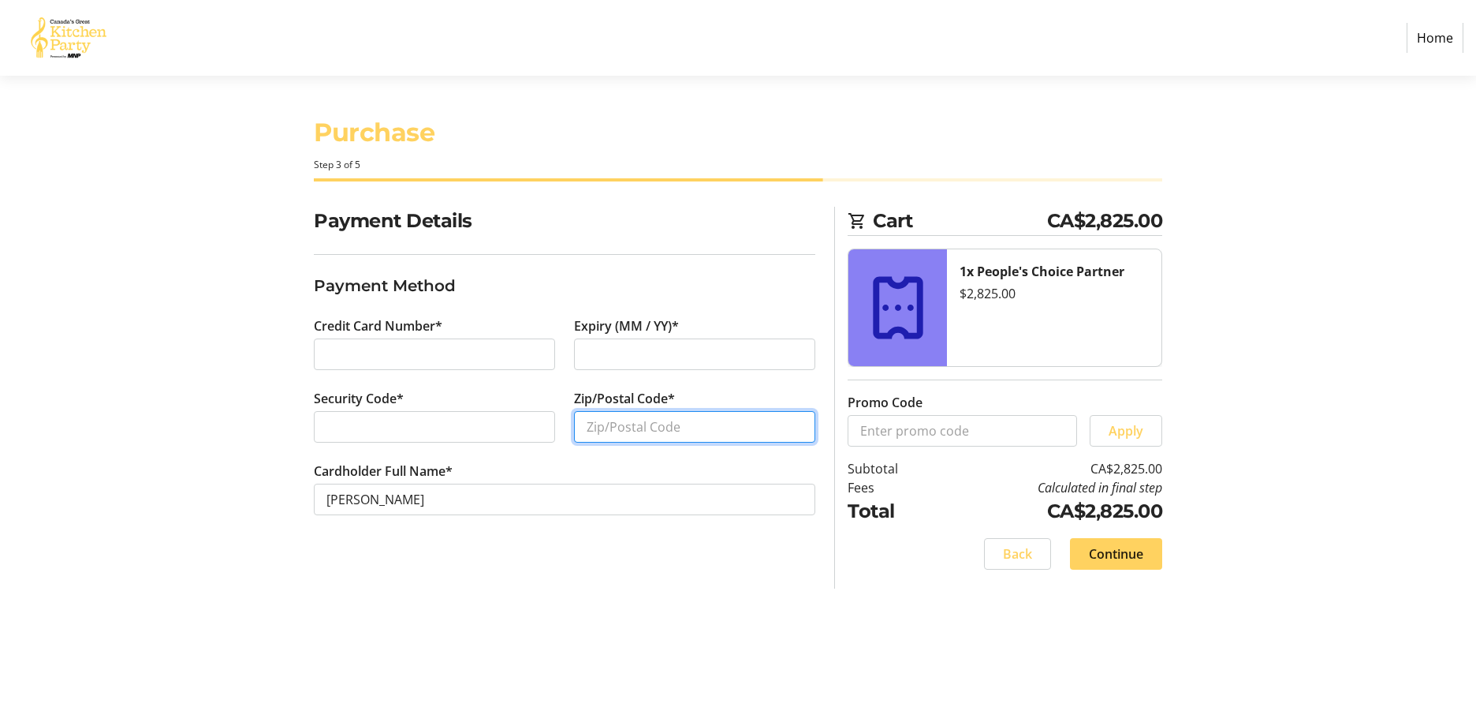
click at [615, 426] on input "Zip/Postal Code*" at bounding box center [694, 427] width 241 height 32
type input "K1P1J9"
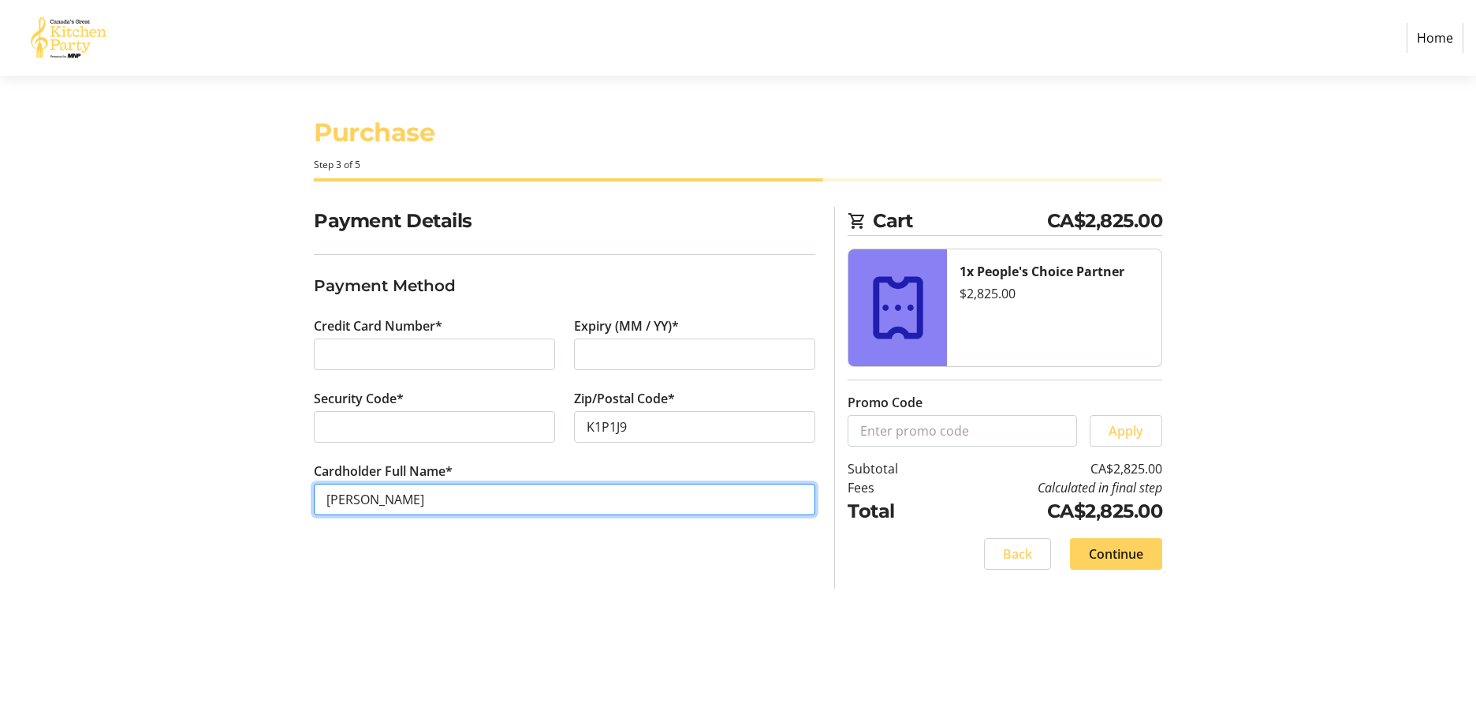
drag, startPoint x: 338, startPoint y: 511, endPoint x: 267, endPoint y: 513, distance: 70.2
click at [267, 513] on div "Payment Details Payment Method Credit Card Number* Expiry (MM / YY)* Security C…" at bounding box center [738, 398] width 1041 height 382
type input "[PERSON_NAME]"
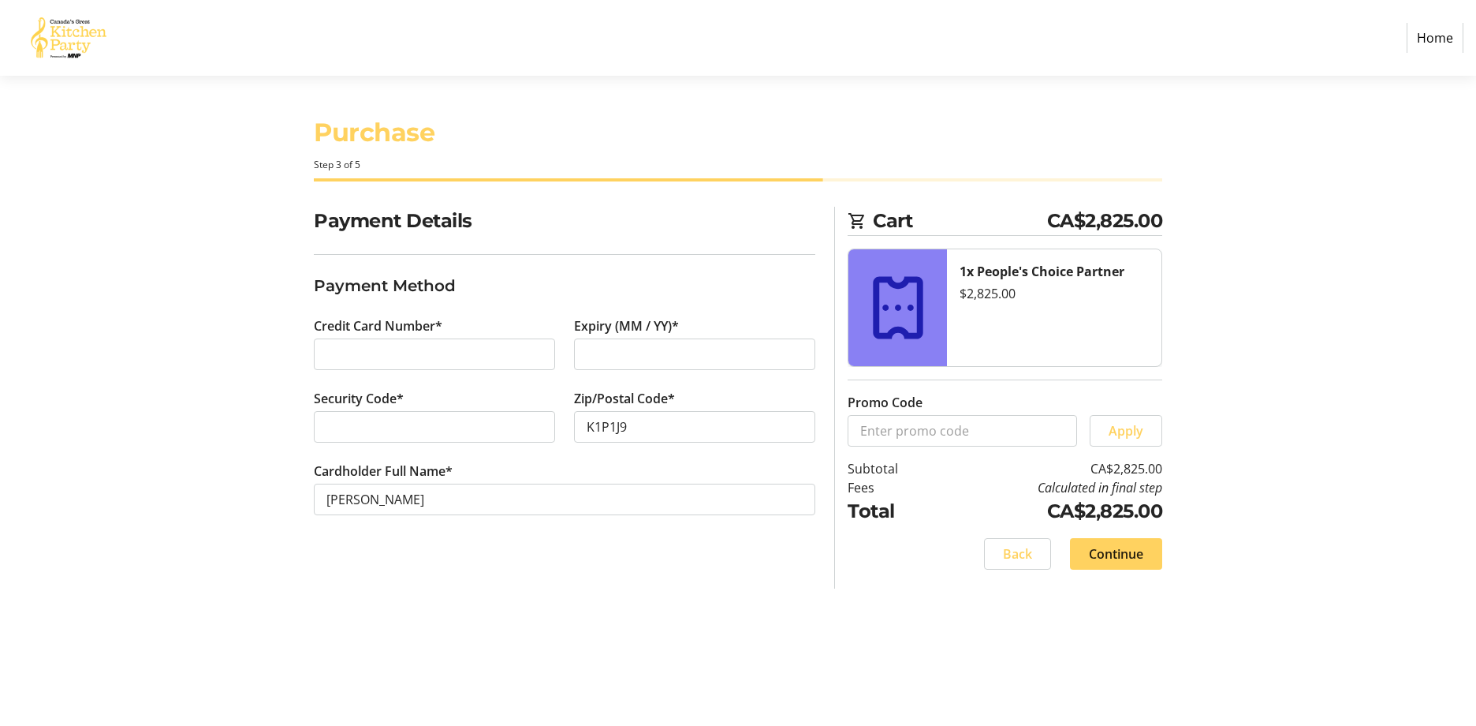
click at [1317, 456] on section "Purchase Step 3 of 5 Cart CA$2,825.00 1x People's Choice Partner $2,825.00 Prom…" at bounding box center [738, 401] width 1476 height 650
click at [1125, 556] on span "Continue" at bounding box center [1116, 553] width 54 height 19
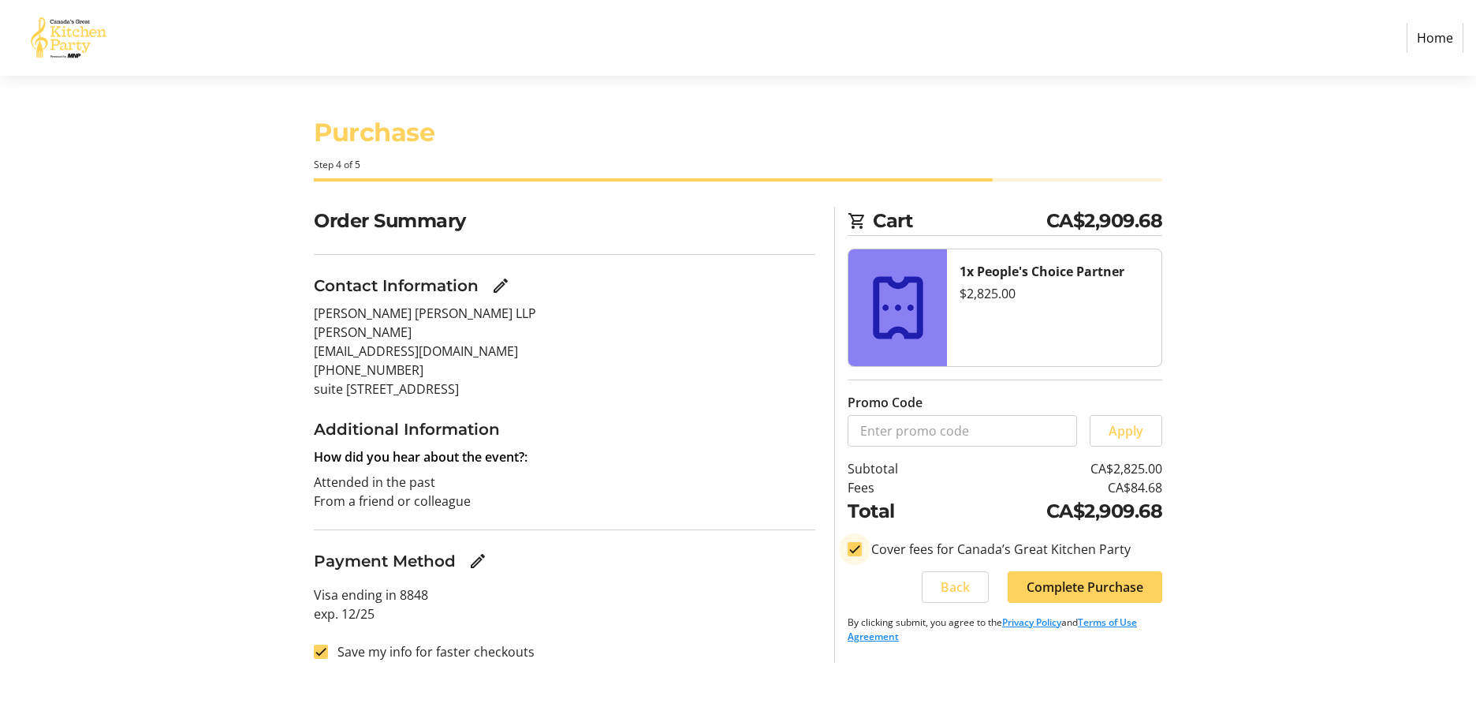
click at [849, 554] on input "Cover fees for Canada’s Great Kitchen Party" at bounding box center [855, 549] width 14 height 14
checkbox input "false"
click at [1122, 587] on span "Complete Purchase" at bounding box center [1085, 586] width 117 height 19
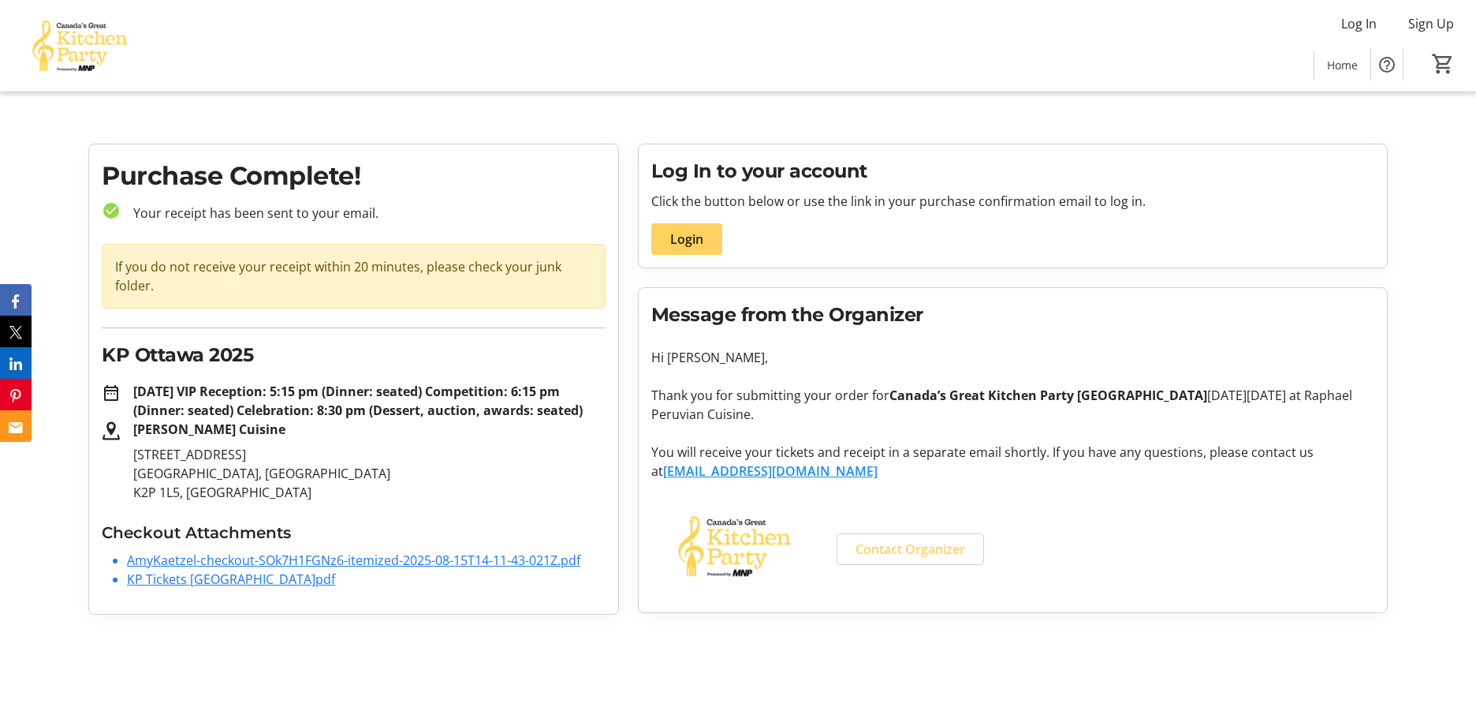
click at [313, 420] on p "[DATE] VIP Reception: 5:15 pm (Dinner: seated) Competition: 6:15 pm (Dinner: se…" at bounding box center [369, 401] width 472 height 38
click at [293, 420] on p "[DATE] VIP Reception: 5:15 pm (Dinner: seated) Competition: 6:15 pm (Dinner: se…" at bounding box center [369, 401] width 472 height 38
drag, startPoint x: 290, startPoint y: 429, endPoint x: 129, endPoint y: 398, distance: 163.8
click at [129, 398] on div "[DATE] VIP Reception: 5:15 pm (Dinner: seated) Competition: 6:15 pm (Dinner: se…" at bounding box center [363, 401] width 485 height 38
drag, startPoint x: 129, startPoint y: 398, endPoint x: 312, endPoint y: 448, distance: 189.6
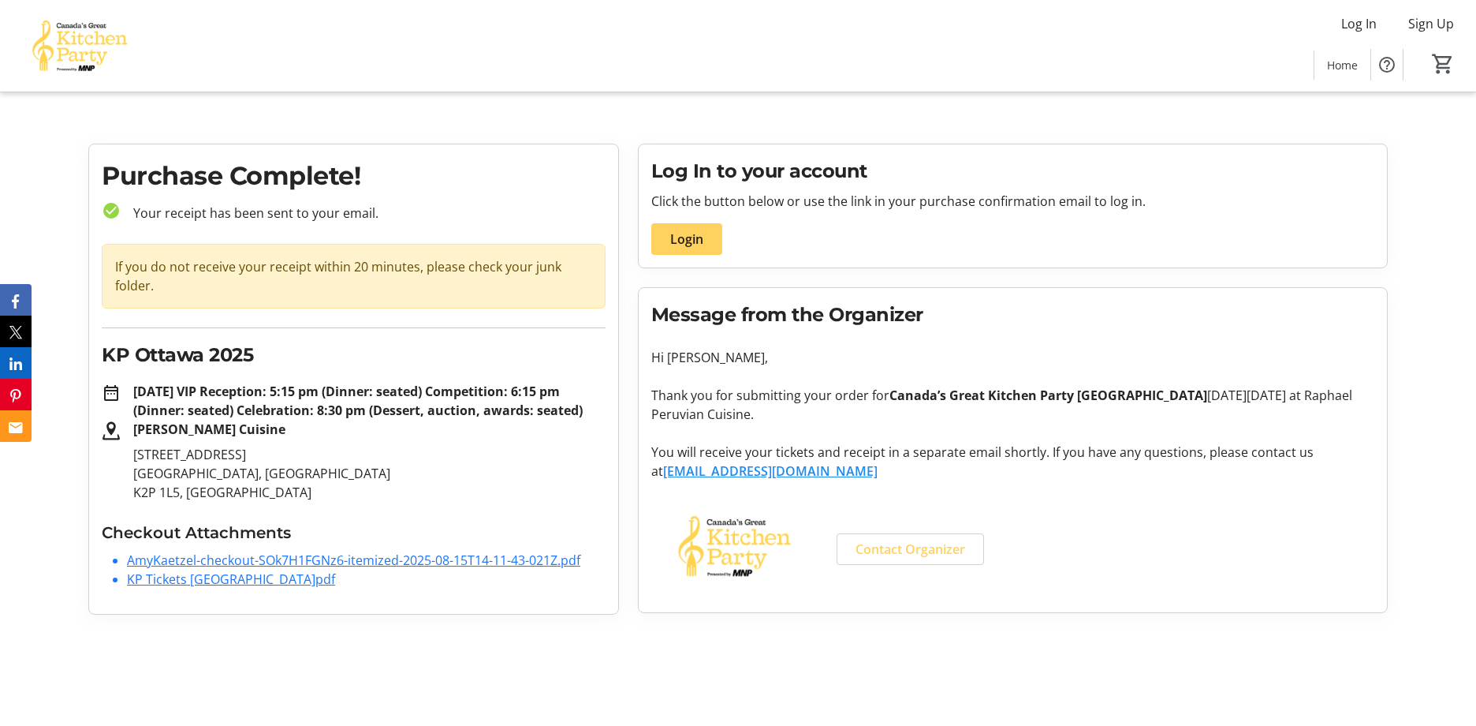
click at [308, 438] on p "[PERSON_NAME] Cuisine" at bounding box center [369, 429] width 472 height 19
drag, startPoint x: 293, startPoint y: 433, endPoint x: 277, endPoint y: 389, distance: 46.9
click at [277, 389] on p "[DATE] VIP Reception: 5:15 pm (Dinner: seated) Competition: 6:15 pm (Dinner: se…" at bounding box center [369, 401] width 472 height 38
copy strong "VIP Reception: 5:15 pm (Dinner: seated) Competition: 6:15 pm (Dinner: seated) C…"
drag, startPoint x: 1122, startPoint y: 394, endPoint x: 891, endPoint y: 397, distance: 231.1
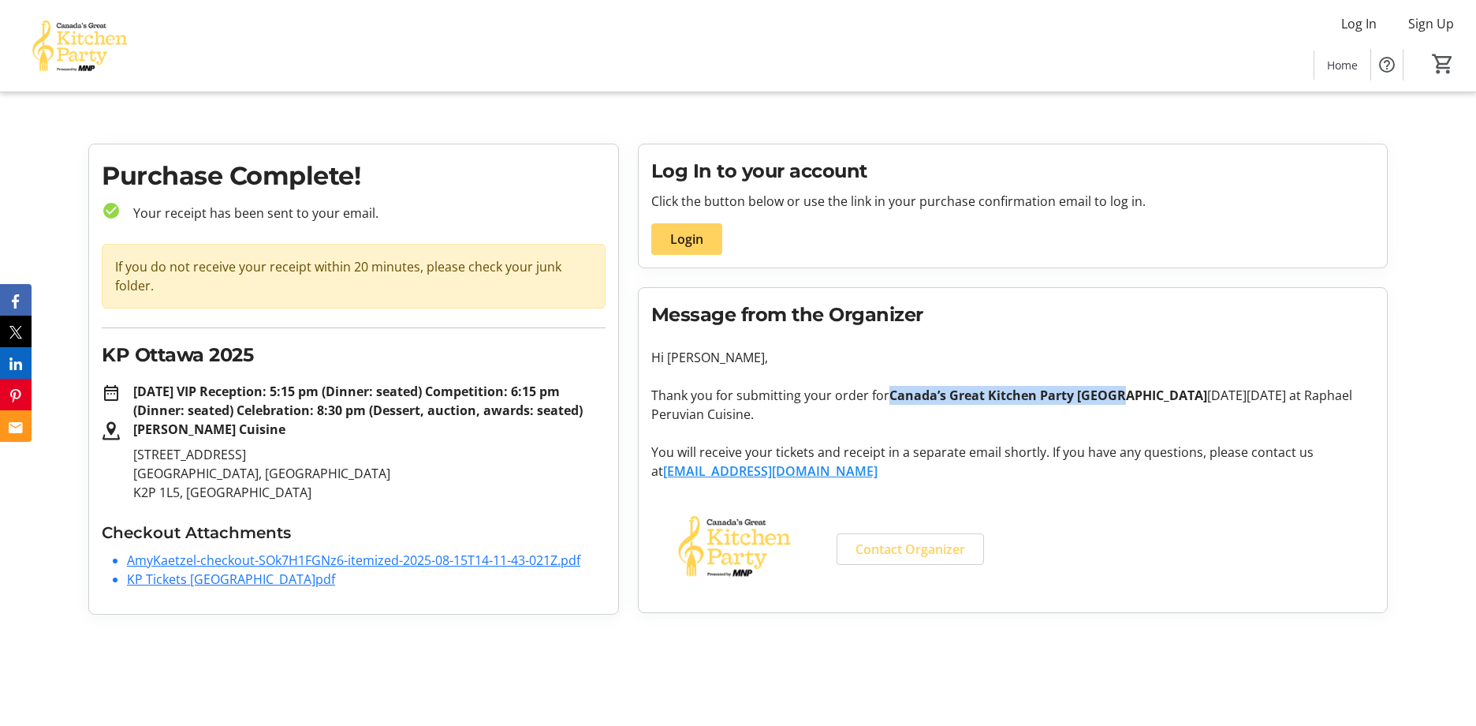
click at [891, 397] on p "Thank you for submitting your order for Canada’s Great Kitchen Party Ottawa [DA…" at bounding box center [1012, 405] width 723 height 38
copy strong "Canada’s Great Kitchen Party [GEOGRAPHIC_DATA]"
